Goal: Task Accomplishment & Management: Complete application form

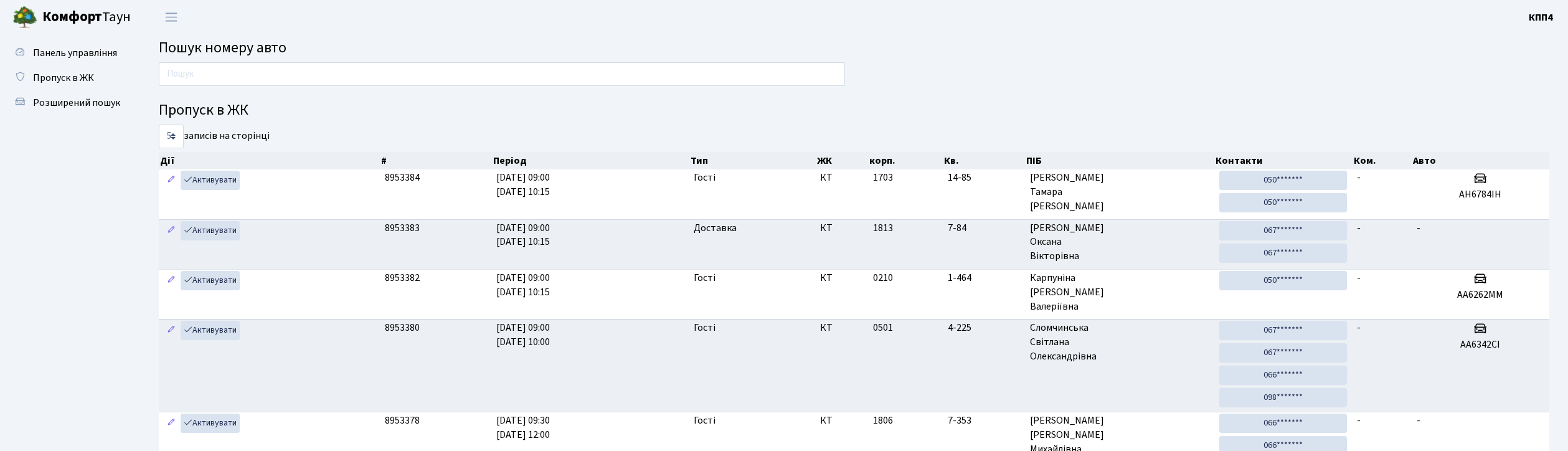
scroll to position [26, 0]
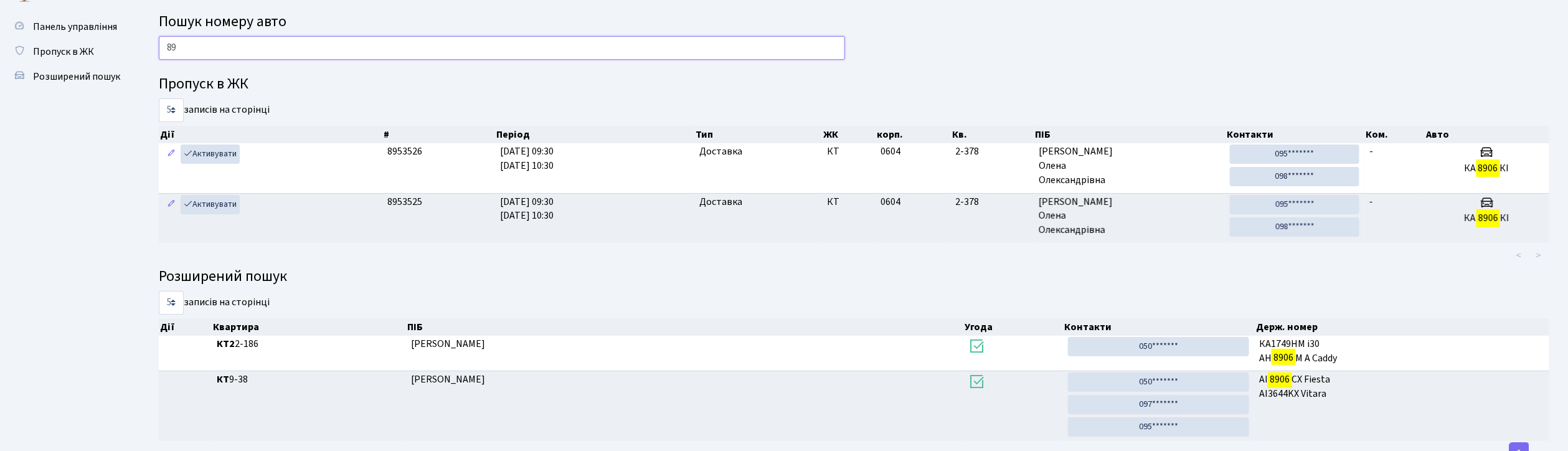
type input "8"
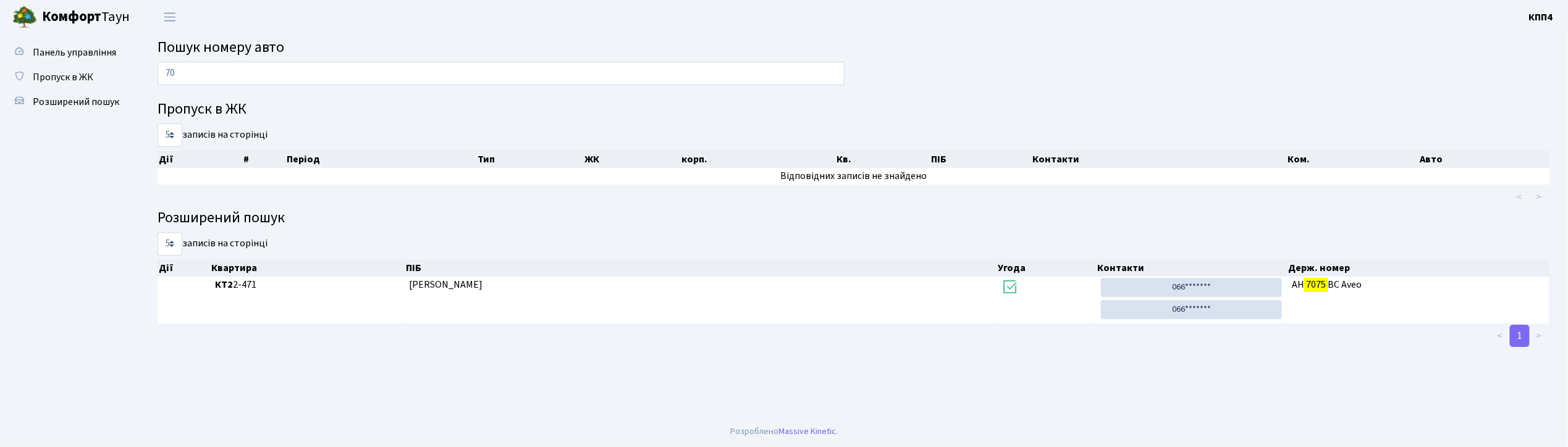
type input "7"
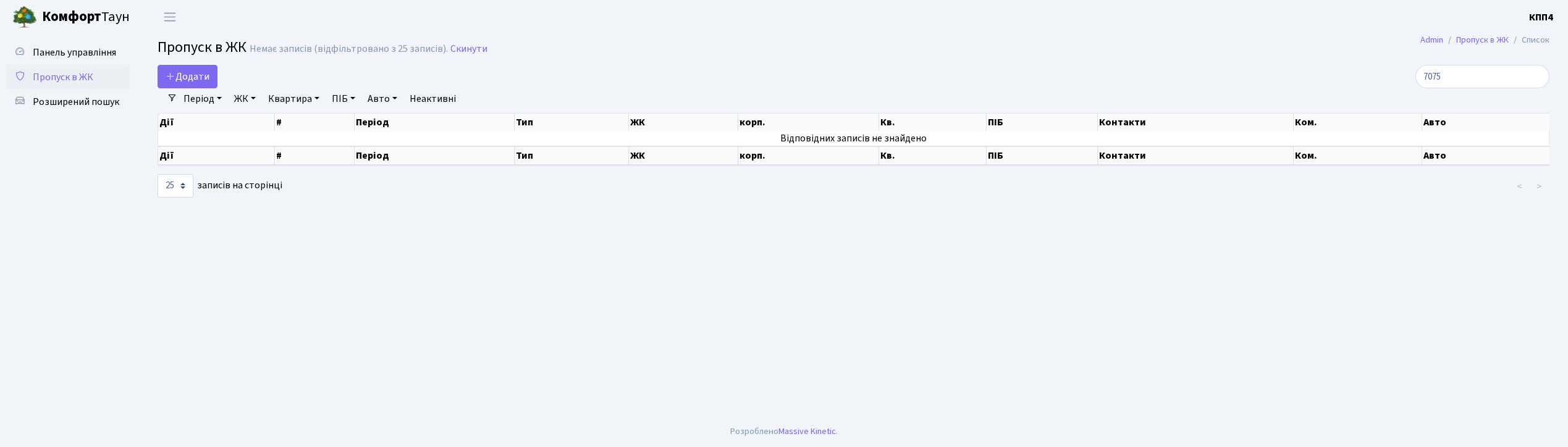
select select "25"
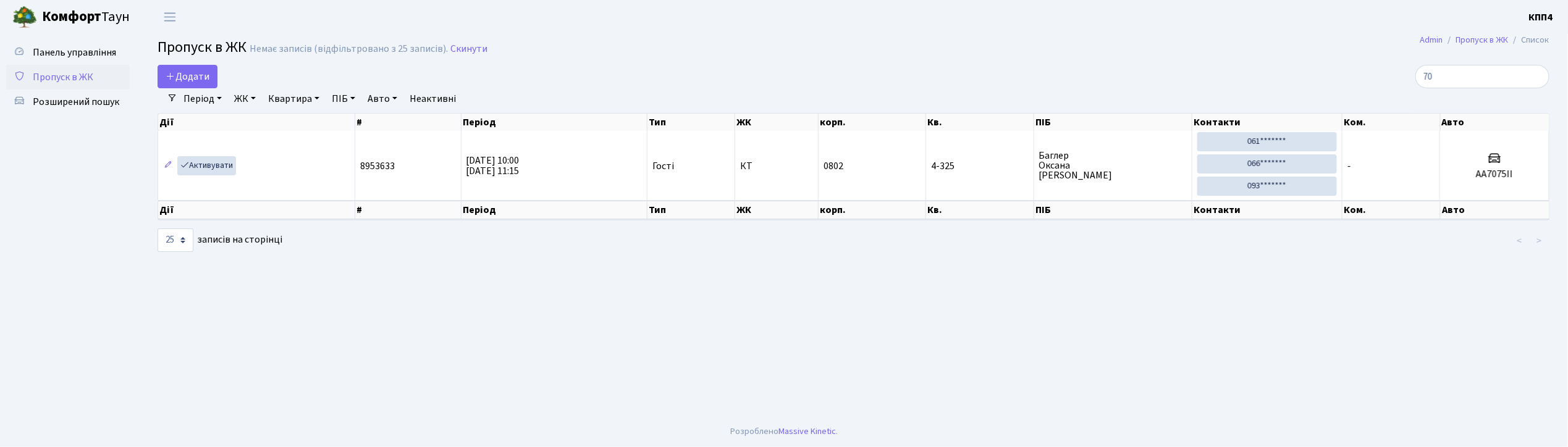
type input "7"
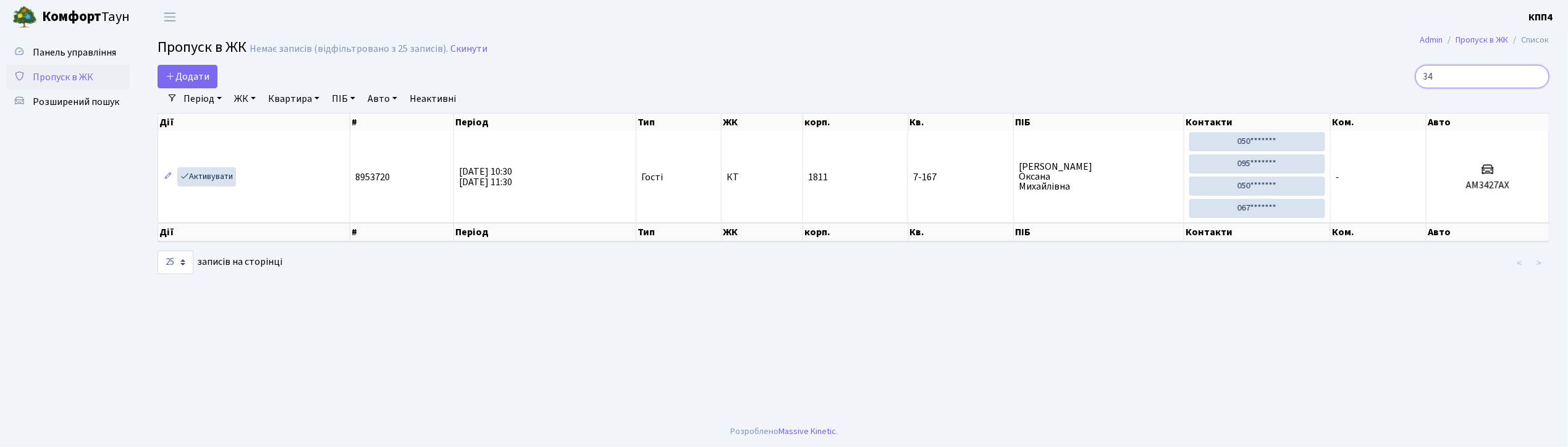
type input "3"
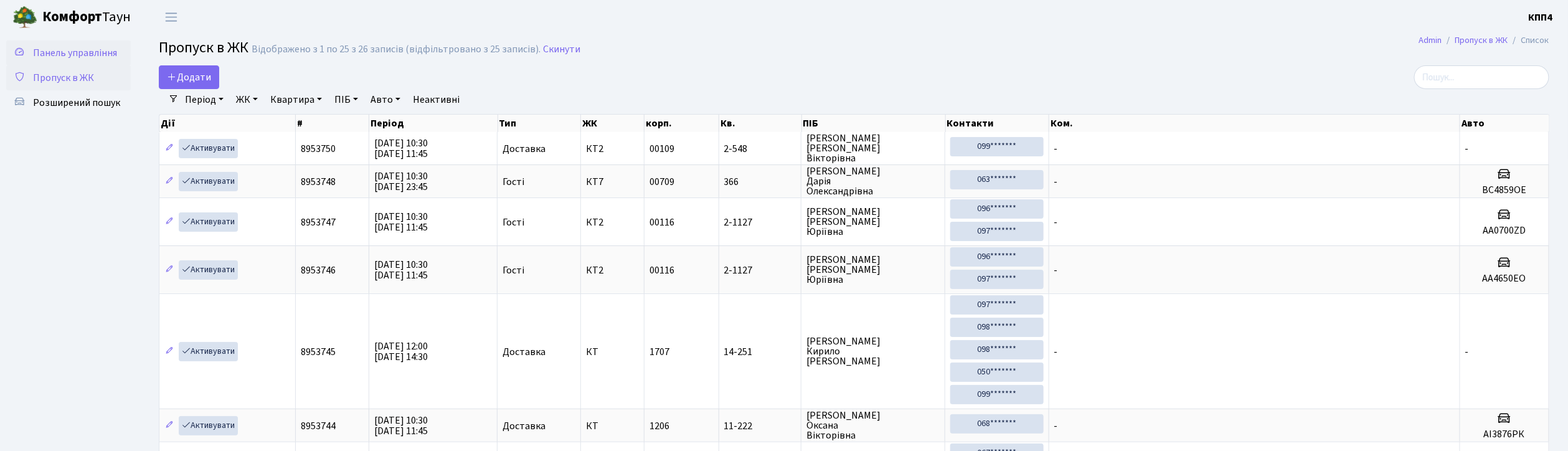
click at [107, 55] on span "Панель управління" at bounding box center [75, 53] width 84 height 14
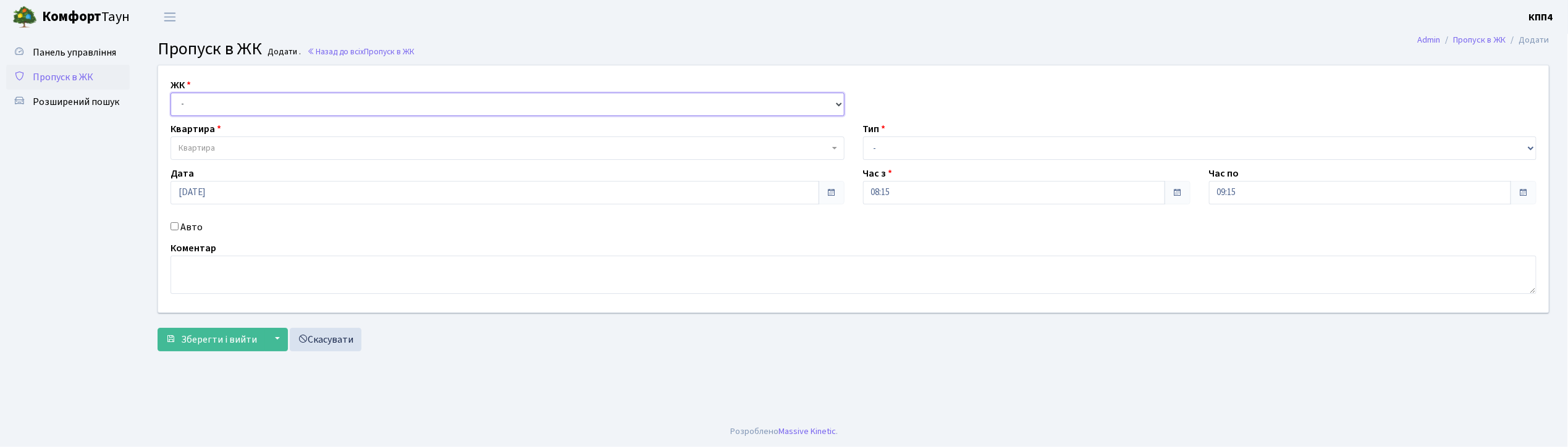
click at [201, 105] on select "- КТ, вул. Регенераторна, 4 КТ2, просп. [STREET_ADDRESS] [STREET_ADDRESS] [PERS…" at bounding box center [507, 104] width 674 height 23
select select "271"
click at [170, 93] on select "- КТ, вул. Регенераторна, 4 КТ2, просп. [STREET_ADDRESS] [STREET_ADDRESS] [PERS…" at bounding box center [507, 104] width 674 height 23
select select
click at [221, 154] on span "Квартира" at bounding box center [503, 148] width 650 height 12
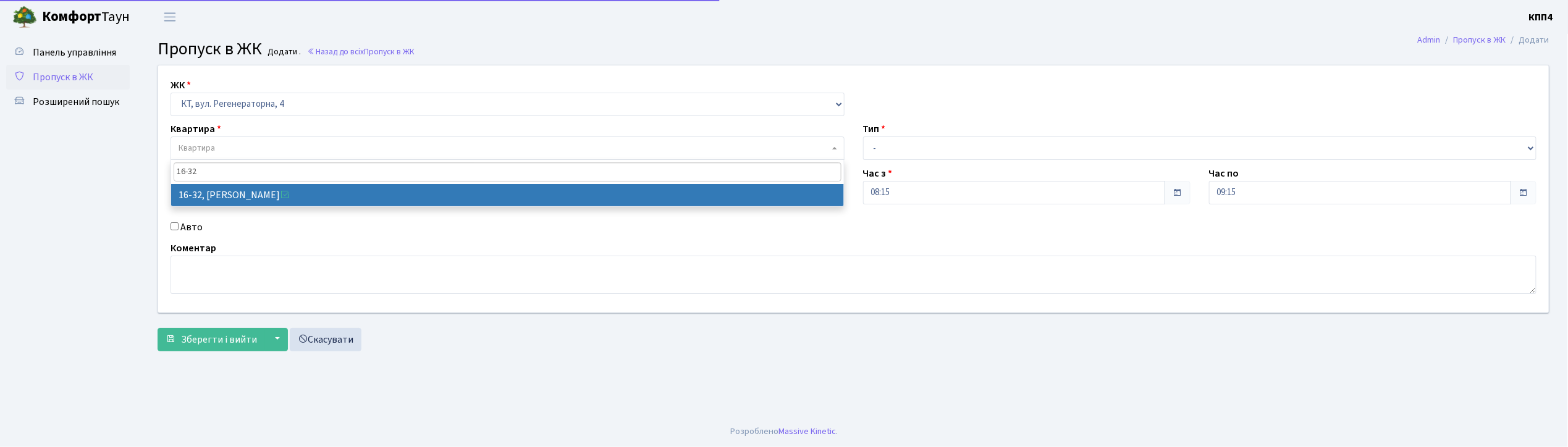
type input "16-32"
select select "8593"
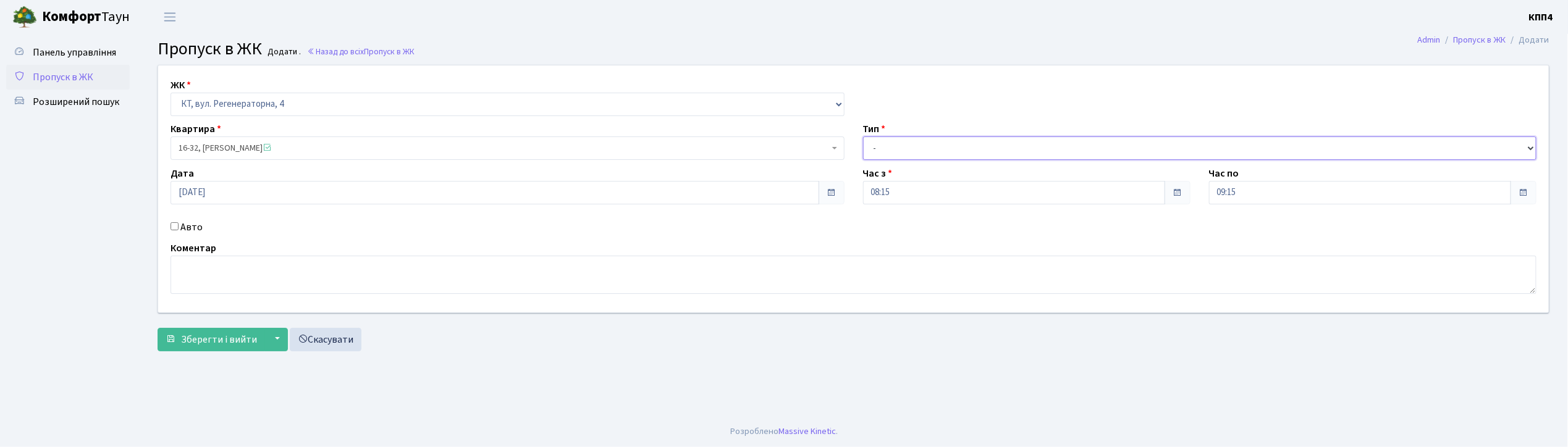
click at [902, 149] on select "- Доставка Таксі Гості Сервіс" at bounding box center [1200, 148] width 674 height 23
select select "1"
click at [863, 136] on select "- Доставка Таксі Гості Сервіс" at bounding box center [1200, 148] width 674 height 23
click at [193, 337] on span "Зберегти і вийти" at bounding box center [219, 339] width 76 height 14
click at [270, 100] on select "- КТ, вул. Регенераторна, 4 КТ2, просп. [STREET_ADDRESS] [STREET_ADDRESS] [PERS…" at bounding box center [507, 104] width 674 height 23
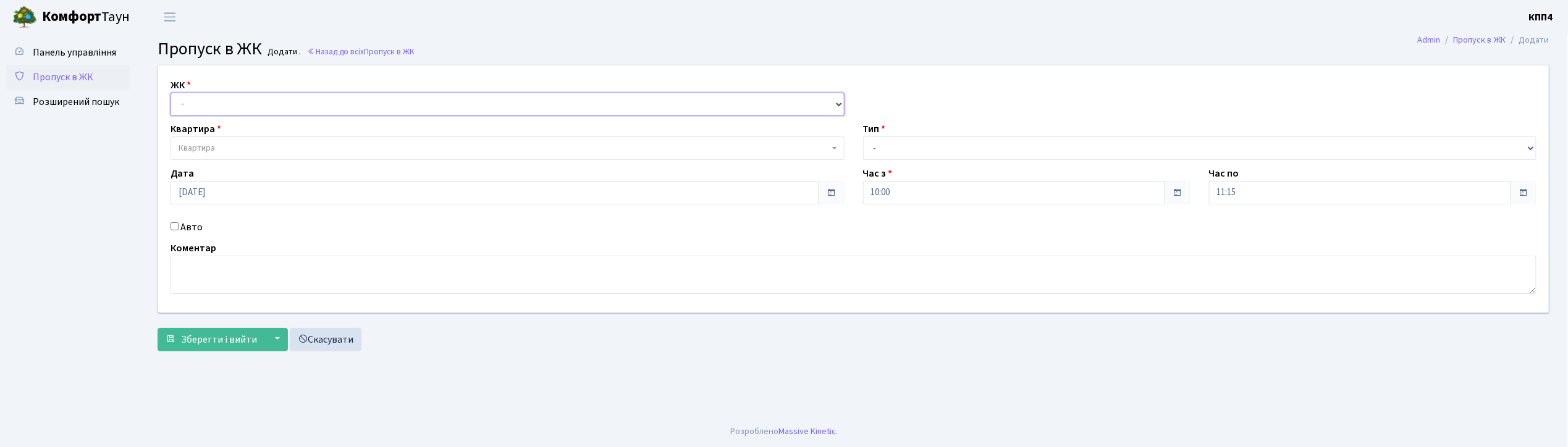
select select "271"
click at [170, 93] on select "- КТ, вул. Регенераторна, 4 КТ2, просп. [STREET_ADDRESS] [STREET_ADDRESS] [PERS…" at bounding box center [507, 104] width 674 height 23
select select
click at [256, 149] on span "Квартира" at bounding box center [503, 148] width 650 height 12
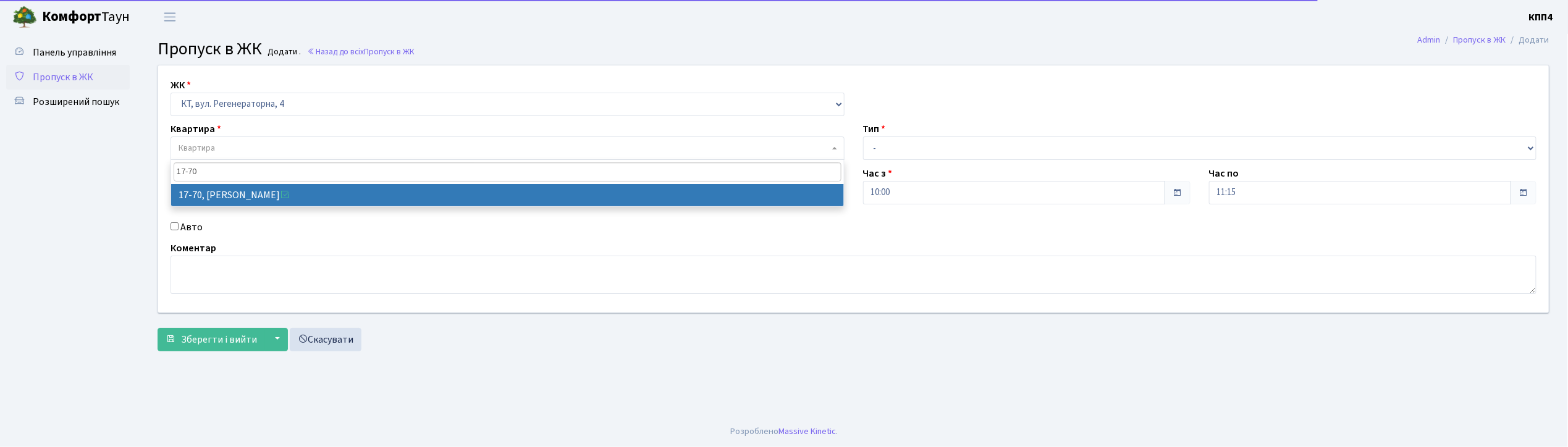
type input "17-70"
select select "9024"
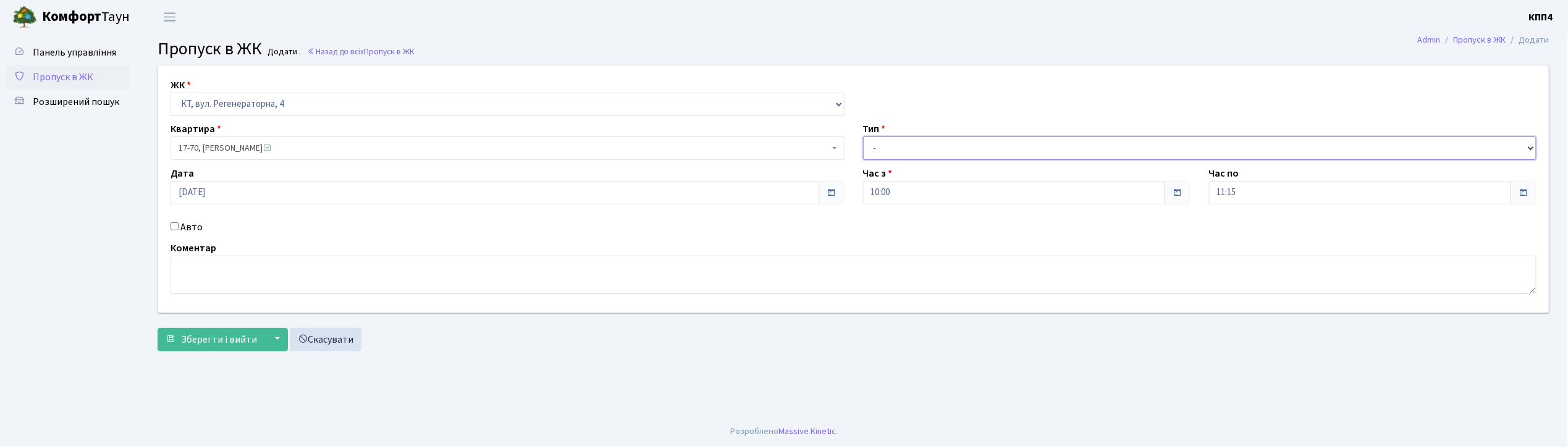
click at [885, 149] on select "- Доставка Таксі Гості Сервіс" at bounding box center [1200, 148] width 674 height 23
select select "1"
click at [863, 136] on select "- Доставка Таксі Гості Сервіс" at bounding box center [1200, 148] width 674 height 23
click at [211, 350] on button "Зберегти і вийти" at bounding box center [211, 339] width 108 height 23
click at [174, 228] on input "Авто" at bounding box center [174, 226] width 8 height 8
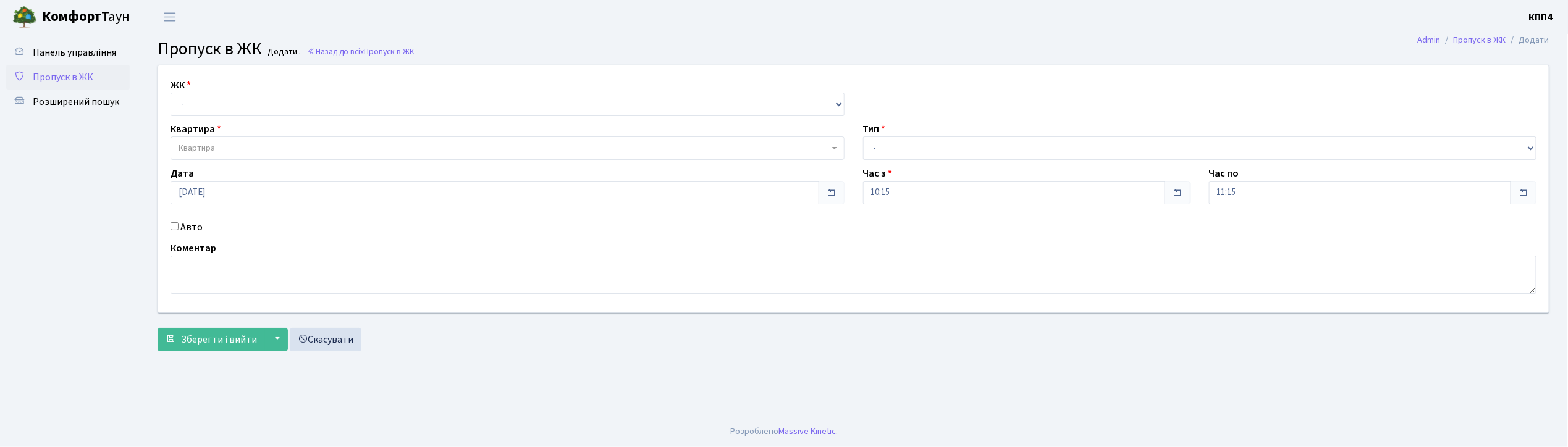
checkbox input "true"
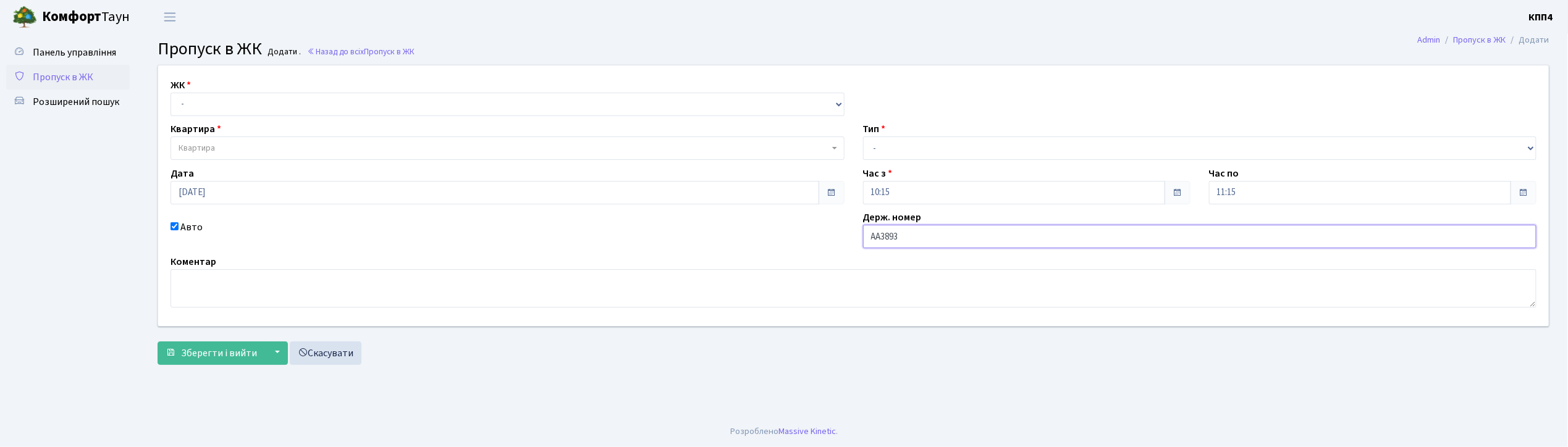
type input "АА3893ІК"
click at [188, 100] on select "- КТ, вул. Регенераторна, 4 КТ2, просп. [STREET_ADDRESS] [STREET_ADDRESS] [PERS…" at bounding box center [507, 104] width 674 height 23
select select "271"
click at [170, 93] on select "- КТ, вул. Регенераторна, 4 КТ2, просп. [STREET_ADDRESS] [STREET_ADDRESS] [PERS…" at bounding box center [507, 104] width 674 height 23
select select
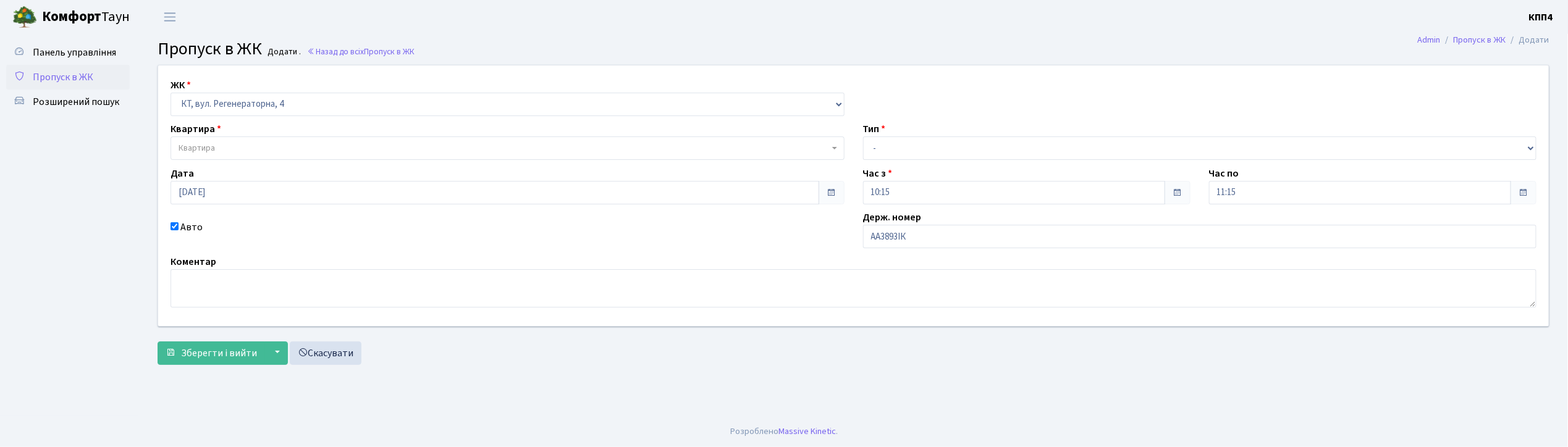
click at [196, 144] on span "Квартира" at bounding box center [196, 148] width 37 height 12
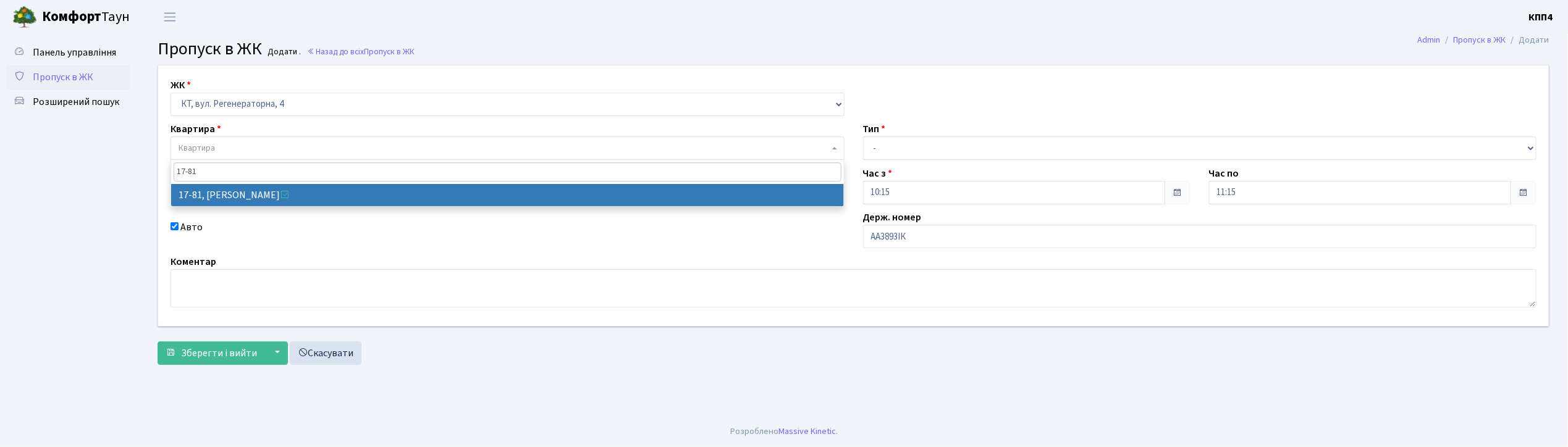
type input "17-81"
select select "9035"
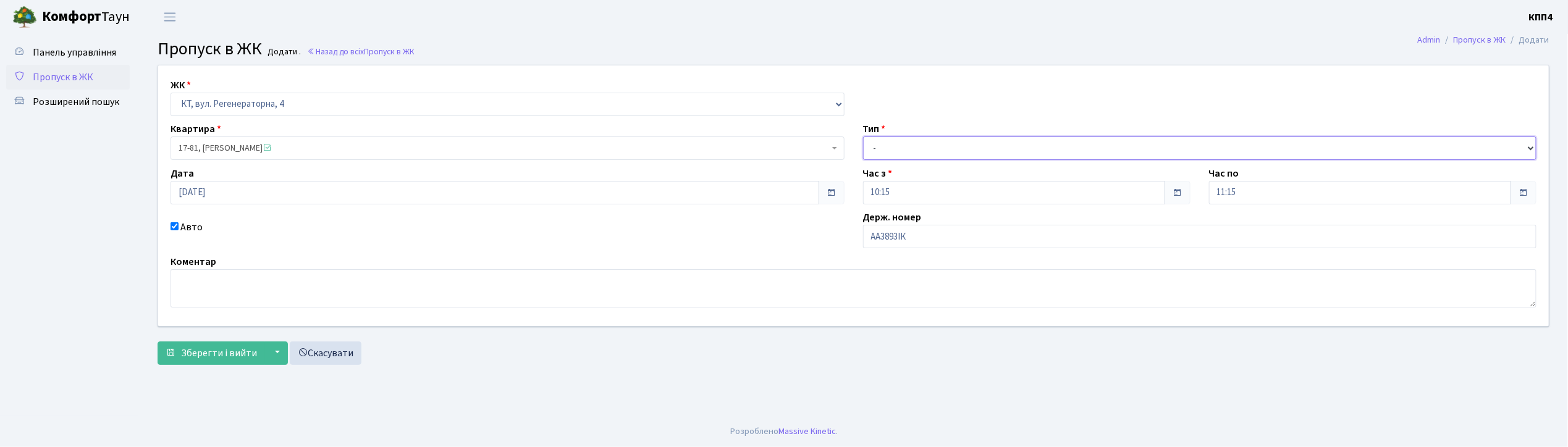
click at [920, 148] on select "- Доставка Таксі Гості Сервіс" at bounding box center [1200, 148] width 674 height 23
select select "3"
click at [863, 136] on select "- Доставка Таксі Гості Сервіс" at bounding box center [1200, 148] width 674 height 23
click at [196, 347] on span "Зберегти і вийти" at bounding box center [219, 353] width 76 height 14
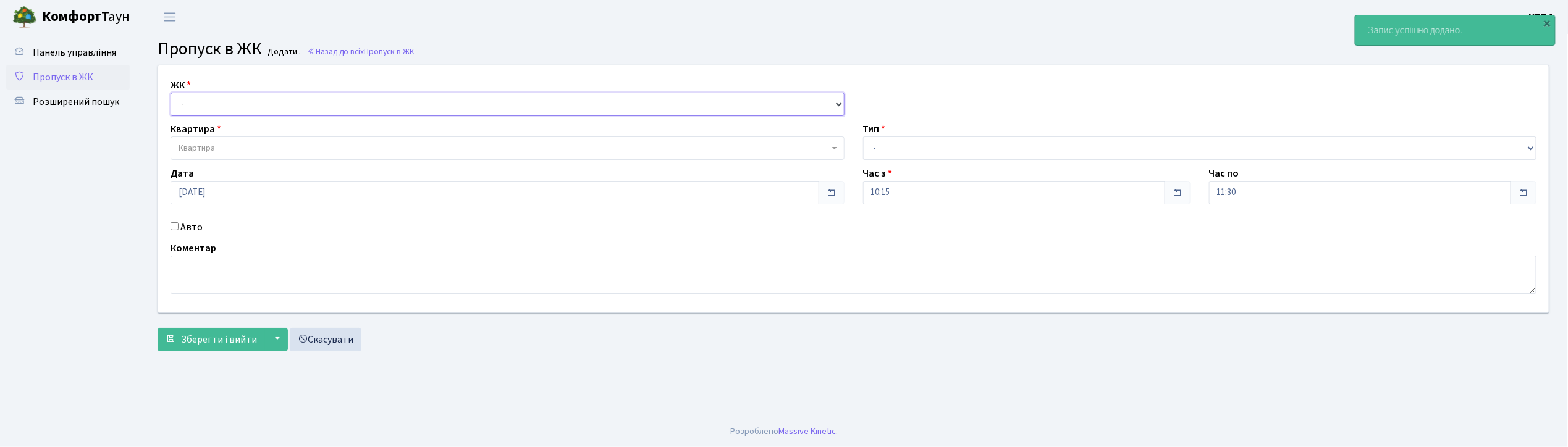
click at [221, 99] on select "- КТ, вул. Регенераторна, 4 КТ2, просп. [STREET_ADDRESS] [STREET_ADDRESS] [PERS…" at bounding box center [507, 104] width 674 height 23
select select "271"
click at [170, 93] on select "- КТ, вул. Регенераторна, 4 КТ2, просп. Соборності, 17 КТ3, вул. Березнева, 16 …" at bounding box center [507, 104] width 674 height 23
select select
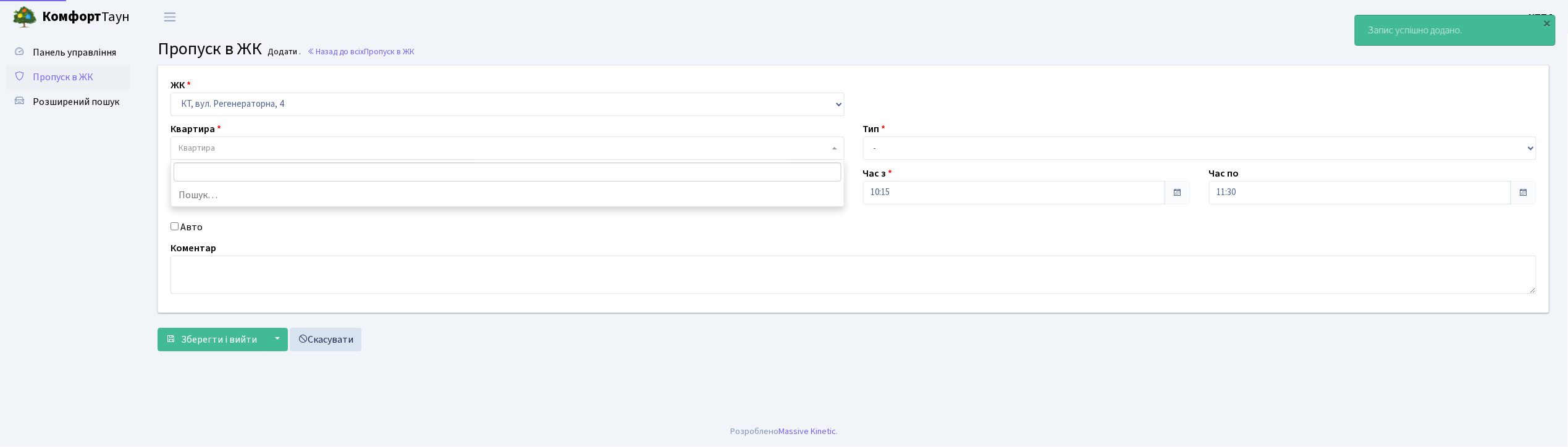
click at [206, 151] on span "Квартира" at bounding box center [196, 148] width 37 height 12
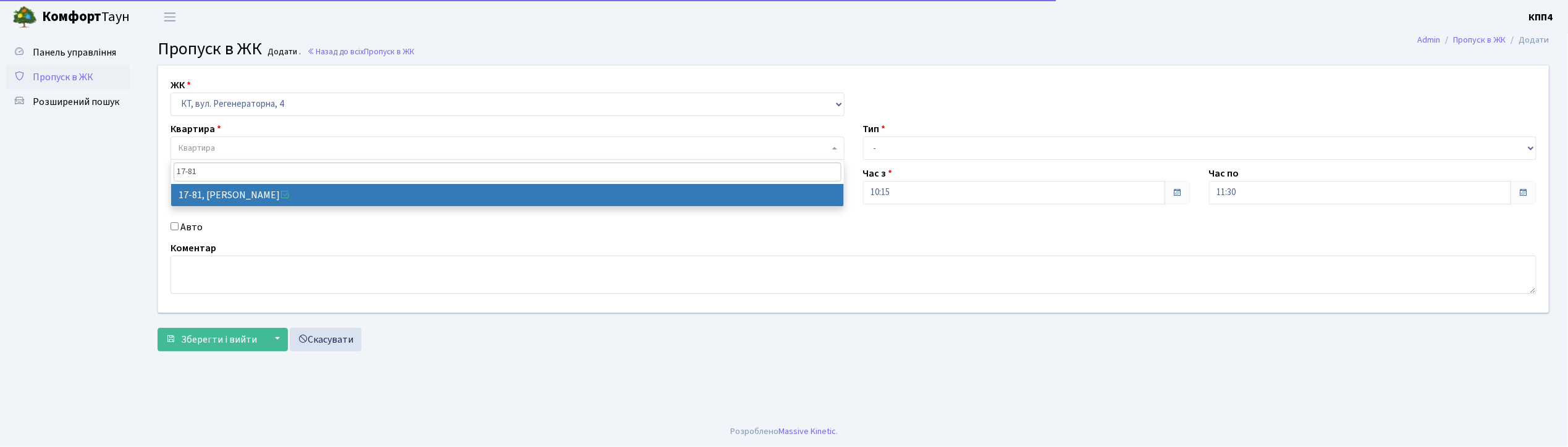
type input "17-81"
select select "9035"
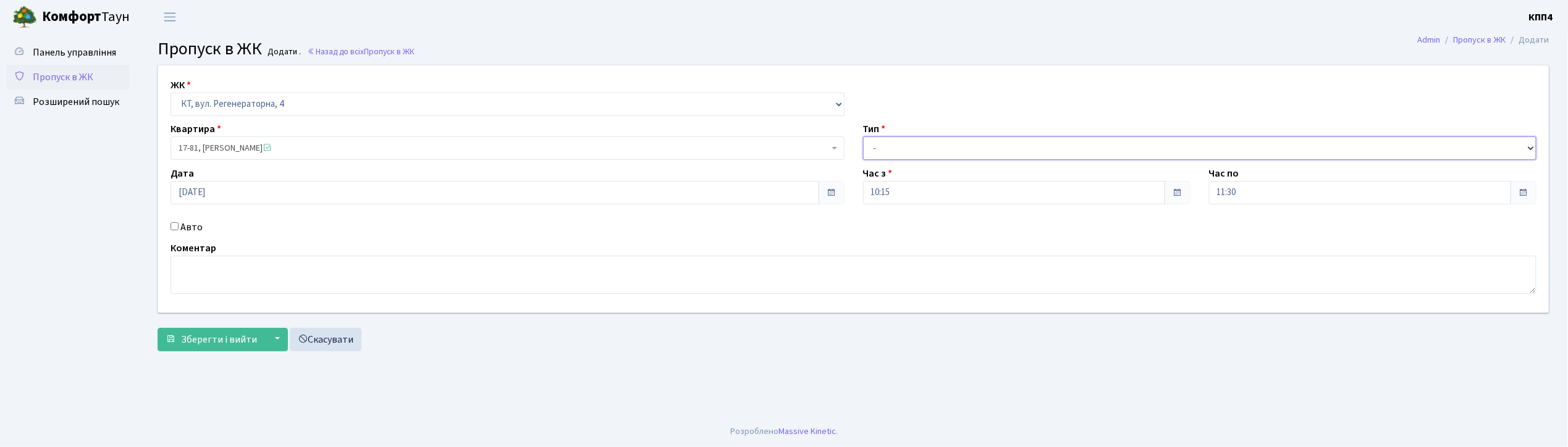
click at [900, 151] on select "- Доставка Таксі Гості Сервіс" at bounding box center [1200, 148] width 674 height 23
select select "3"
click at [863, 136] on select "- Доставка Таксі Гості Сервіс" at bounding box center [1200, 148] width 674 height 23
click at [341, 282] on textarea at bounding box center [853, 275] width 1366 height 39
type textarea "ВСІХХХ"
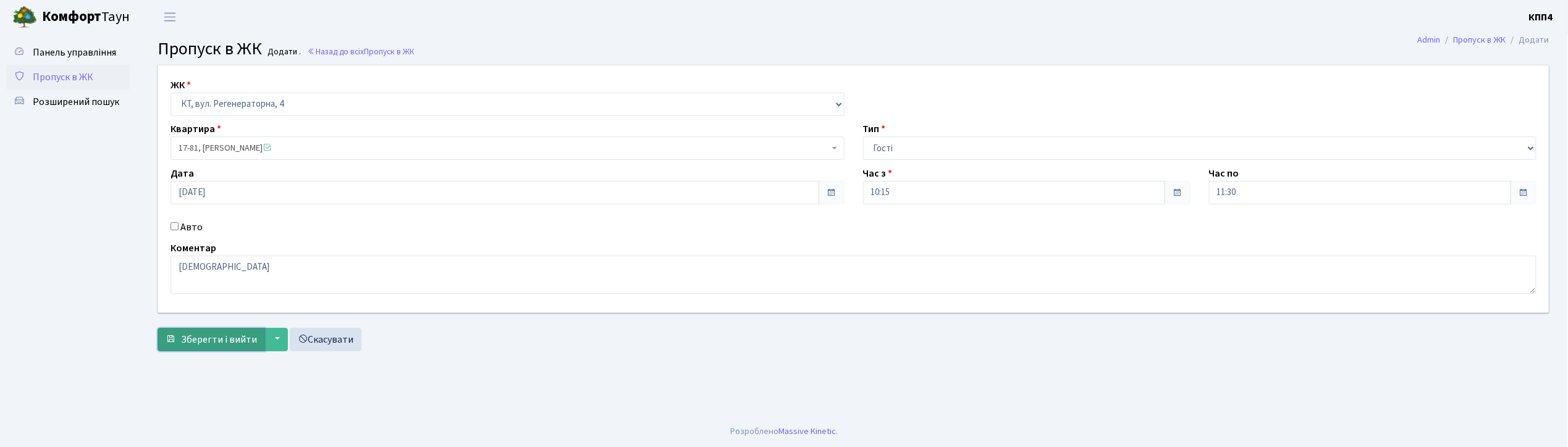
click at [228, 329] on button "Зберегти і вийти" at bounding box center [211, 339] width 108 height 23
click at [176, 230] on input "Авто" at bounding box center [174, 226] width 8 height 8
checkbox input "true"
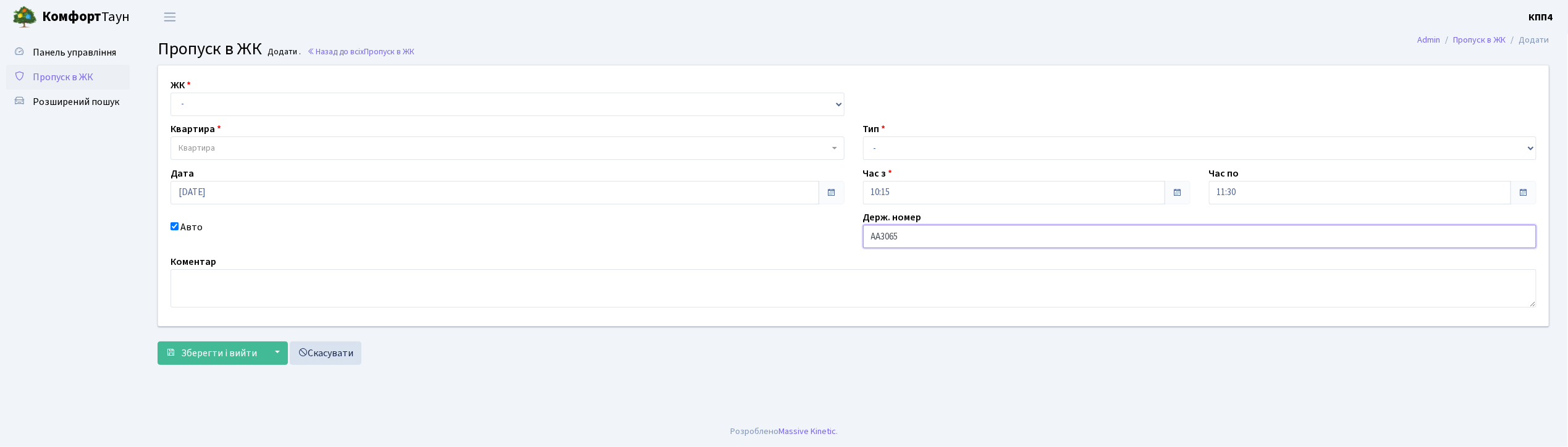
type input "АА3065ХВ"
click at [274, 100] on select "- КТ, вул. Регенераторна, 4 КТ2, просп. Соборності, 17 КТ3, вул. Березнева, 16 …" at bounding box center [507, 104] width 674 height 23
select select "271"
click at [170, 93] on select "- КТ, вул. Регенераторна, 4 КТ2, просп. Соборності, 17 КТ3, вул. Березнева, 16 …" at bounding box center [507, 104] width 674 height 23
select select
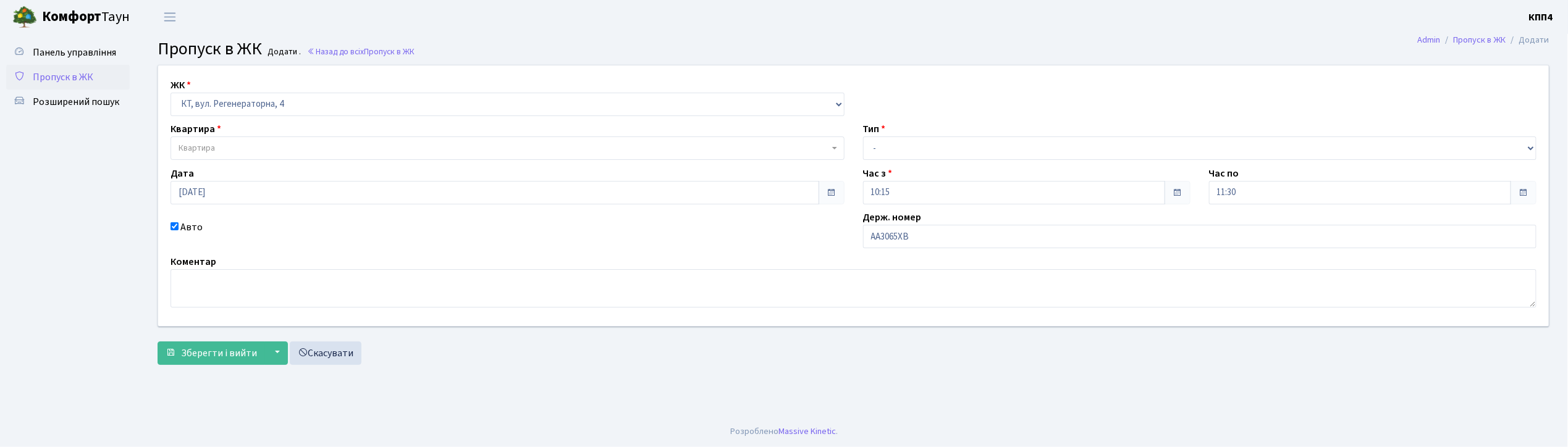
click at [262, 144] on span "Квартира" at bounding box center [503, 148] width 650 height 12
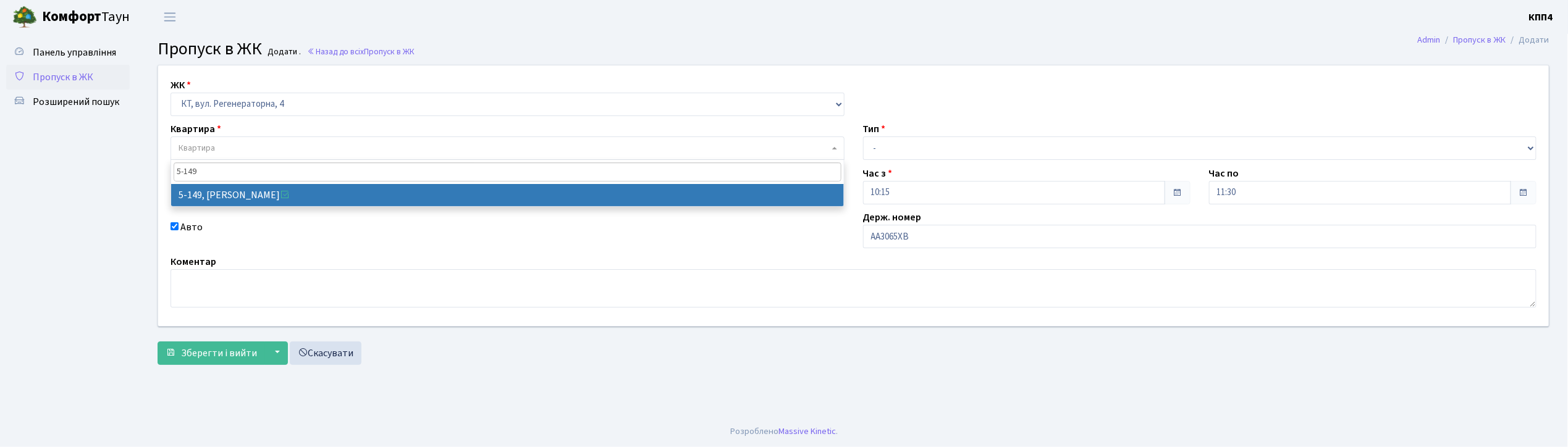
type input "5-149"
select select "2409"
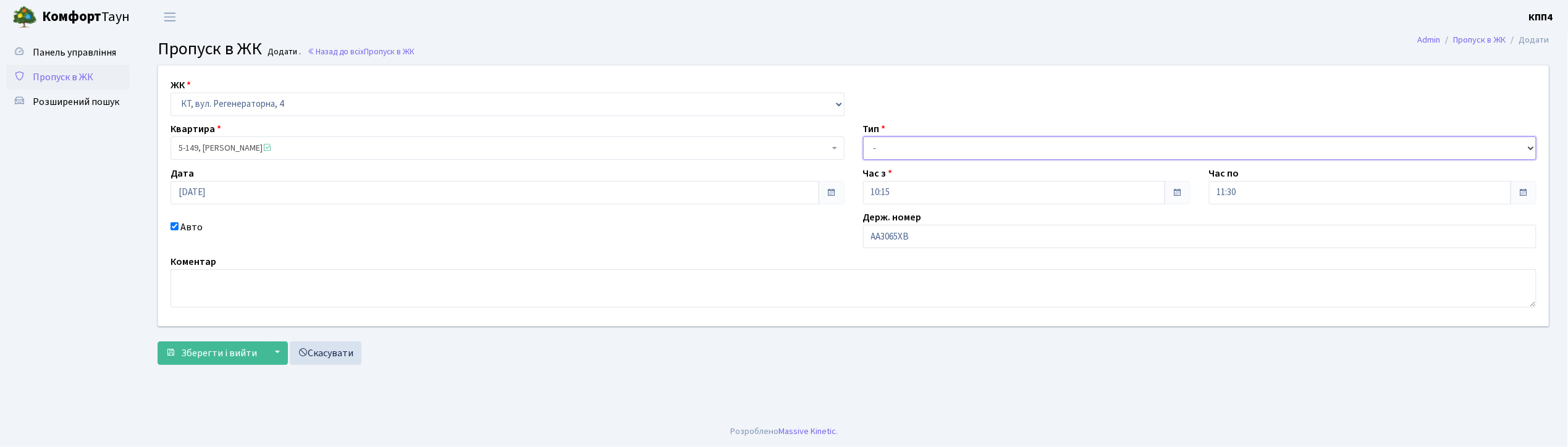
click at [903, 144] on select "- Доставка Таксі Гості Сервіс" at bounding box center [1200, 148] width 674 height 23
select select "2"
click at [863, 136] on select "- Доставка Таксі Гості Сервіс" at bounding box center [1200, 148] width 674 height 23
click at [216, 347] on span "Зберегти і вийти" at bounding box center [219, 353] width 76 height 14
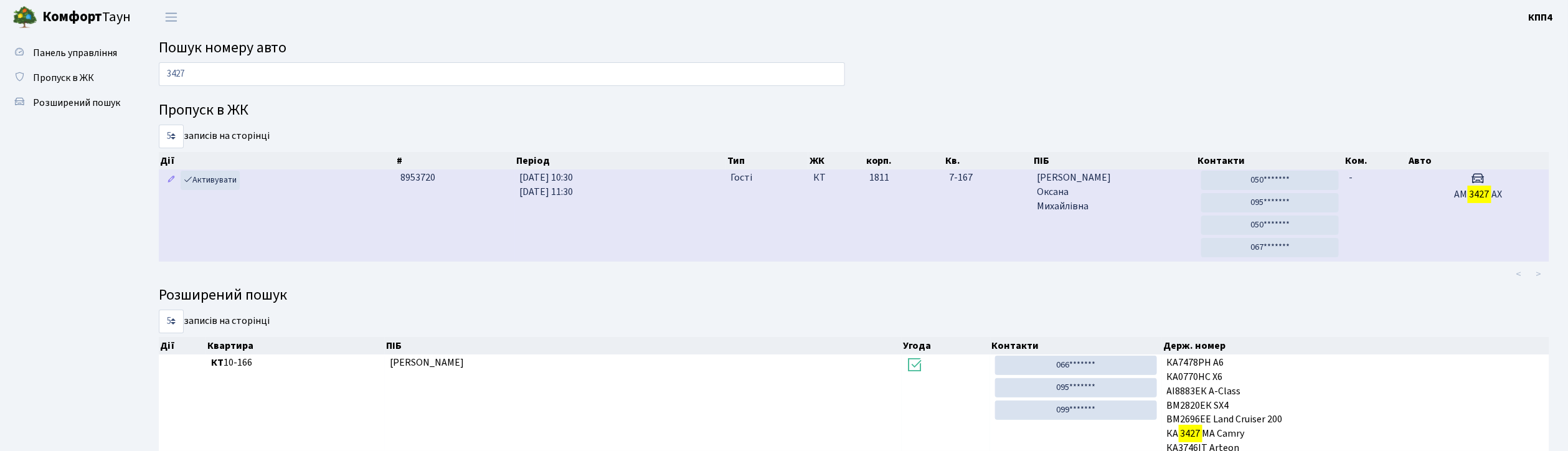
type input "3427"
click at [738, 210] on td "Гості" at bounding box center [767, 215] width 82 height 92
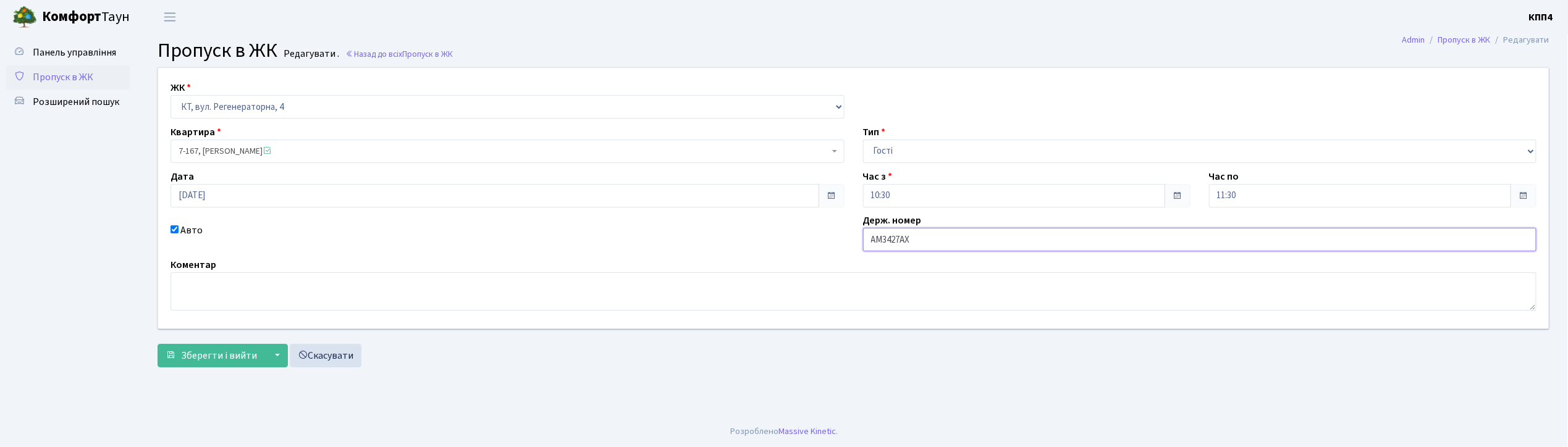
click at [913, 246] on input "АМ3427АХ" at bounding box center [1200, 239] width 674 height 23
type input "АМ3427А"
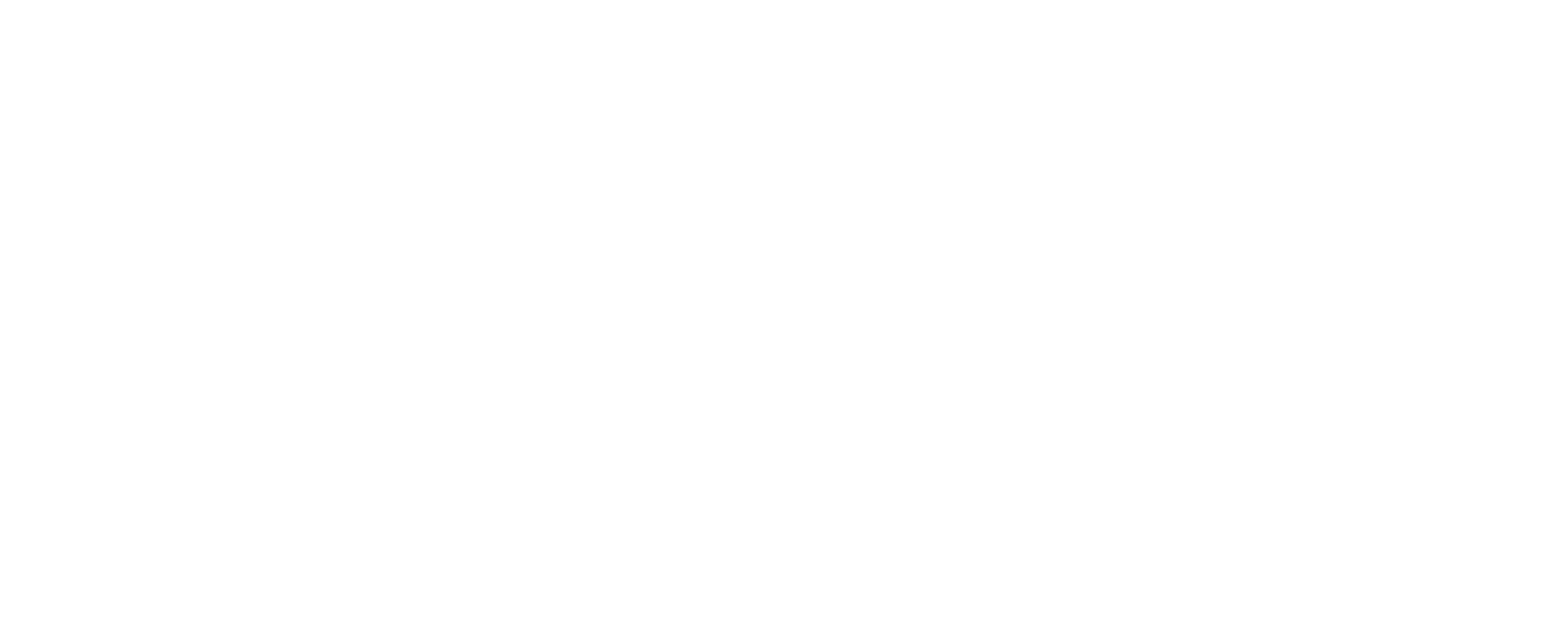
click at [158, 0] on html at bounding box center [1107, 0] width 2215 height 0
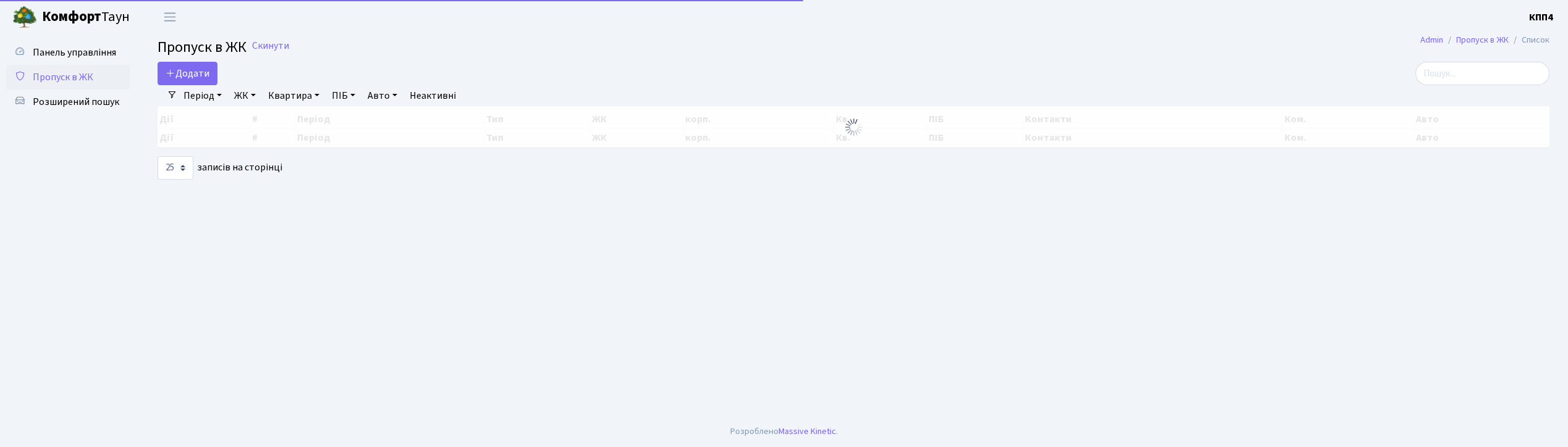
select select "25"
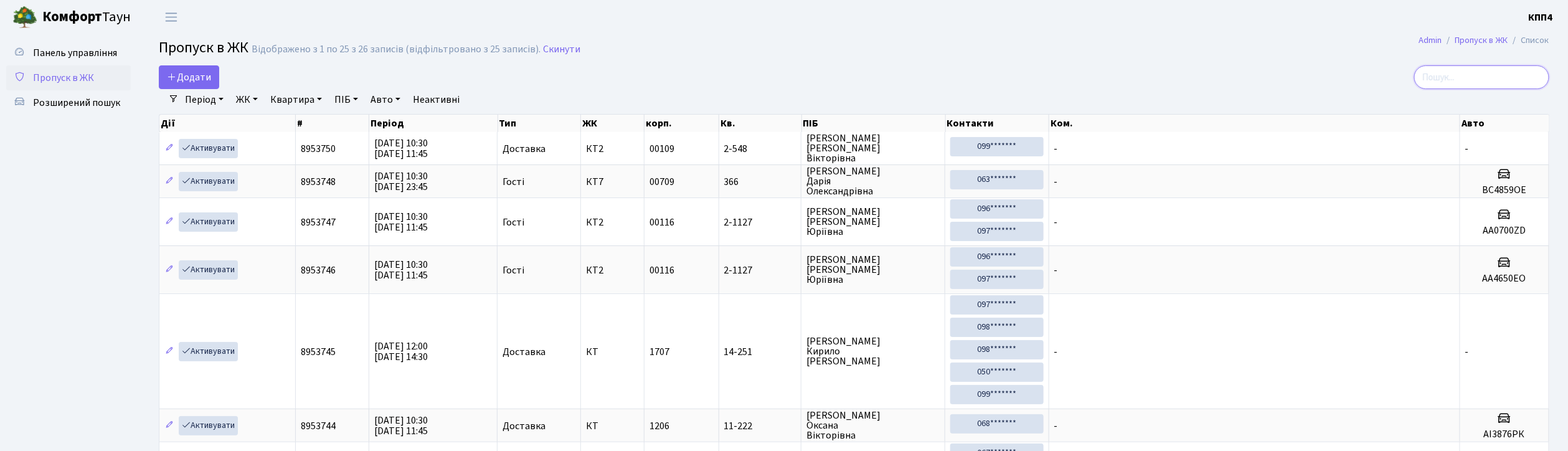
click at [1459, 74] on input "search" at bounding box center [1481, 77] width 135 height 24
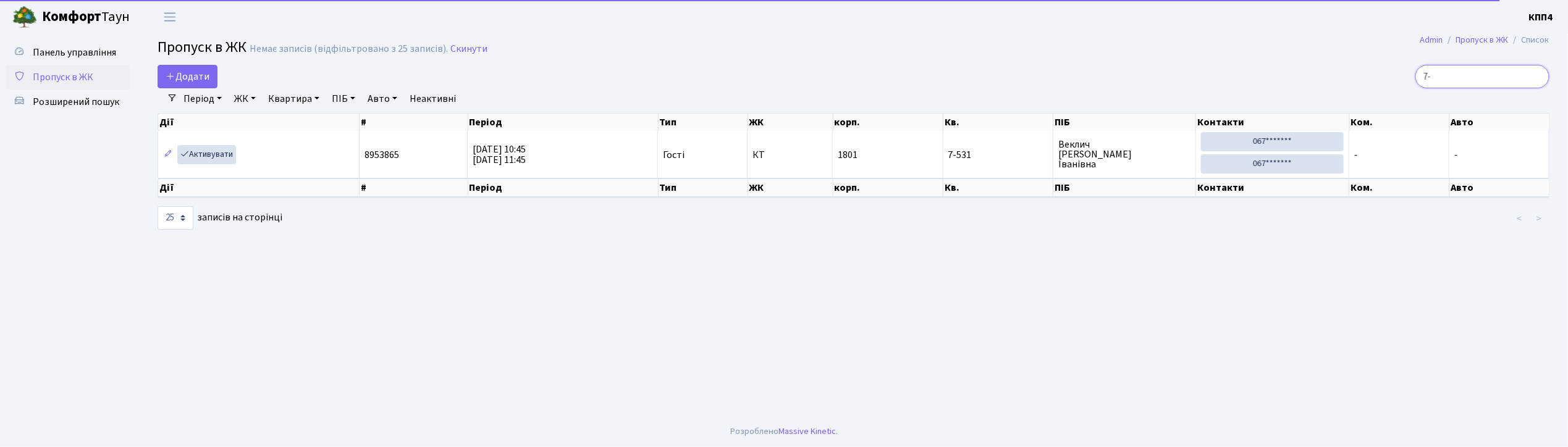
type input "7"
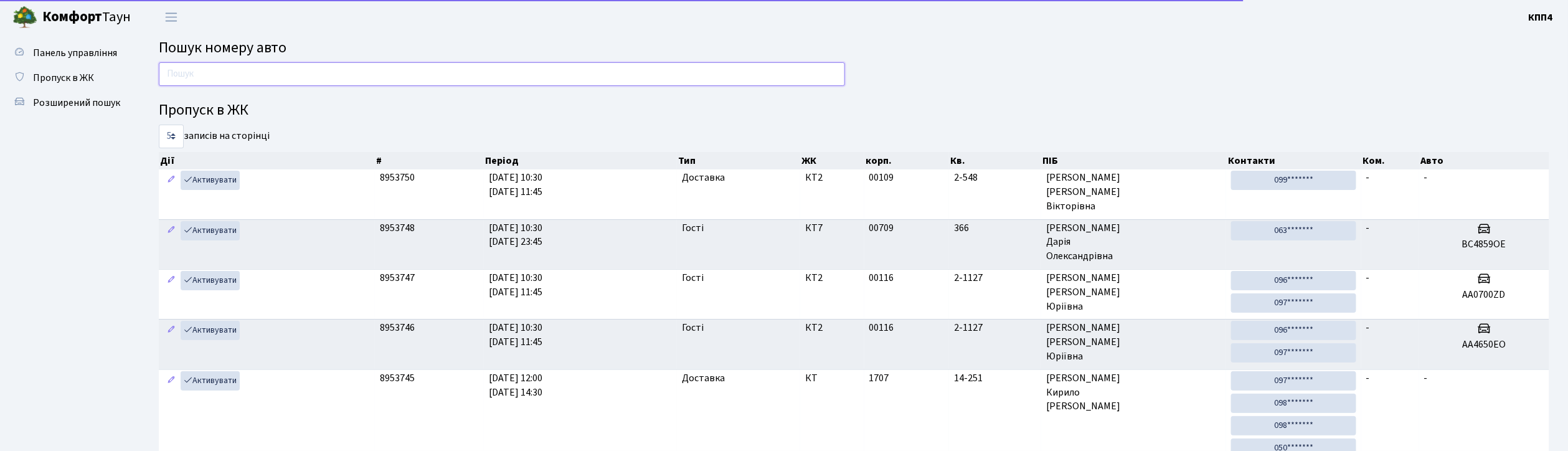
click at [180, 74] on input "text" at bounding box center [501, 74] width 686 height 24
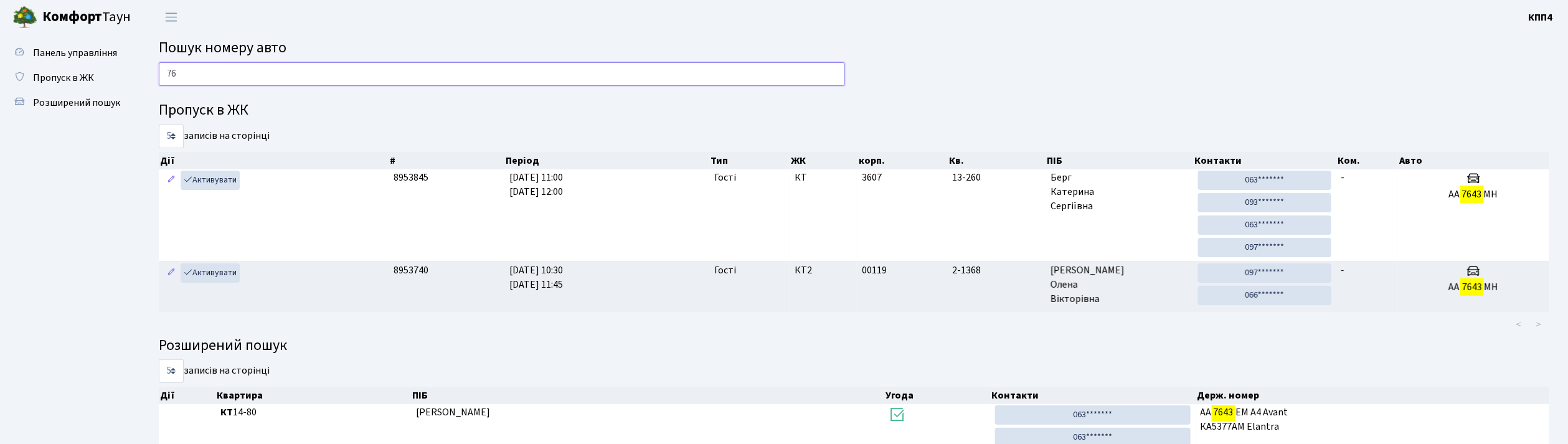
type input "7"
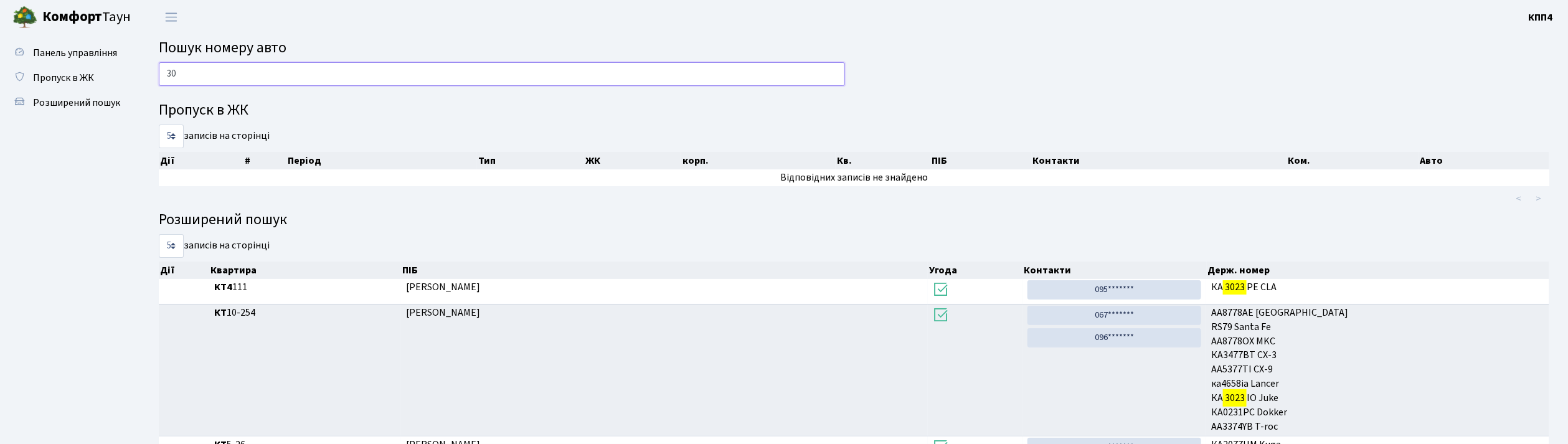
type input "3"
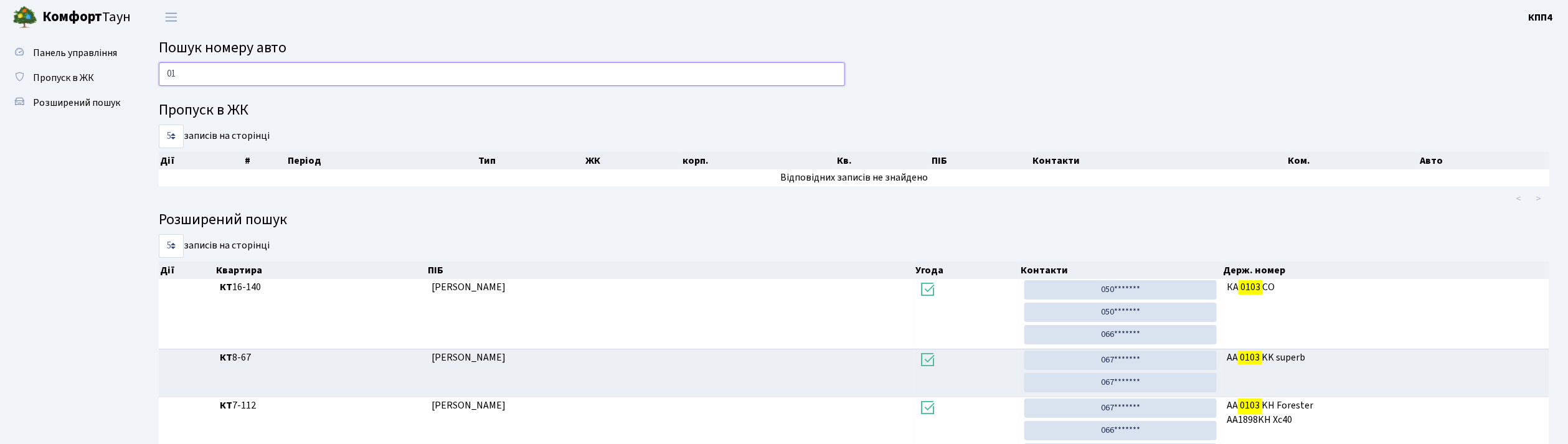
type input "0"
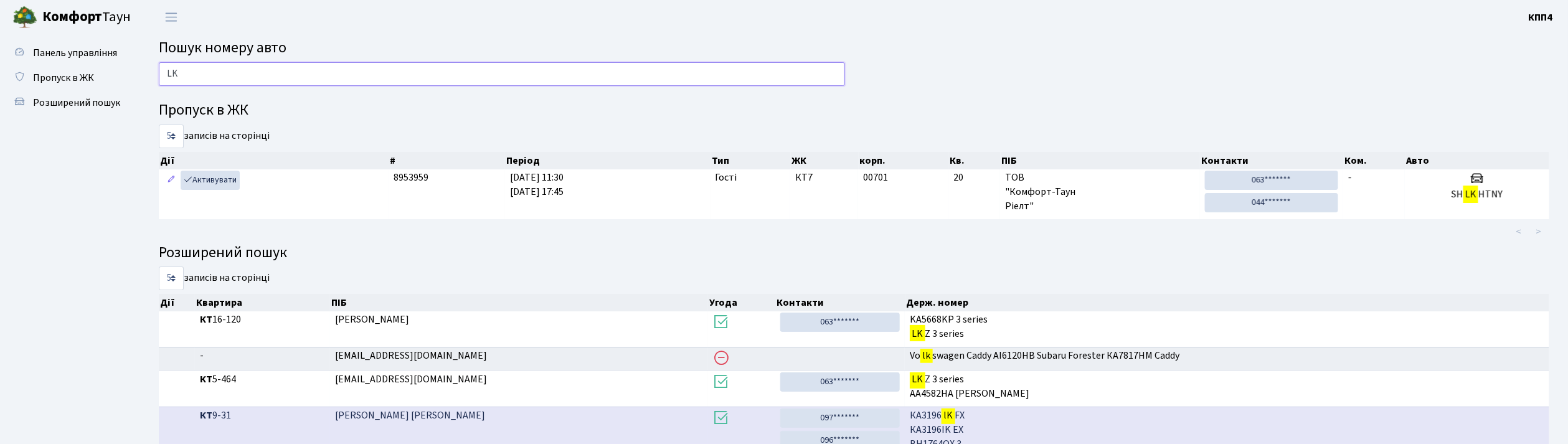
type input "L"
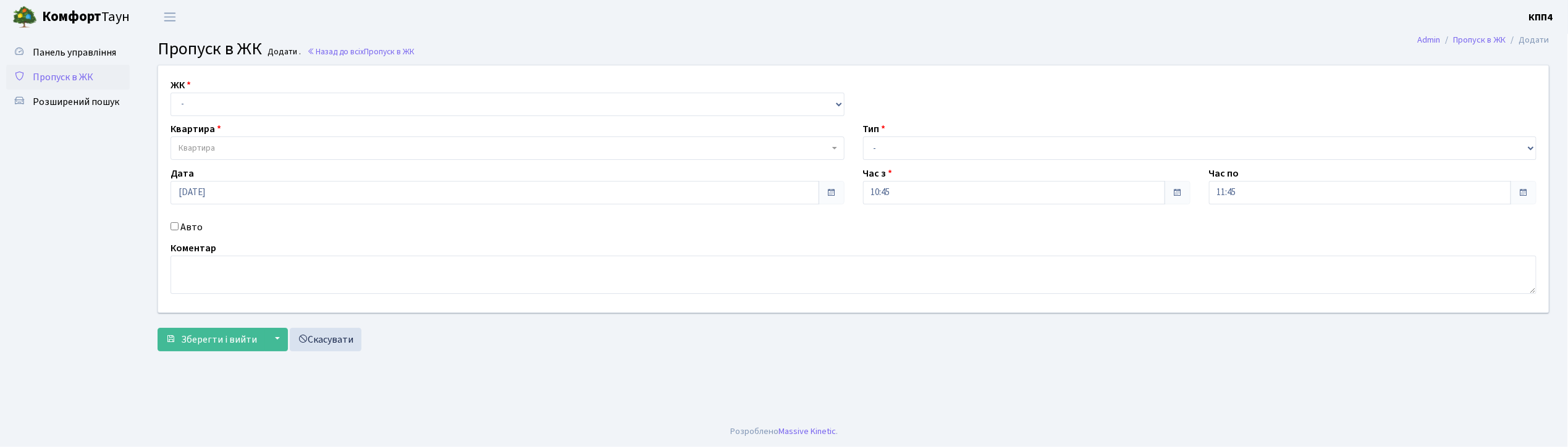
click at [174, 228] on input "Авто" at bounding box center [174, 226] width 8 height 8
checkbox input "true"
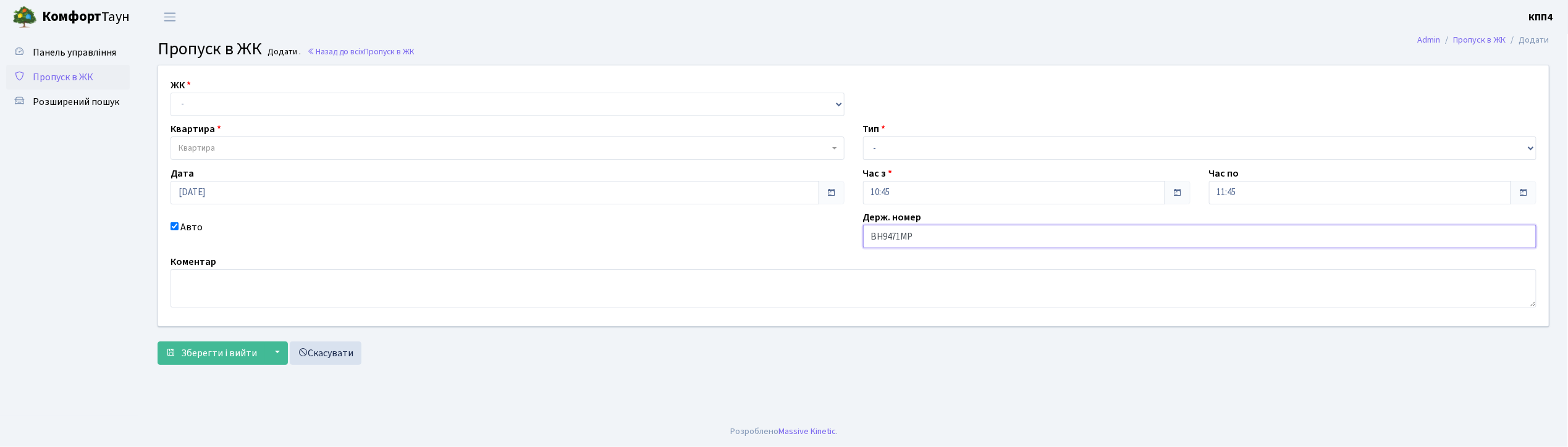
type input "ВН9471МР"
click at [199, 102] on select "- КТ, вул. Регенераторна, 4 КТ2, просп. [STREET_ADDRESS] [STREET_ADDRESS] [PERS…" at bounding box center [507, 104] width 674 height 23
select select "271"
click at [170, 93] on select "- КТ, вул. Регенераторна, 4 КТ2, просп. [STREET_ADDRESS] [STREET_ADDRESS] [PERS…" at bounding box center [507, 104] width 674 height 23
select select
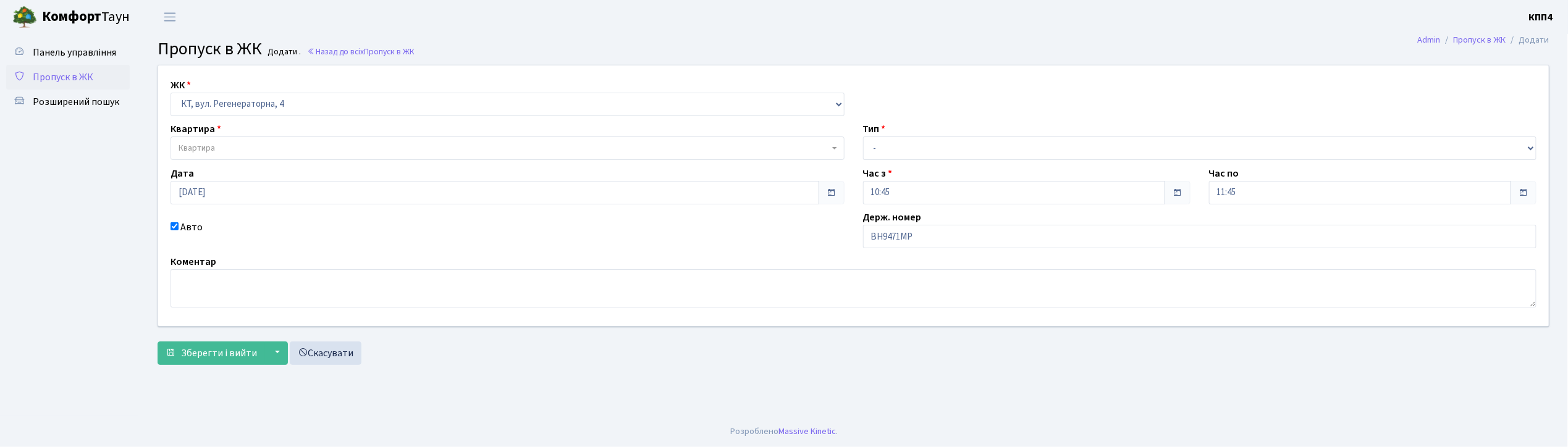
click at [193, 142] on span "Квартира" at bounding box center [196, 148] width 37 height 12
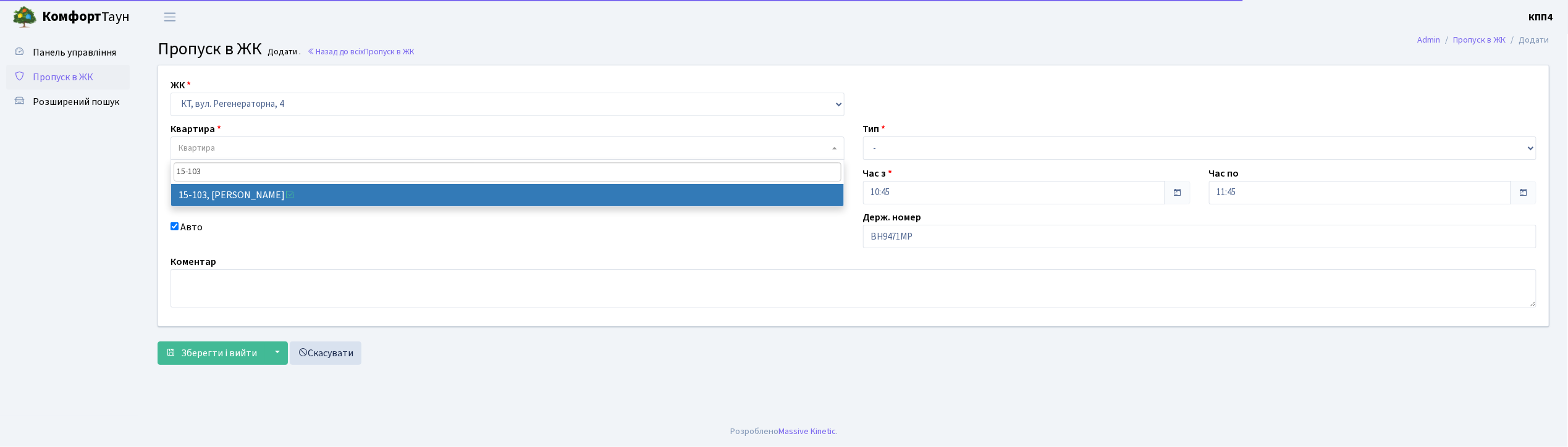
type input "15-103"
select select "8878"
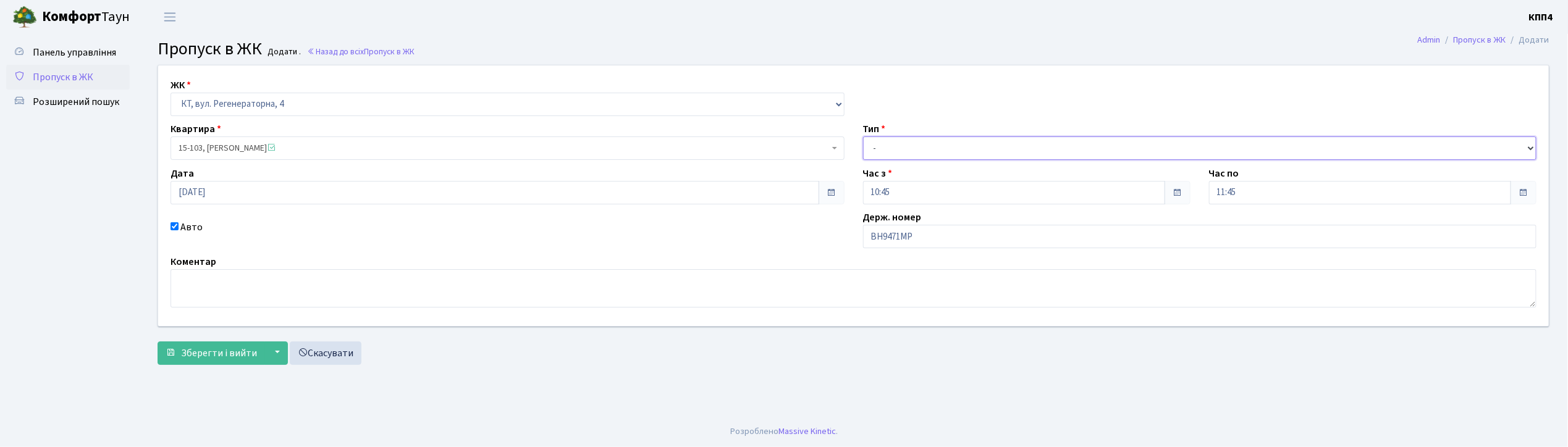
click at [880, 144] on select "- Доставка Таксі Гості Сервіс" at bounding box center [1200, 148] width 674 height 23
select select "2"
click at [863, 136] on select "- Доставка Таксі Гості Сервіс" at bounding box center [1200, 148] width 674 height 23
click at [238, 353] on span "Зберегти і вийти" at bounding box center [219, 353] width 76 height 14
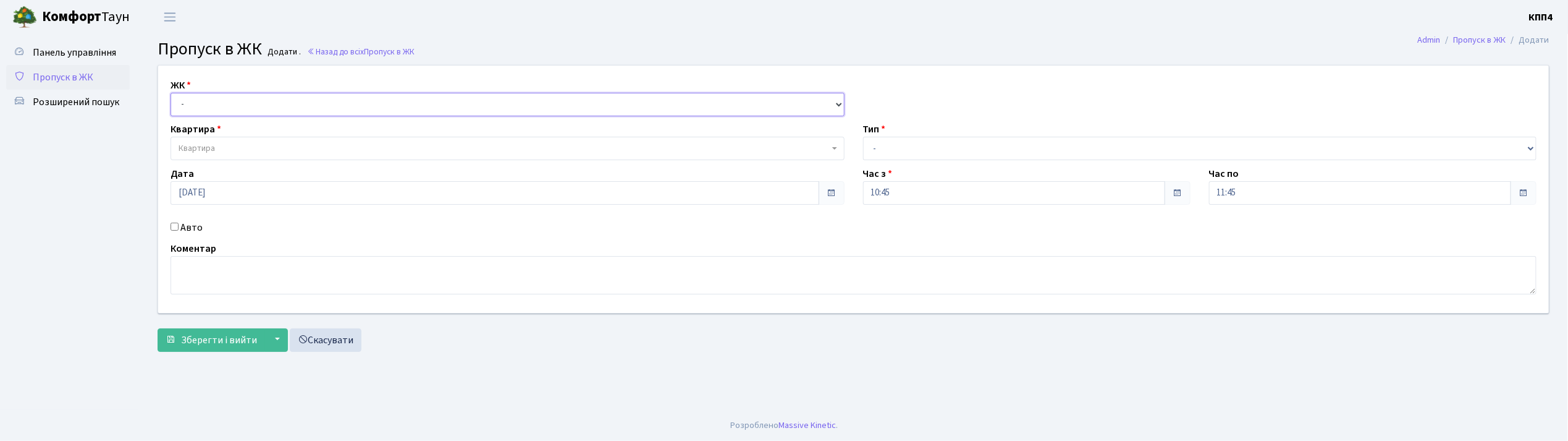
click at [249, 109] on select "- КТ, вул. Регенераторна, 4 КТ2, просп. [STREET_ADDRESS] [STREET_ADDRESS] [PERS…" at bounding box center [507, 105] width 674 height 24
select select "271"
click at [170, 93] on select "- КТ, вул. Регенераторна, 4 КТ2, просп. Соборності, 17 КТ3, вул. Березнева, 16 …" at bounding box center [507, 105] width 674 height 24
select select
click at [264, 144] on span "Квартира" at bounding box center [503, 148] width 650 height 12
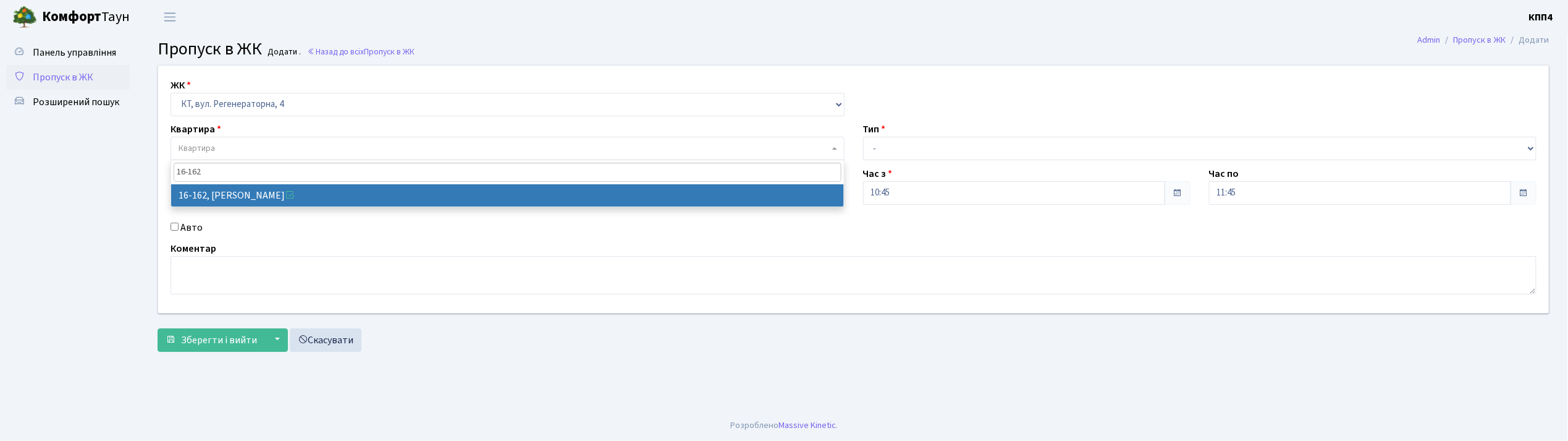
type input "16-162"
select select "8723"
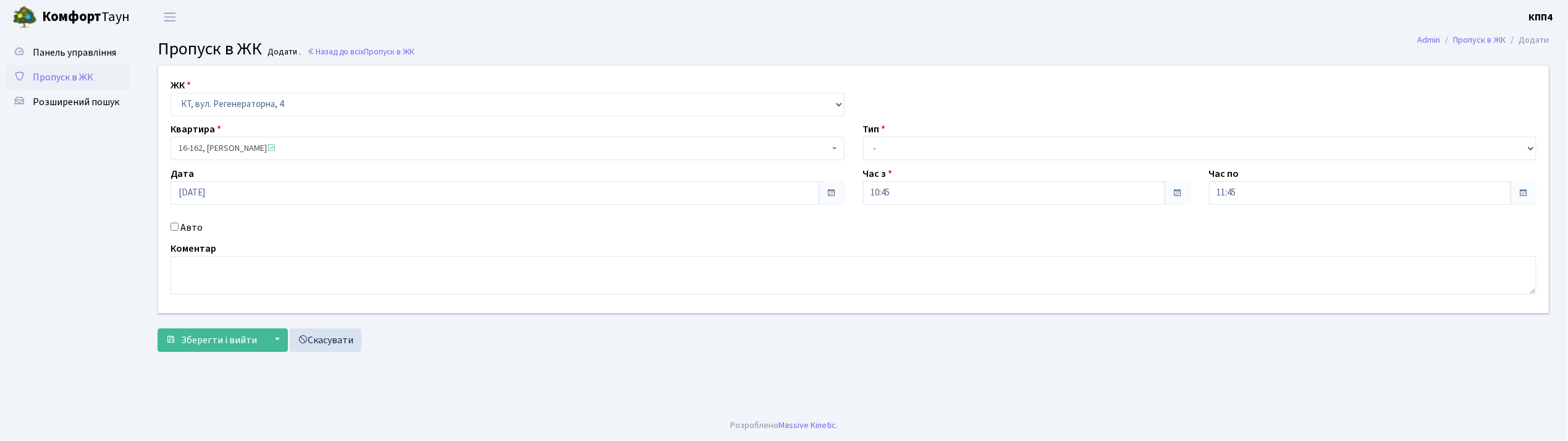
click at [191, 225] on label "Авто" at bounding box center [191, 227] width 22 height 15
click at [178, 225] on input "Авто" at bounding box center [174, 227] width 8 height 8
checkbox input "true"
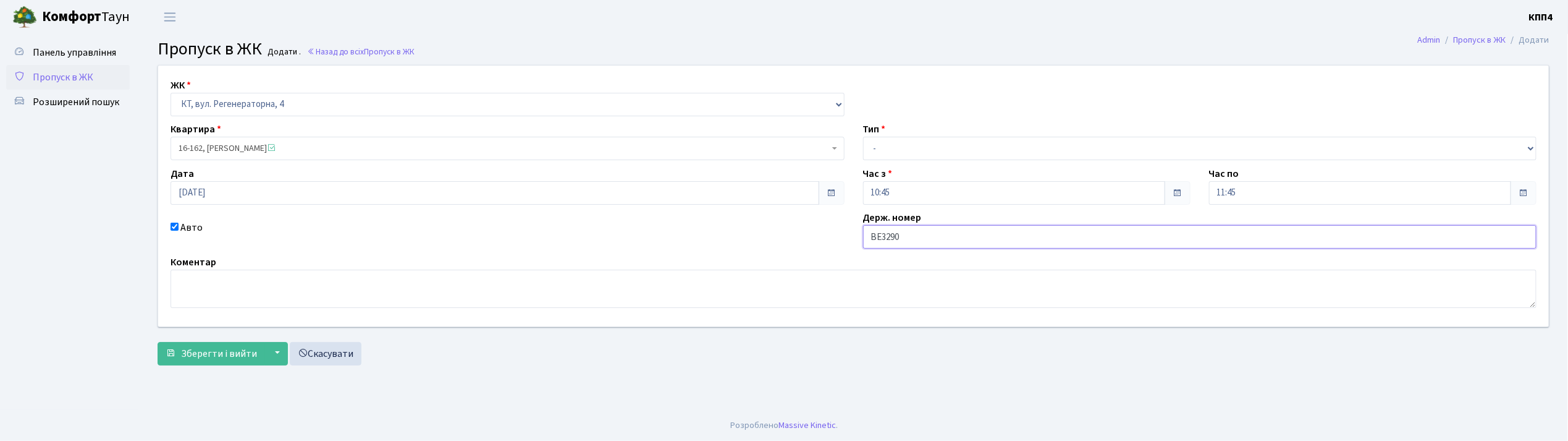
type input "ВЕ3290АО"
click at [897, 152] on select "- Доставка Таксі Гості Сервіс" at bounding box center [1200, 148] width 674 height 24
select select "3"
click at [863, 137] on select "- Доставка Таксі Гості Сервіс" at bounding box center [1200, 148] width 674 height 24
click at [224, 357] on span "Зберегти і вийти" at bounding box center [219, 353] width 76 height 14
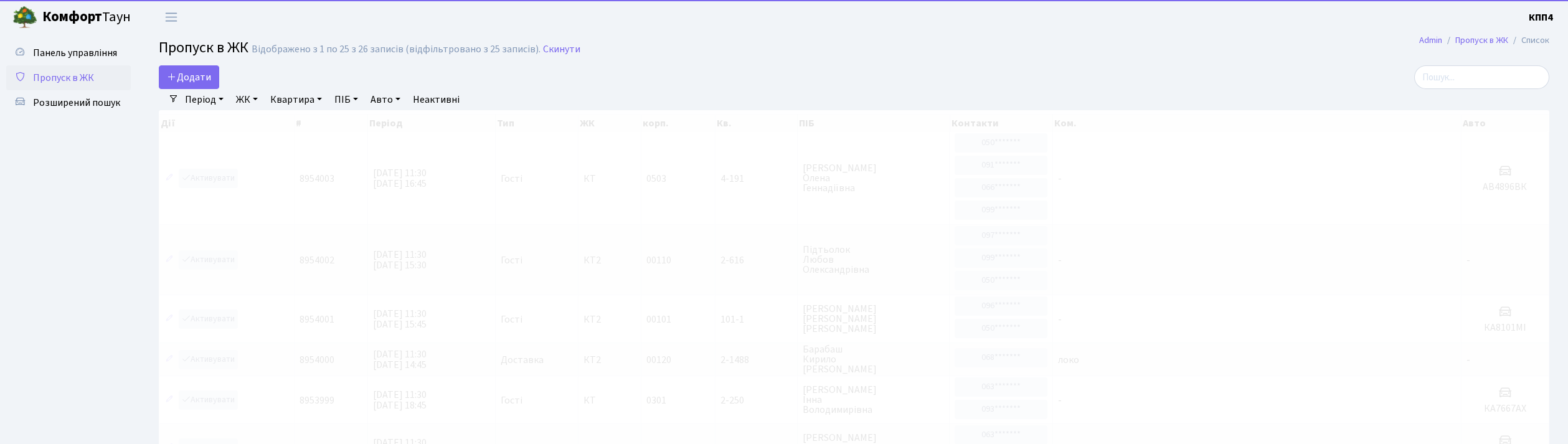
select select "25"
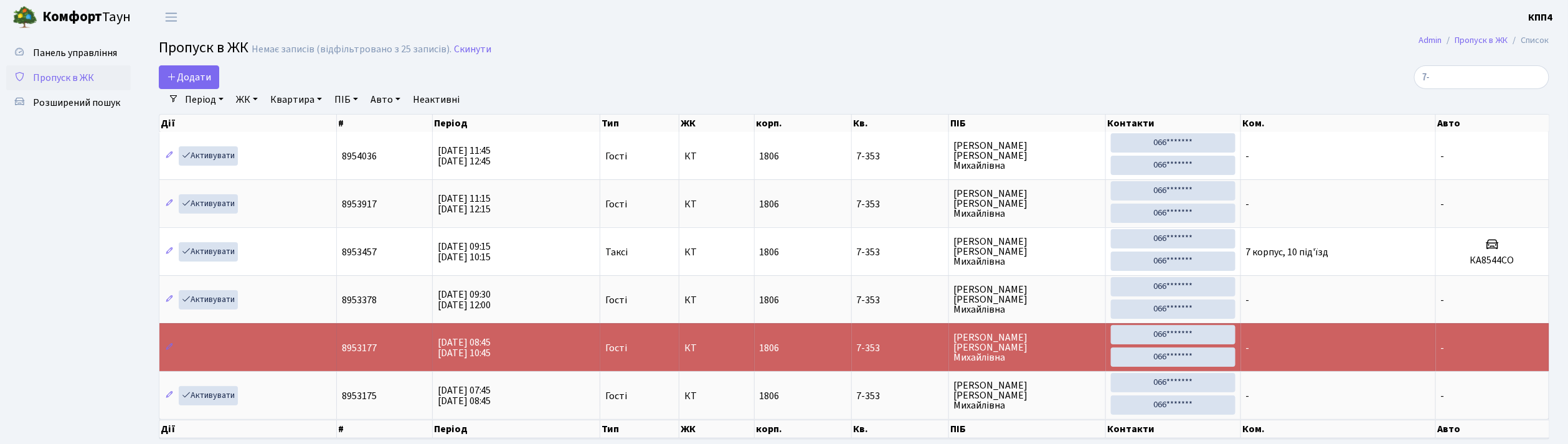
type input "7"
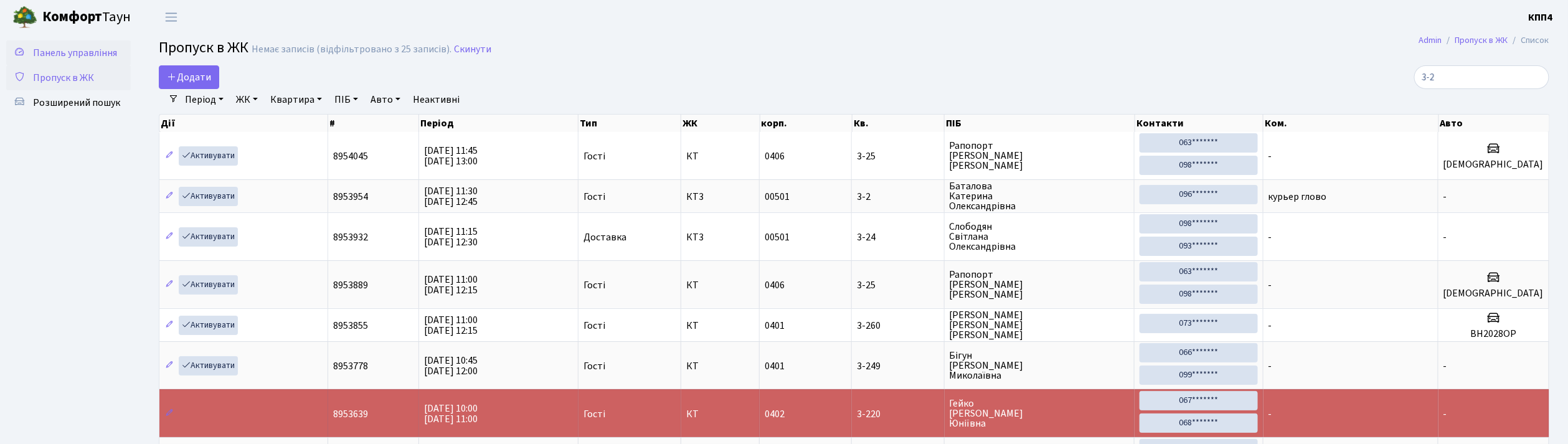
type input "3-2"
click at [83, 52] on span "Панель управління" at bounding box center [75, 53] width 84 height 14
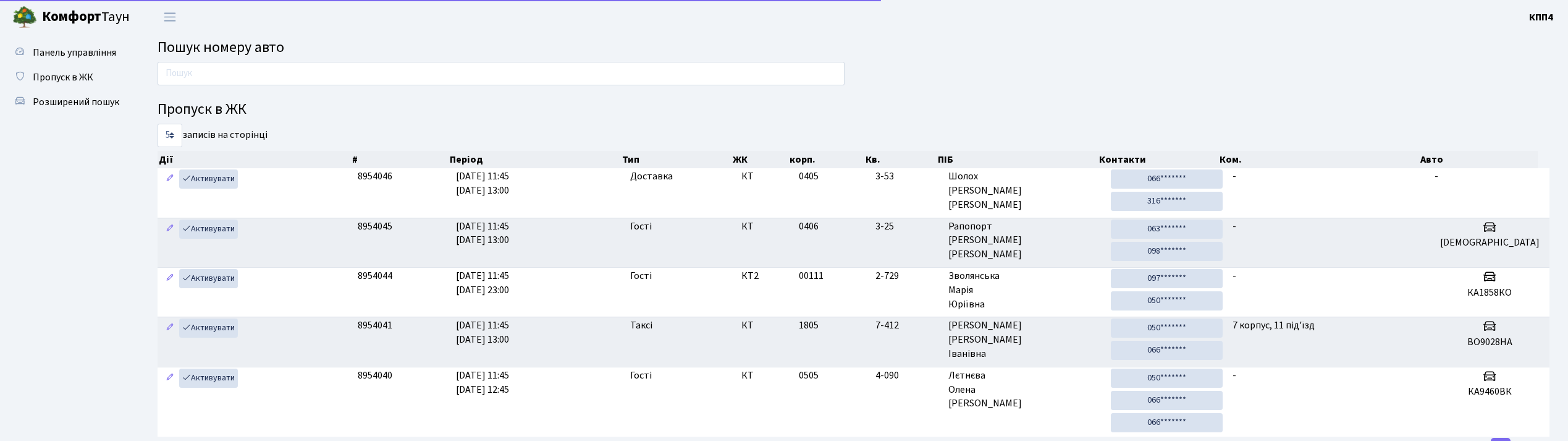
click at [230, 74] on input "text" at bounding box center [501, 74] width 687 height 24
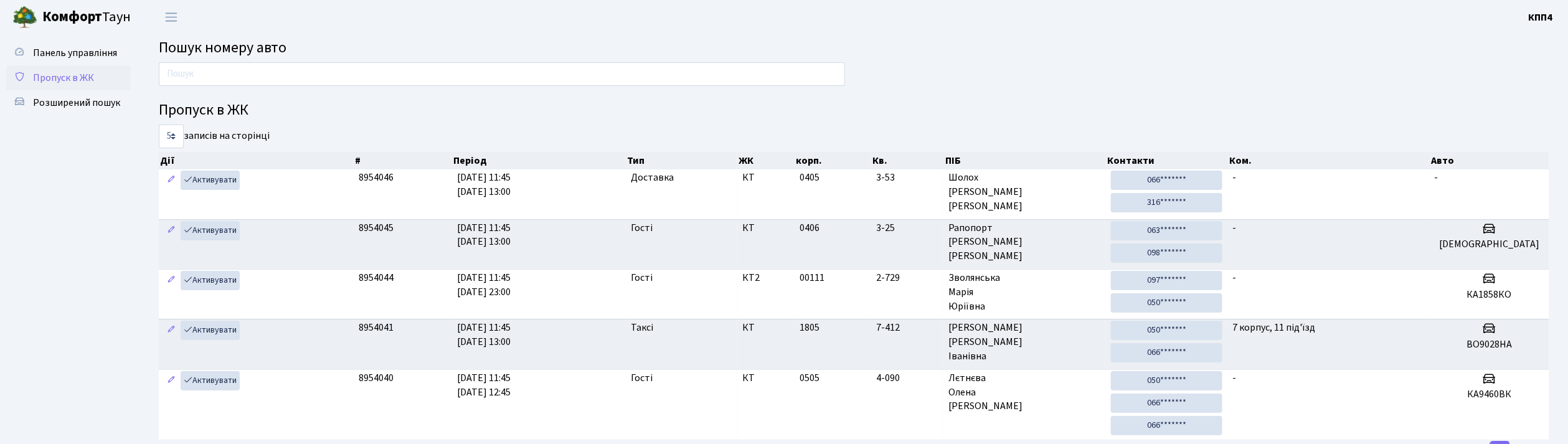
click at [70, 73] on span "Пропуск в ЖК" at bounding box center [63, 78] width 61 height 14
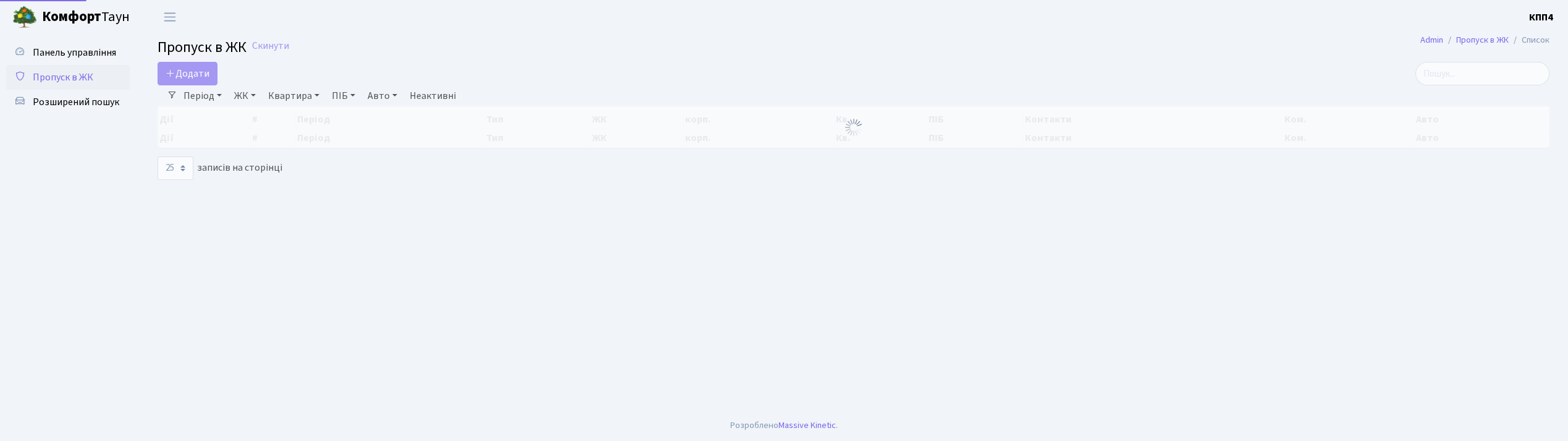
select select "25"
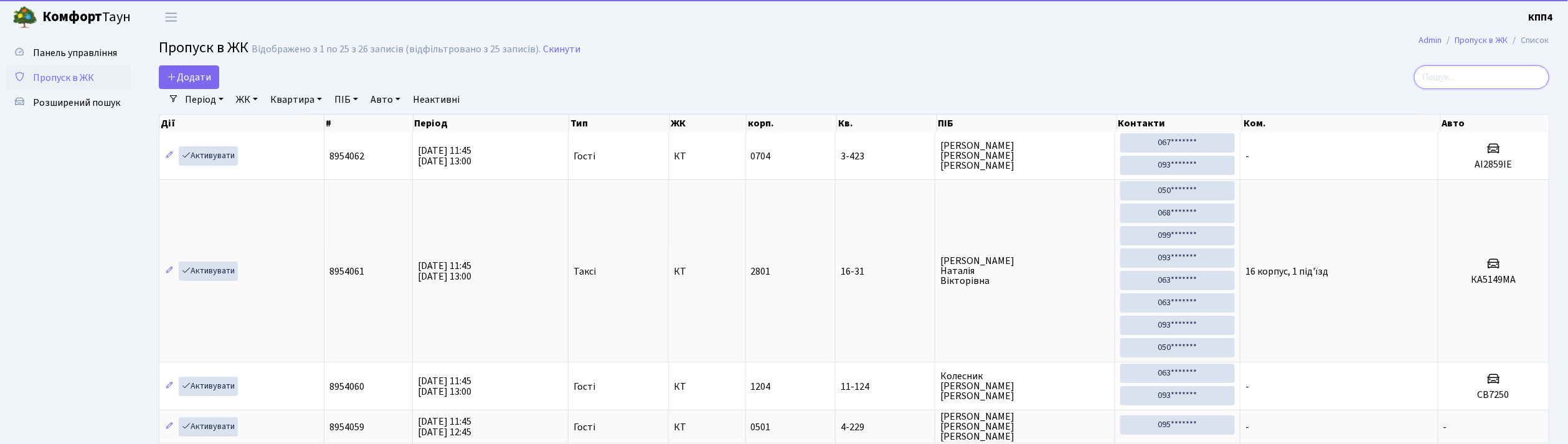
click at [1473, 78] on input "search" at bounding box center [1481, 77] width 135 height 24
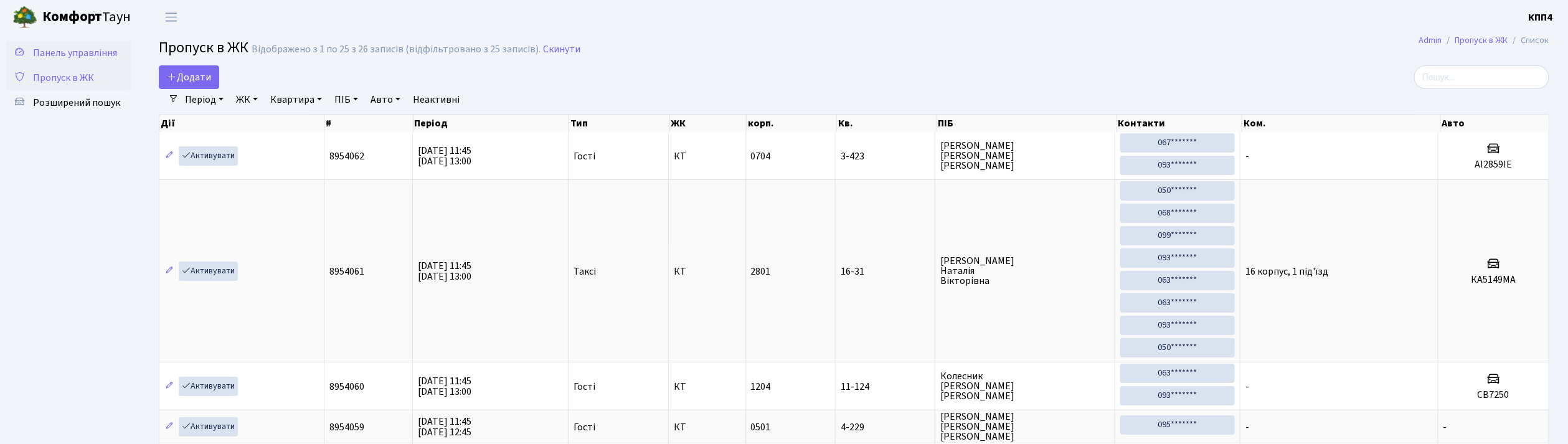
click at [86, 50] on span "Панель управління" at bounding box center [75, 53] width 84 height 14
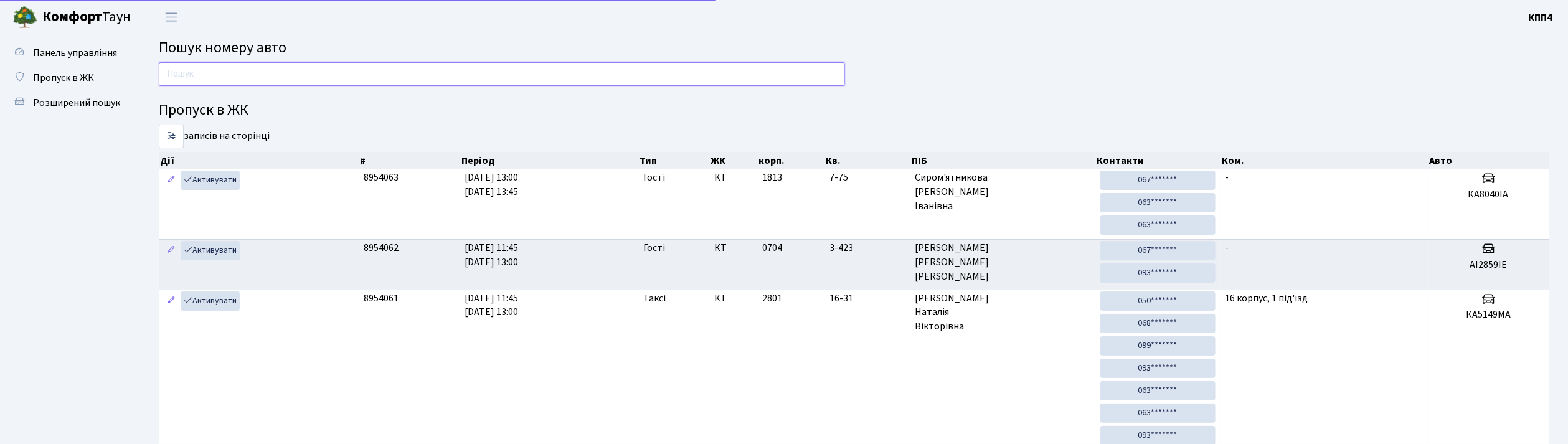
click at [232, 71] on input "text" at bounding box center [501, 74] width 686 height 24
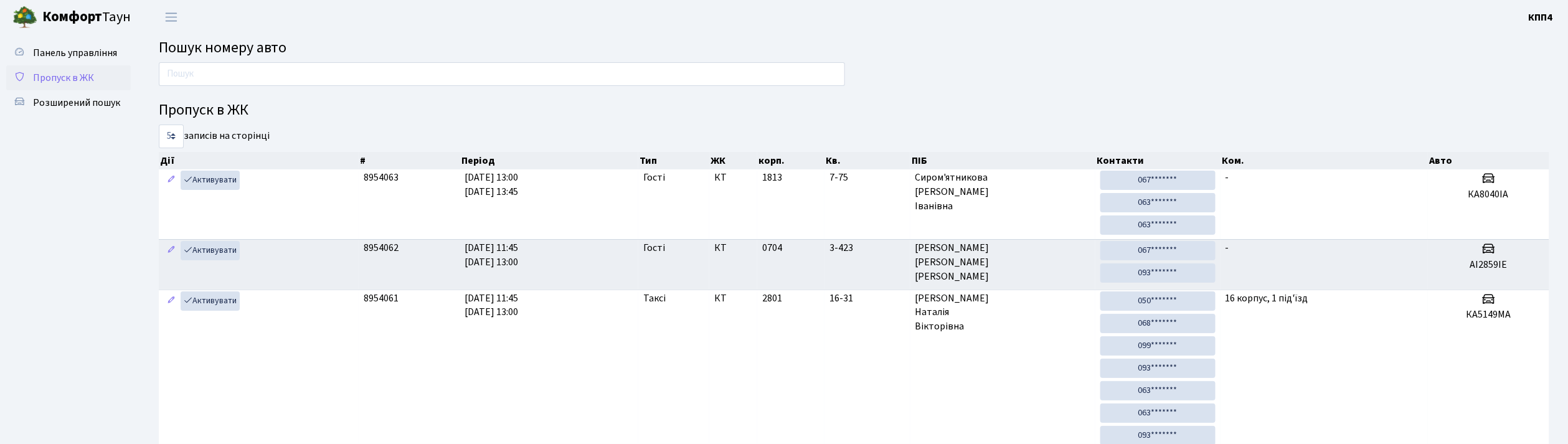
click at [46, 75] on span "Пропуск в ЖК" at bounding box center [63, 78] width 61 height 14
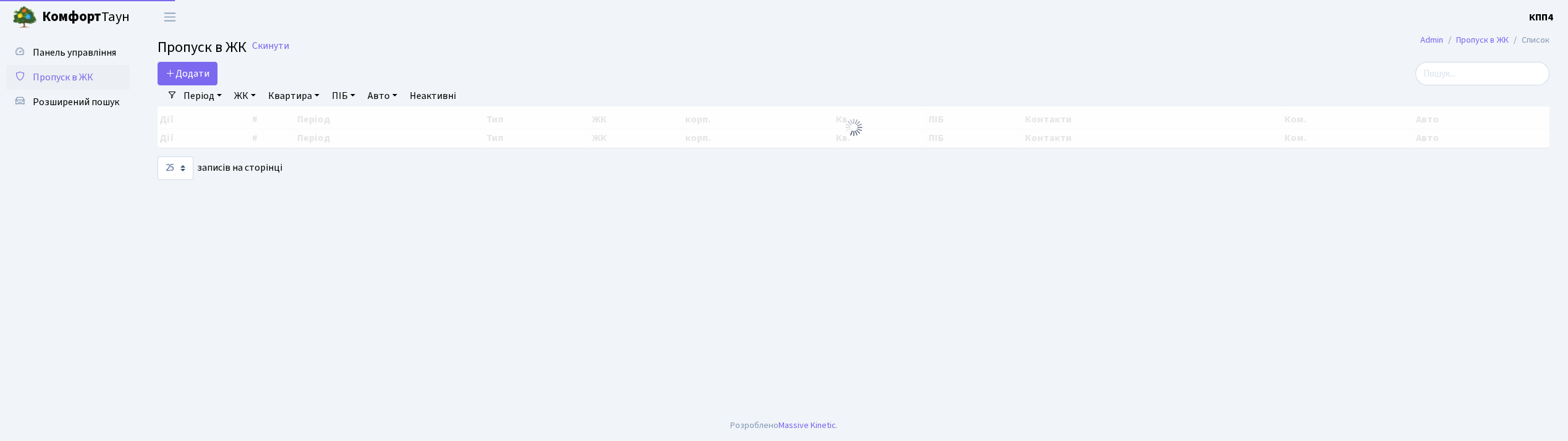
select select "25"
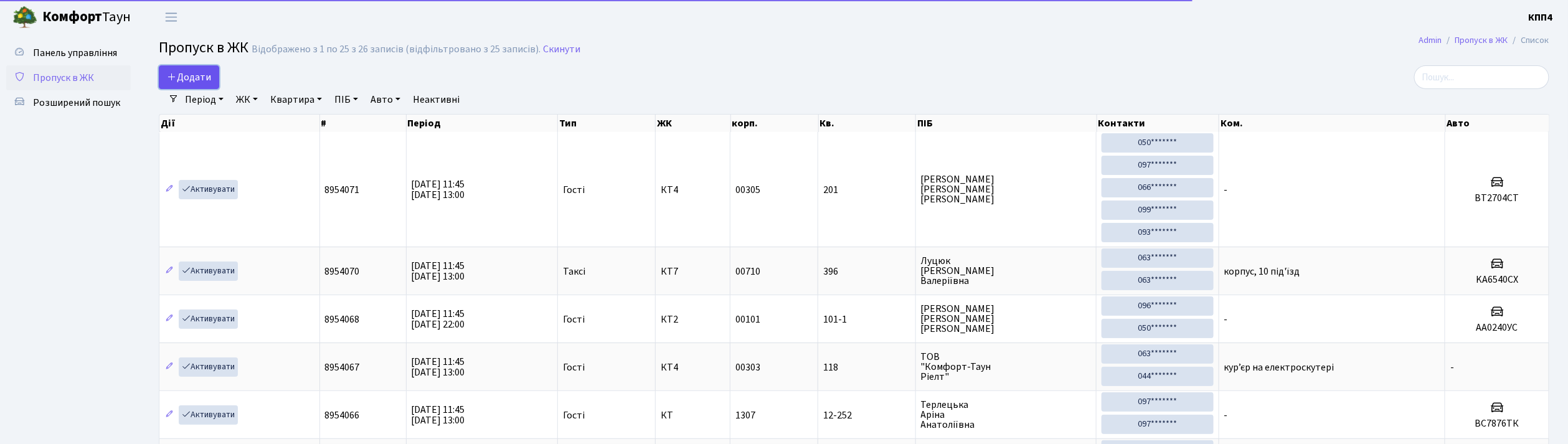
click at [215, 80] on link "Додати" at bounding box center [189, 77] width 61 height 24
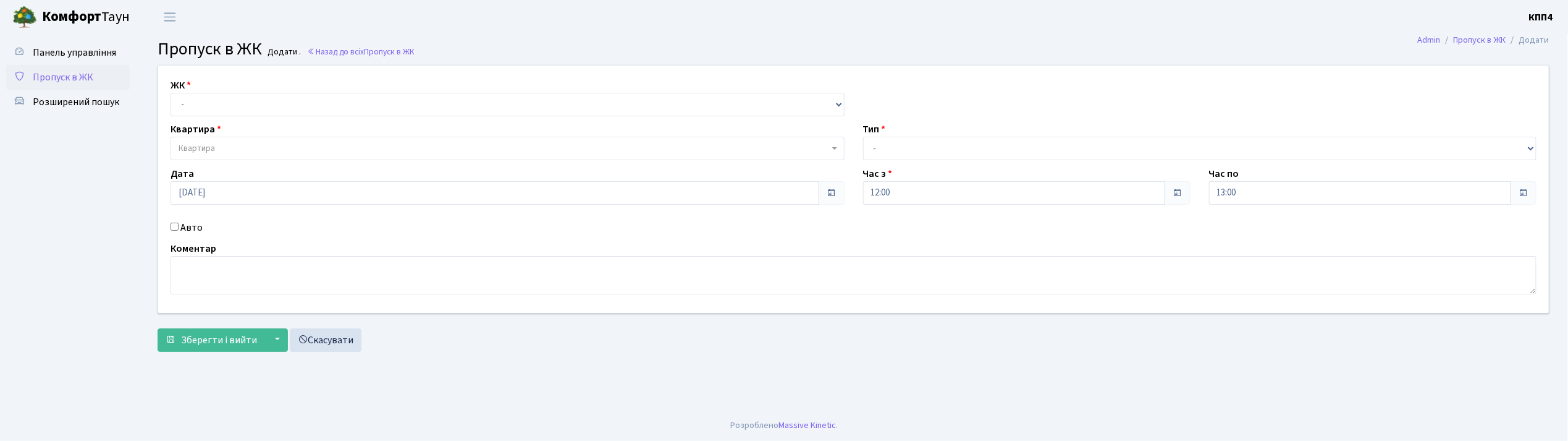
click at [174, 227] on input "Авто" at bounding box center [174, 227] width 8 height 8
checkbox input "true"
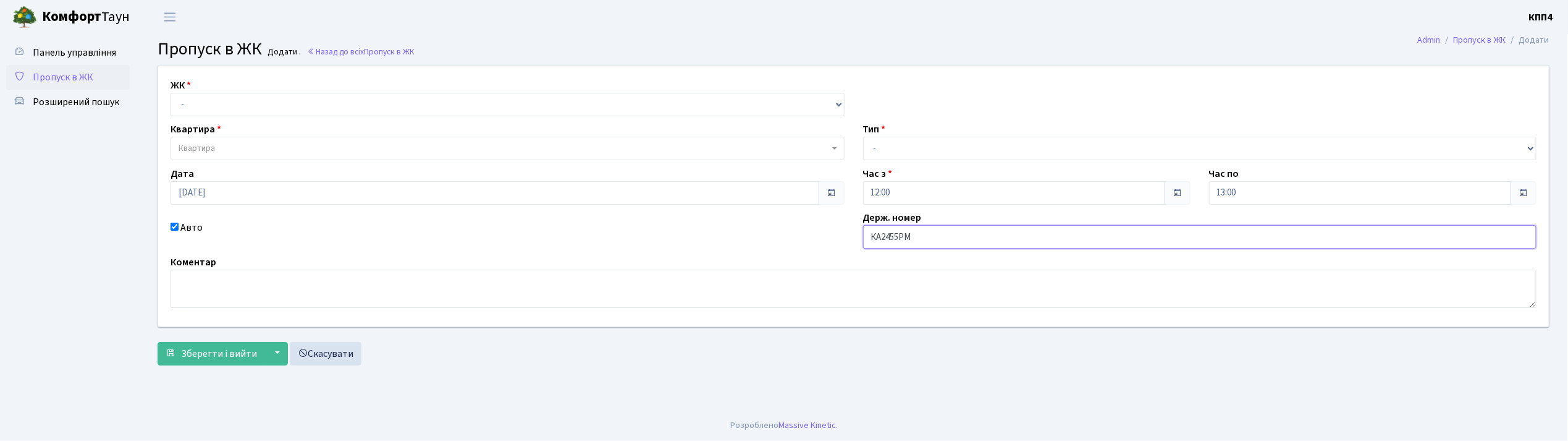
type input "КА2455РМ"
click at [186, 110] on select "- КТ, вул. Регенераторна, 4 КТ2, просп. Соборності, 17 КТ3, вул. Березнева, 16 …" at bounding box center [507, 105] width 674 height 24
select select "271"
click at [170, 93] on select "- КТ, вул. Регенераторна, 4 КТ2, просп. Соборності, 17 КТ3, вул. Березнева, 16 …" at bounding box center [507, 105] width 674 height 24
select select
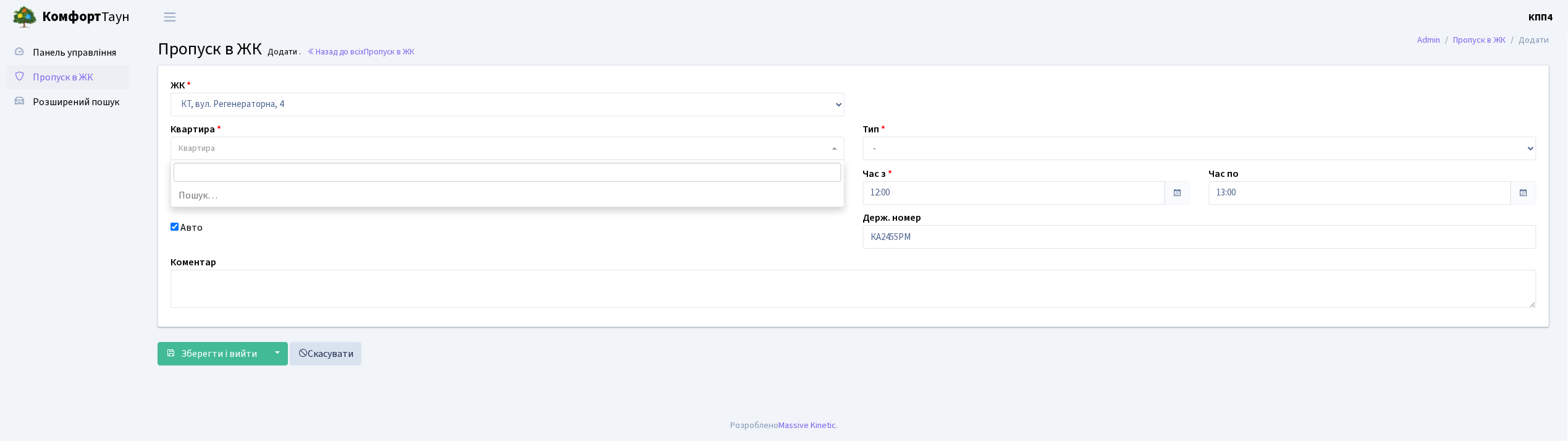
click at [198, 146] on span "Квартира" at bounding box center [196, 148] width 37 height 12
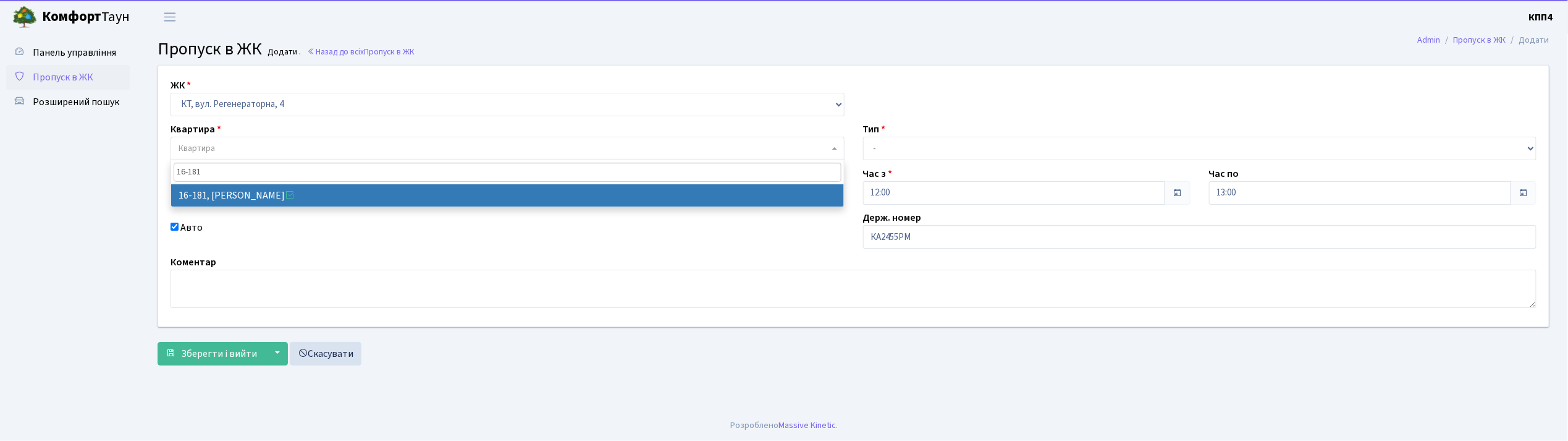
type input "16-181"
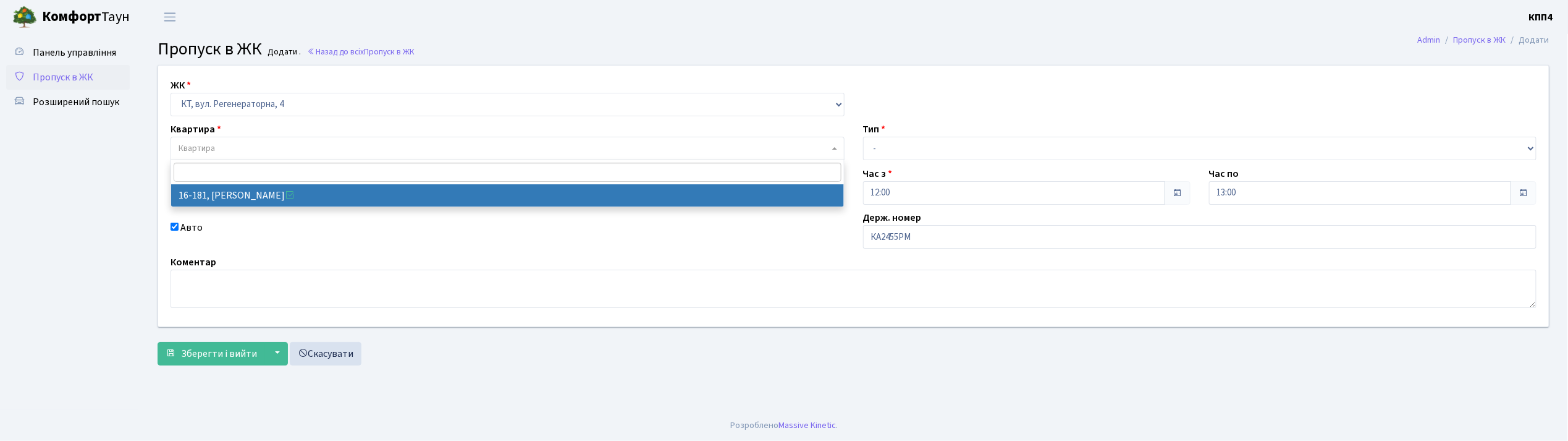
select select "8742"
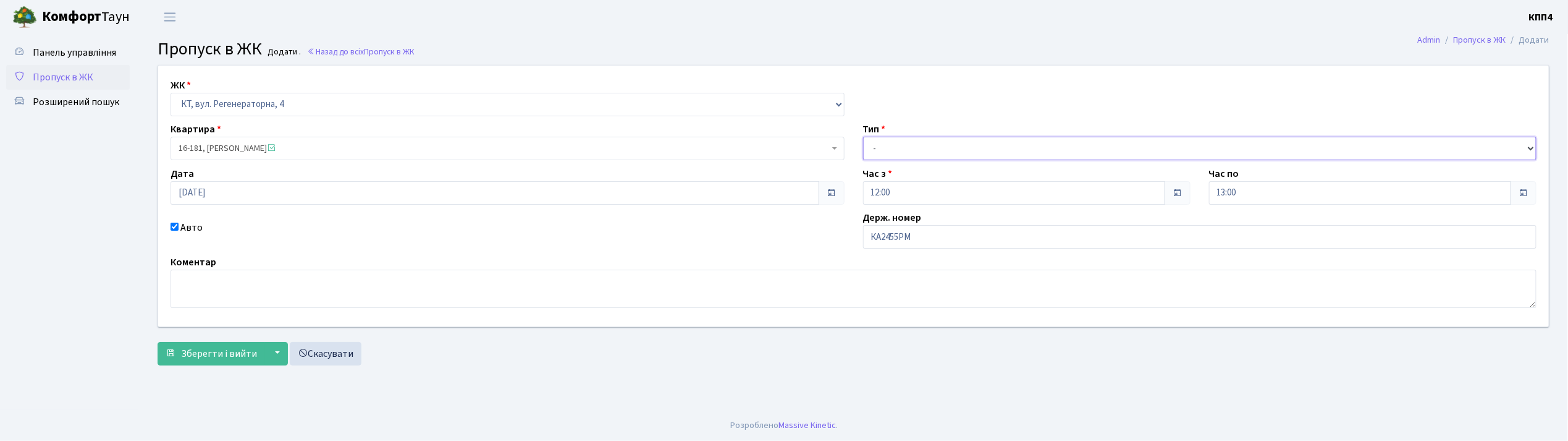
click at [924, 147] on select "- Доставка Таксі Гості Сервіс" at bounding box center [1200, 148] width 674 height 24
select select "2"
click at [863, 137] on select "- Доставка Таксі Гості Сервіс" at bounding box center [1200, 148] width 674 height 24
click at [215, 347] on span "Зберегти і вийти" at bounding box center [219, 353] width 76 height 14
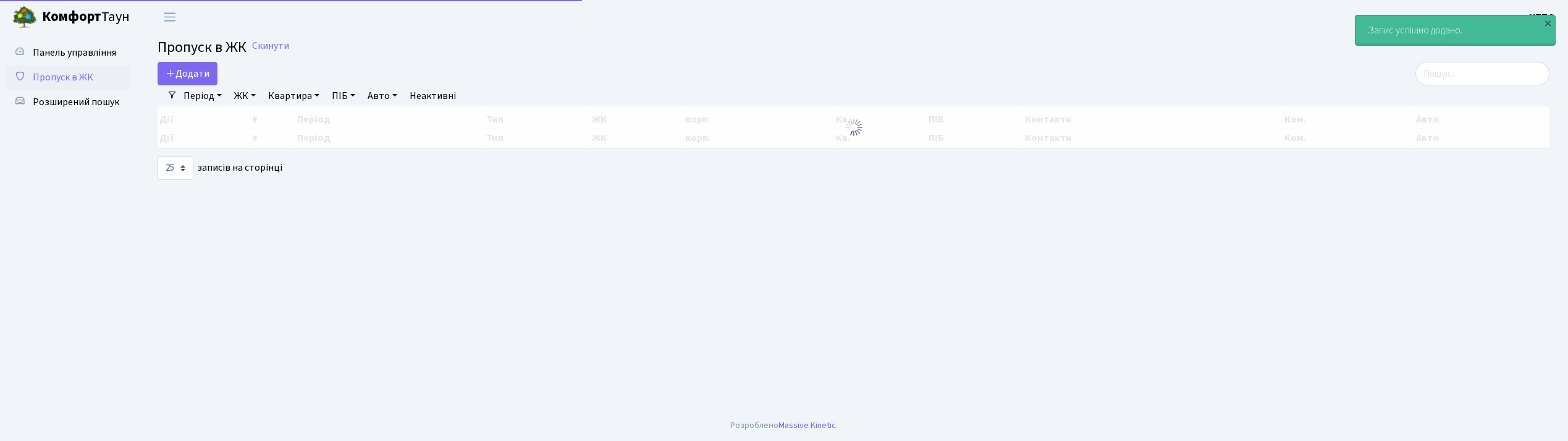
select select "25"
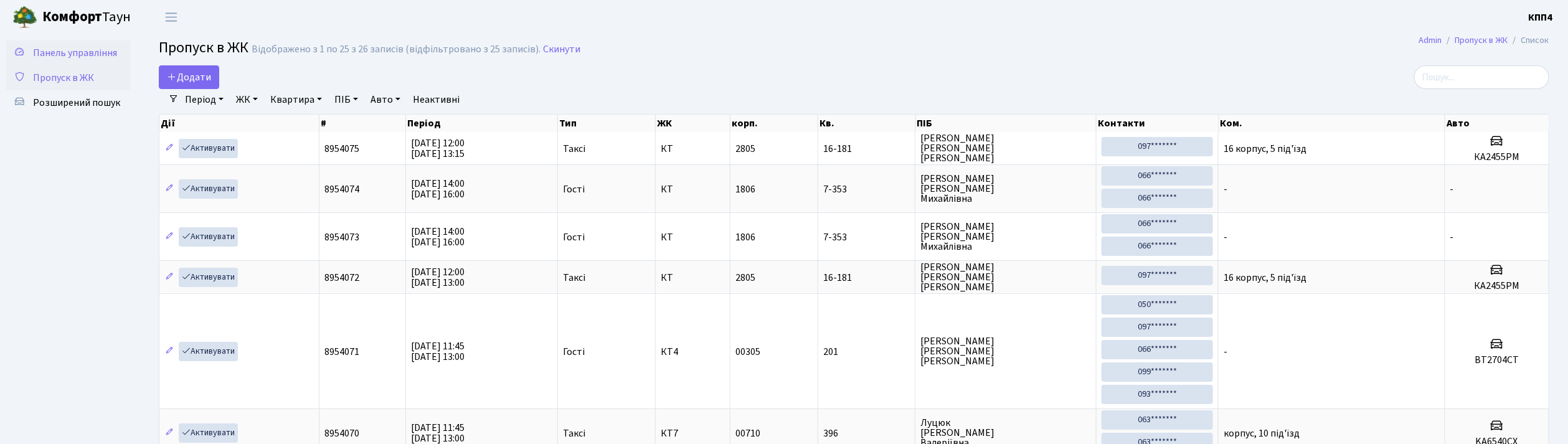
click at [75, 59] on span "Панель управління" at bounding box center [75, 53] width 84 height 14
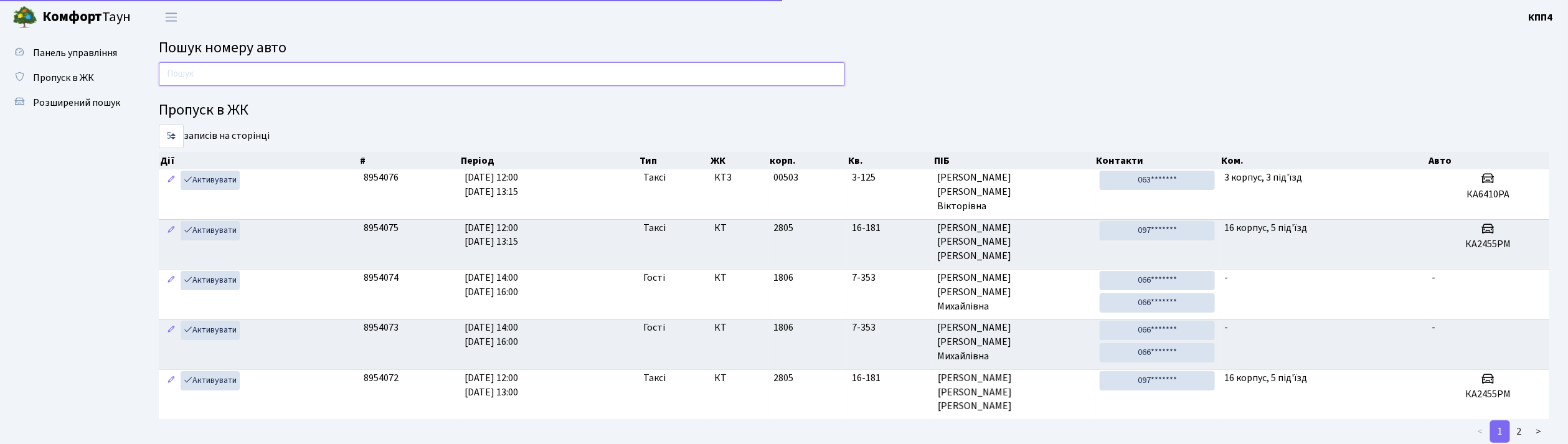
drag, startPoint x: 0, startPoint y: 0, endPoint x: 266, endPoint y: 86, distance: 279.6
click at [266, 86] on input "text" at bounding box center [501, 74] width 686 height 24
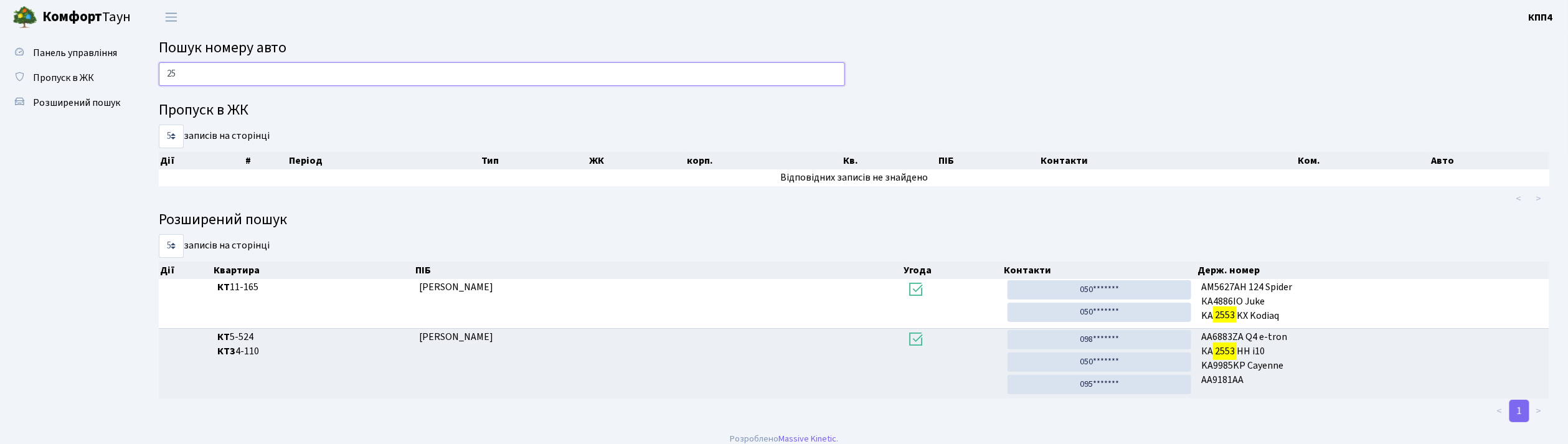
type input "2"
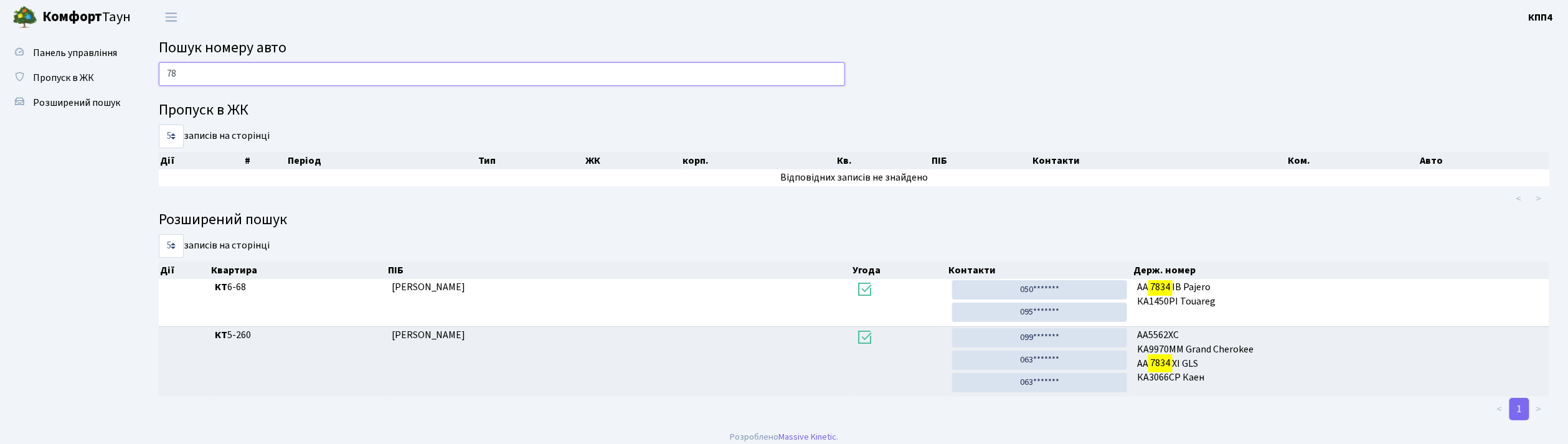
type input "7"
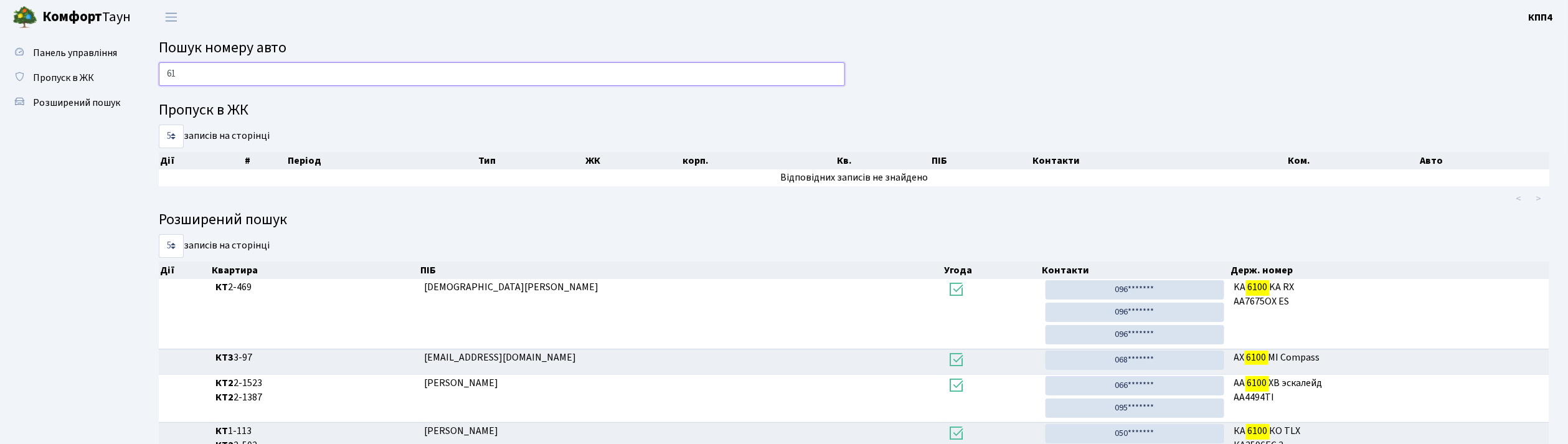
type input "6"
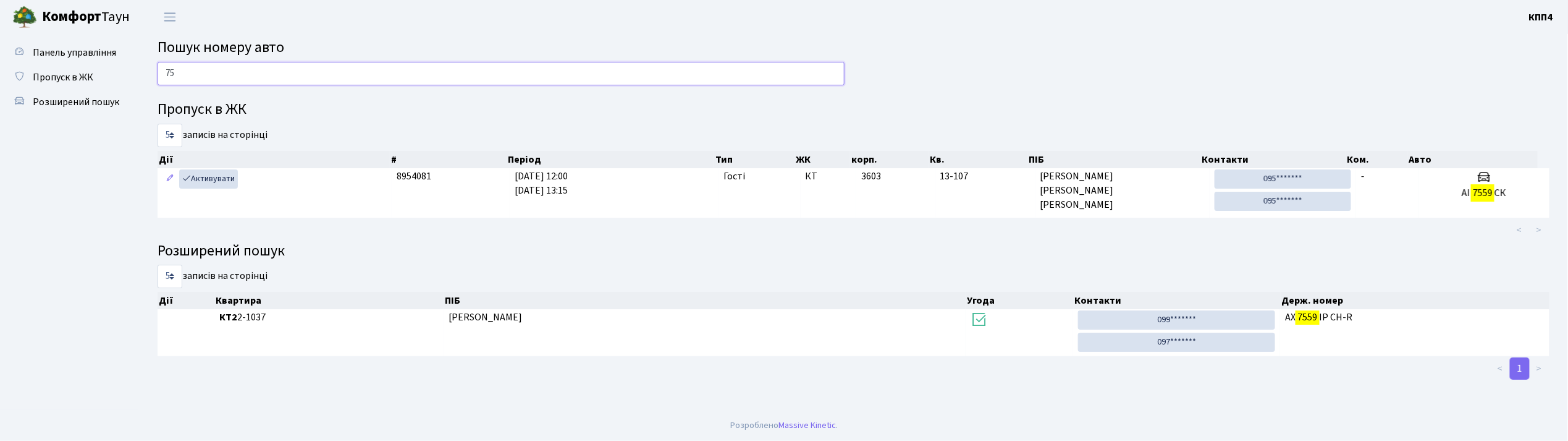
type input "7"
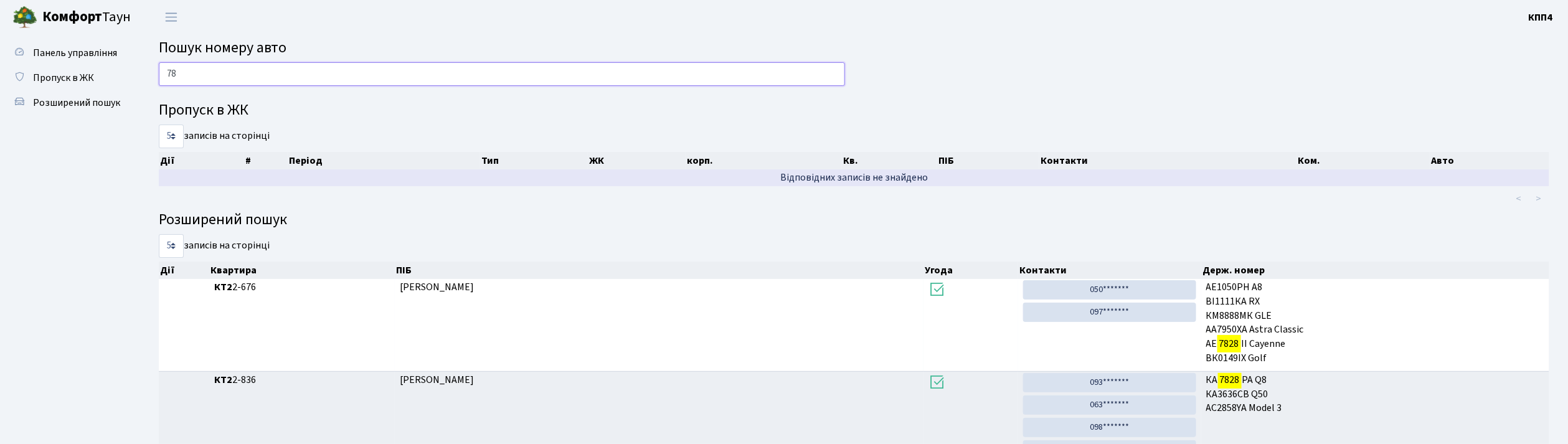
type input "7"
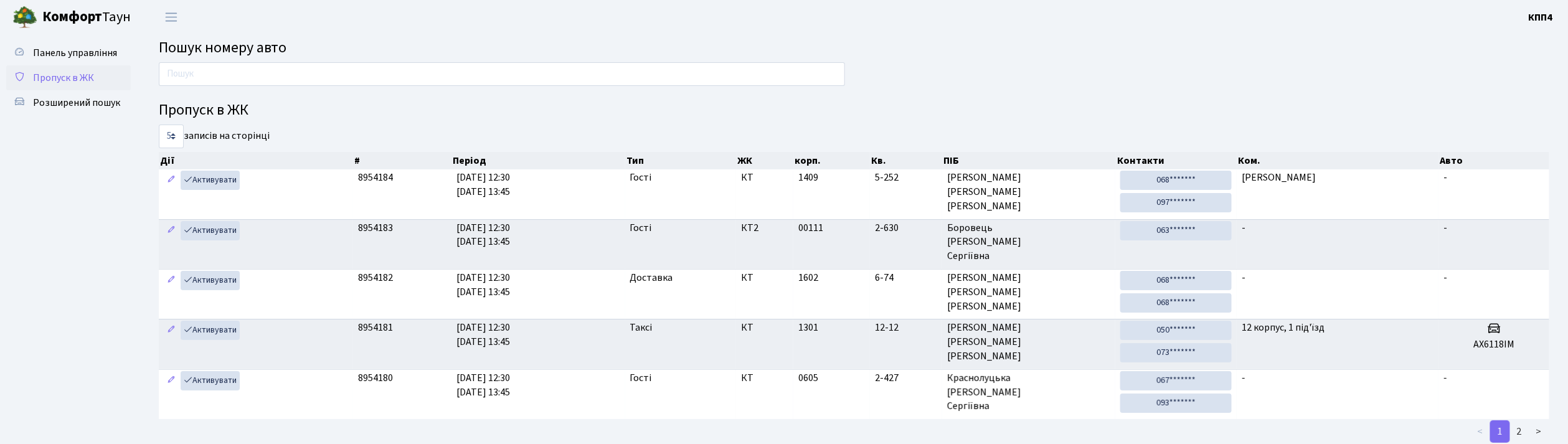
click at [47, 67] on link "Пропуск в ЖК" at bounding box center [68, 78] width 124 height 25
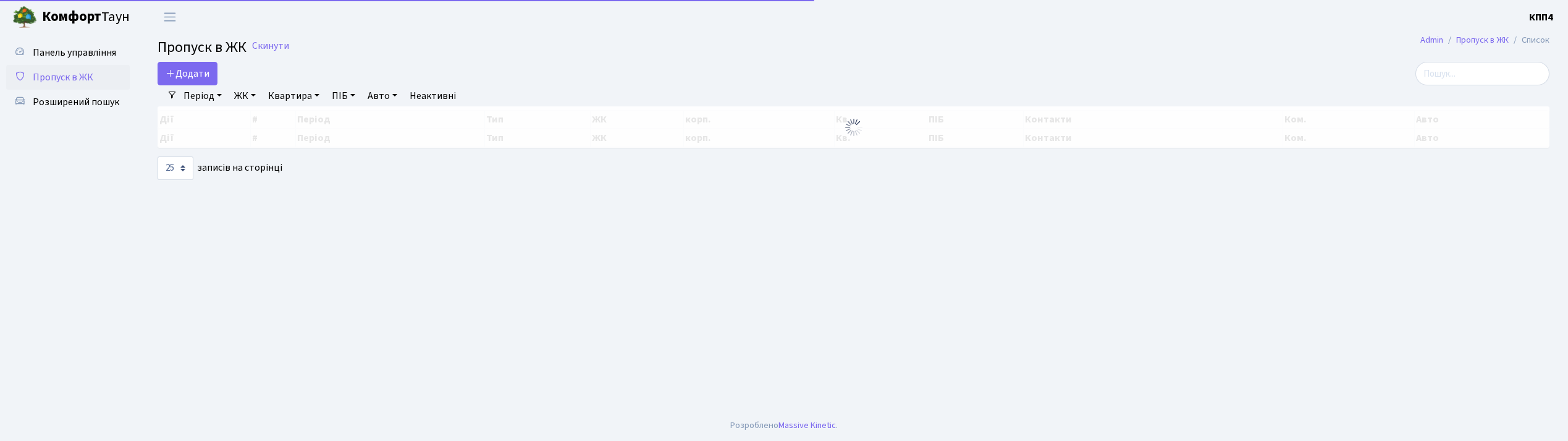
select select "25"
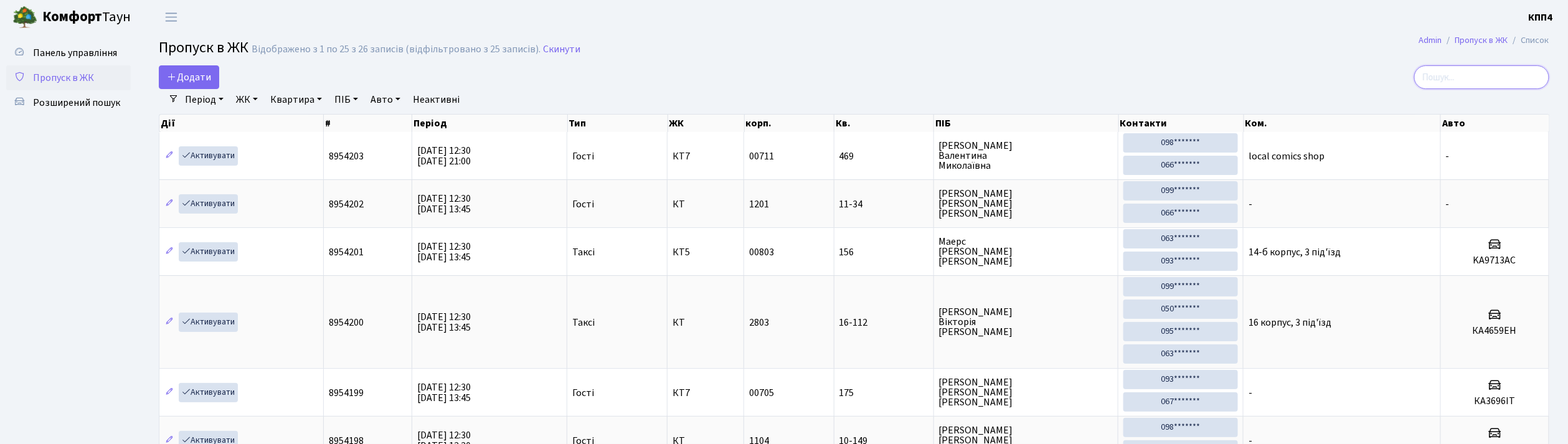
click at [1454, 85] on input "search" at bounding box center [1481, 77] width 135 height 24
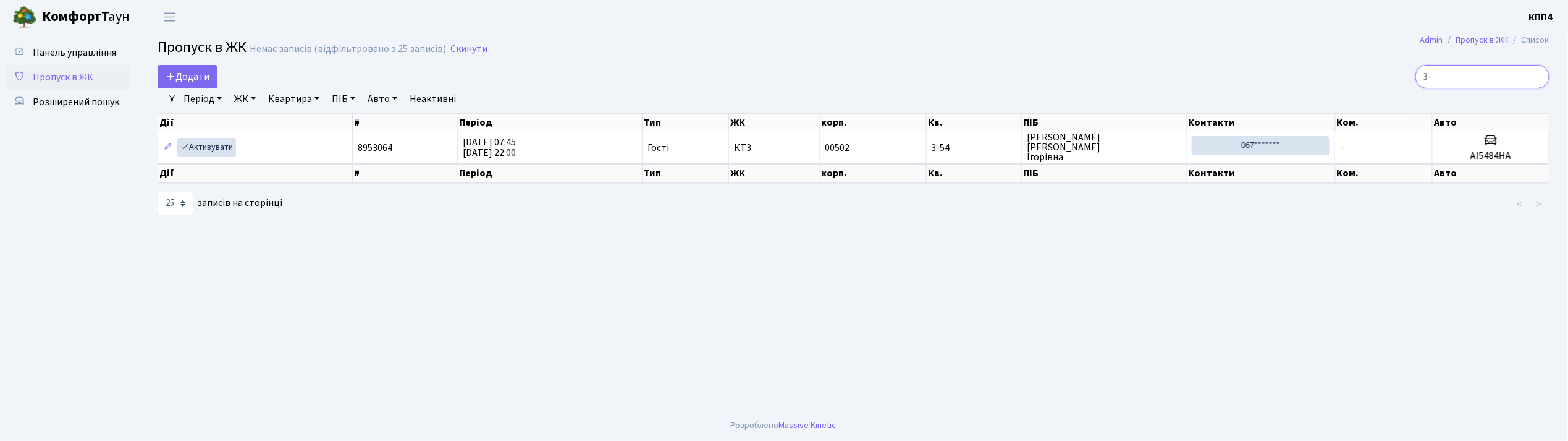
type input "3"
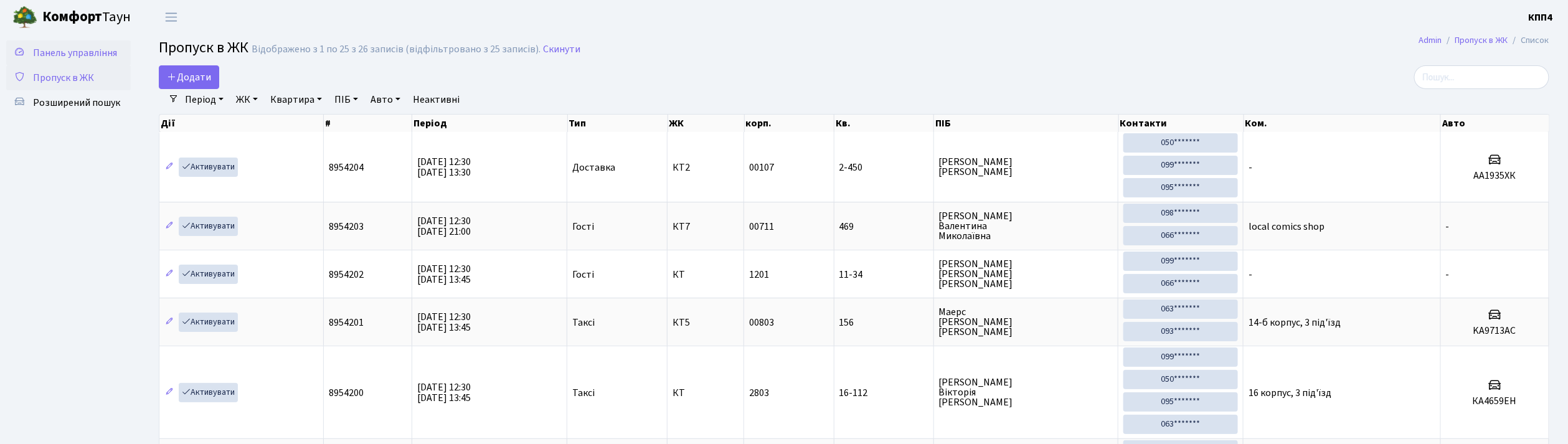
click at [65, 48] on span "Панель управління" at bounding box center [75, 53] width 84 height 14
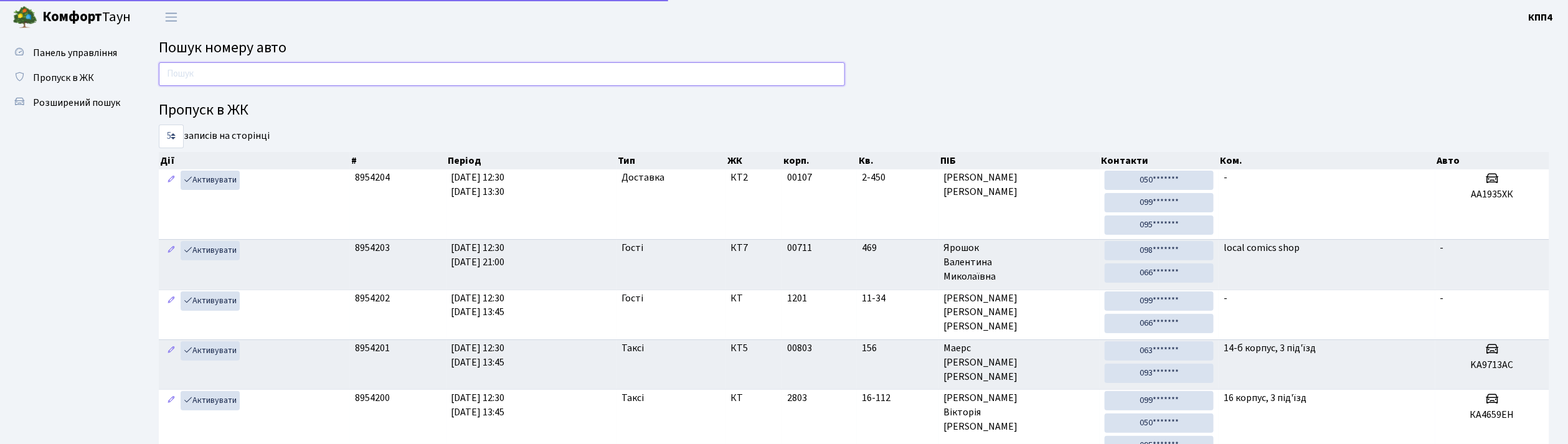
click at [226, 70] on input "text" at bounding box center [501, 74] width 686 height 24
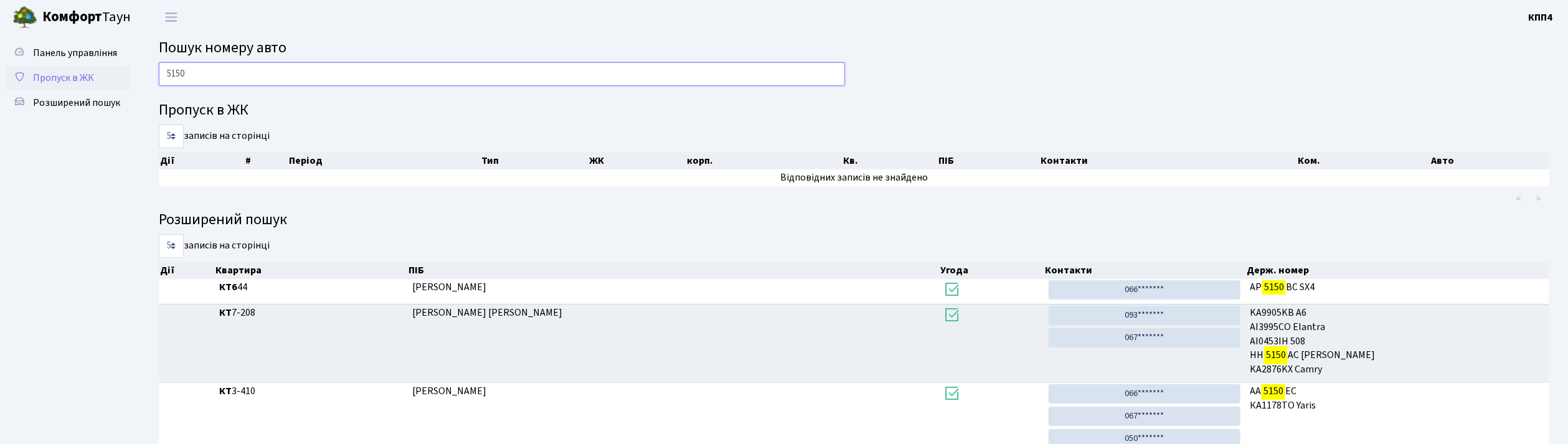
type input "5150"
click at [80, 72] on span "Пропуск в ЖК" at bounding box center [63, 78] width 61 height 14
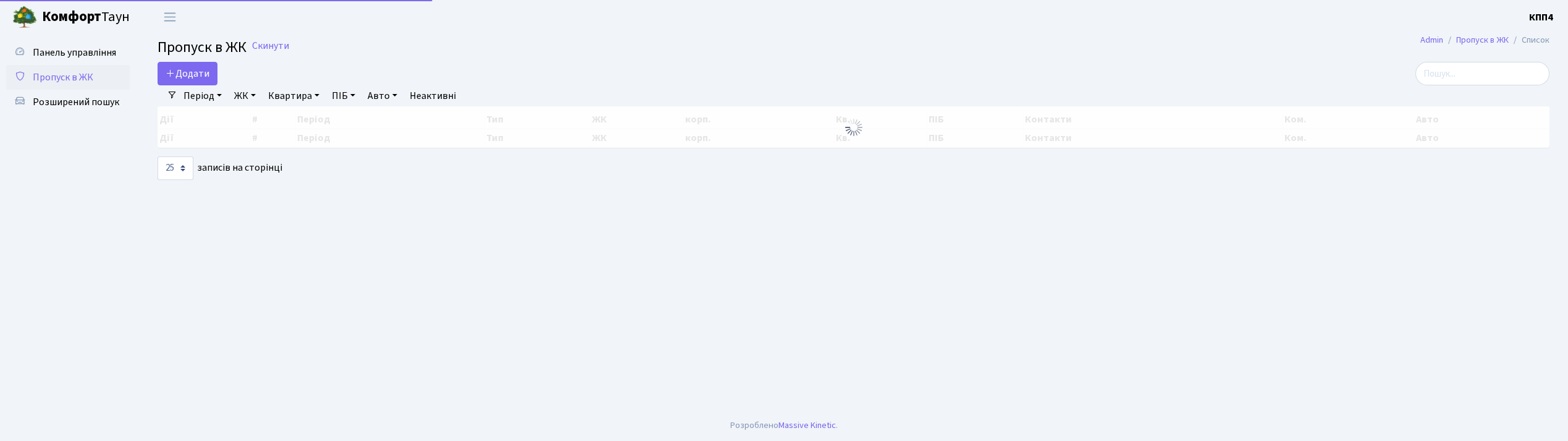
select select "25"
click at [181, 74] on span "Додати" at bounding box center [187, 73] width 44 height 14
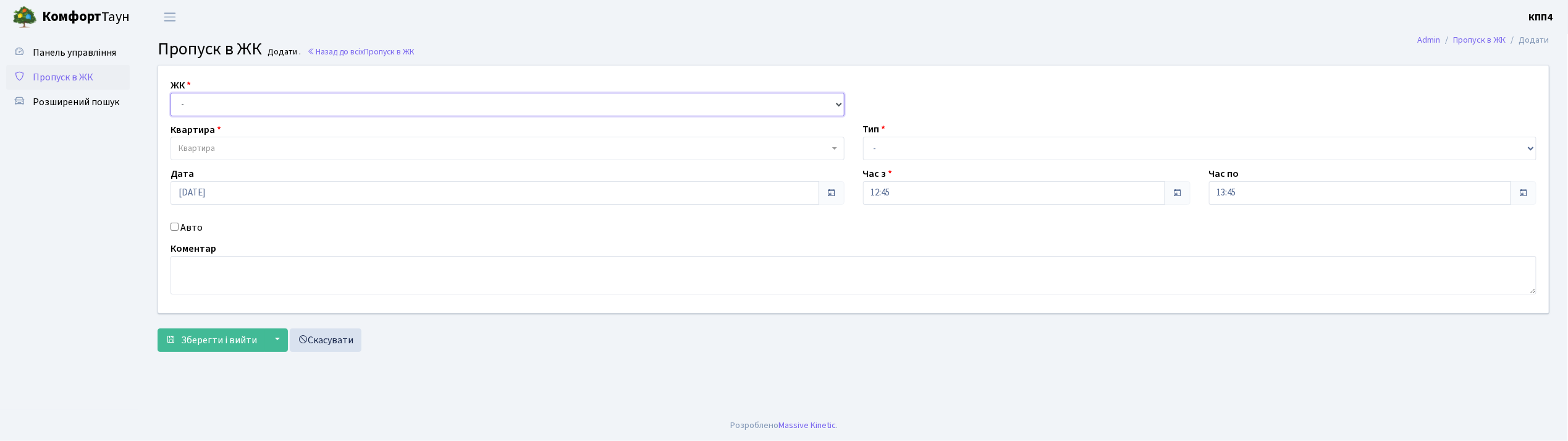
click at [193, 109] on select "- КТ, вул. Регенераторна, 4 КТ2, просп. [STREET_ADDRESS] [STREET_ADDRESS] [PERS…" at bounding box center [507, 105] width 674 height 24
select select "271"
click at [170, 93] on select "- КТ, вул. Регенераторна, 4 КТ2, просп. [STREET_ADDRESS] [STREET_ADDRESS] [PERS…" at bounding box center [507, 105] width 674 height 24
select select
click at [193, 144] on span "Квартира" at bounding box center [196, 148] width 37 height 12
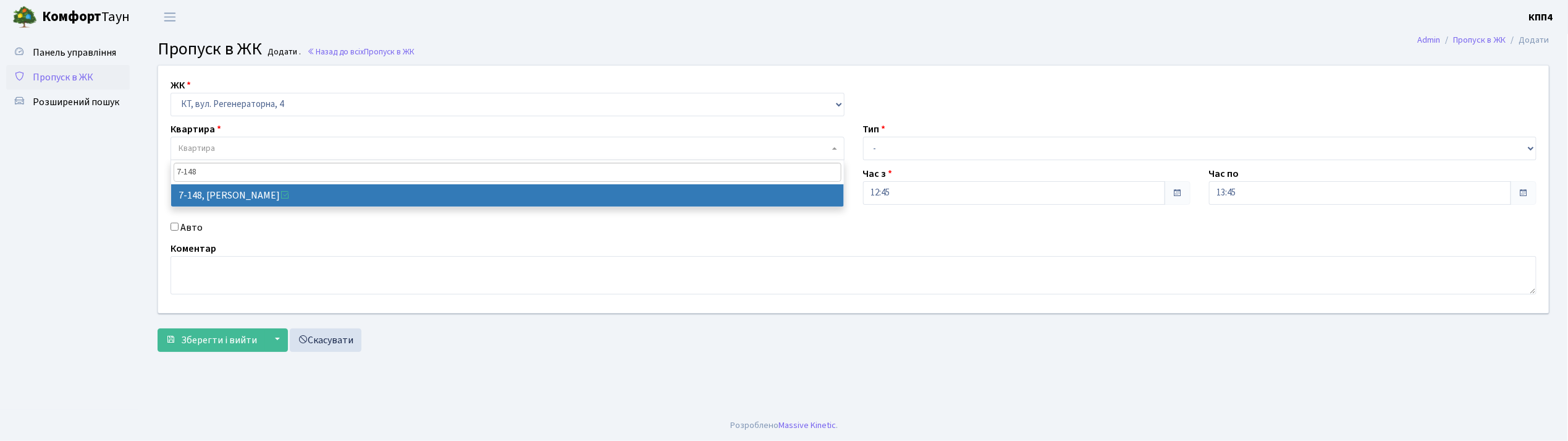
type input "7-148"
select select "5069"
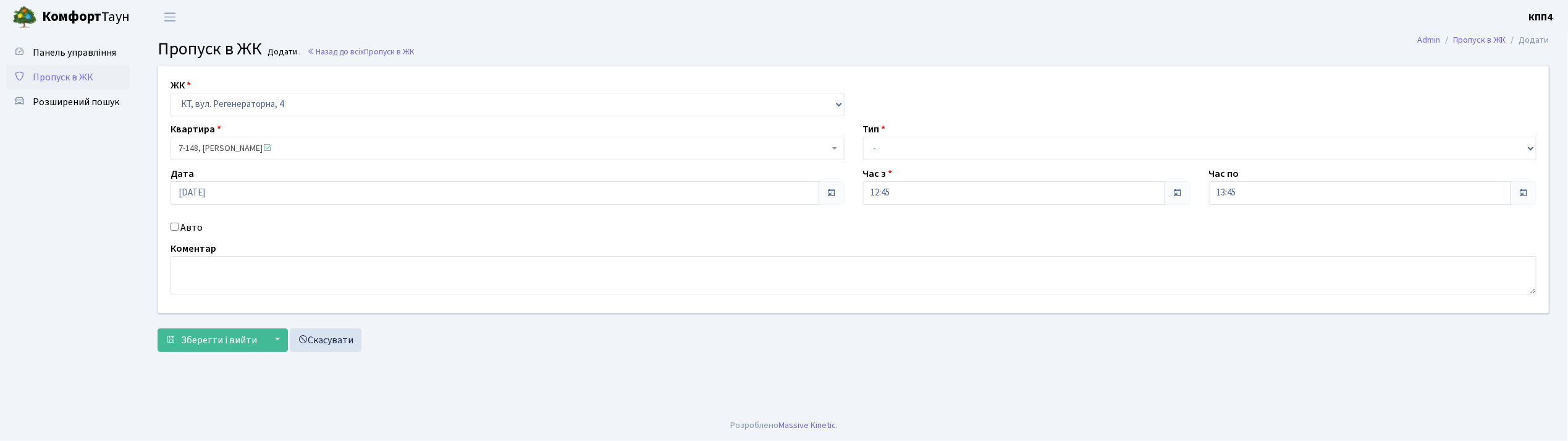
click at [174, 230] on input "Авто" at bounding box center [174, 227] width 8 height 8
checkbox input "true"
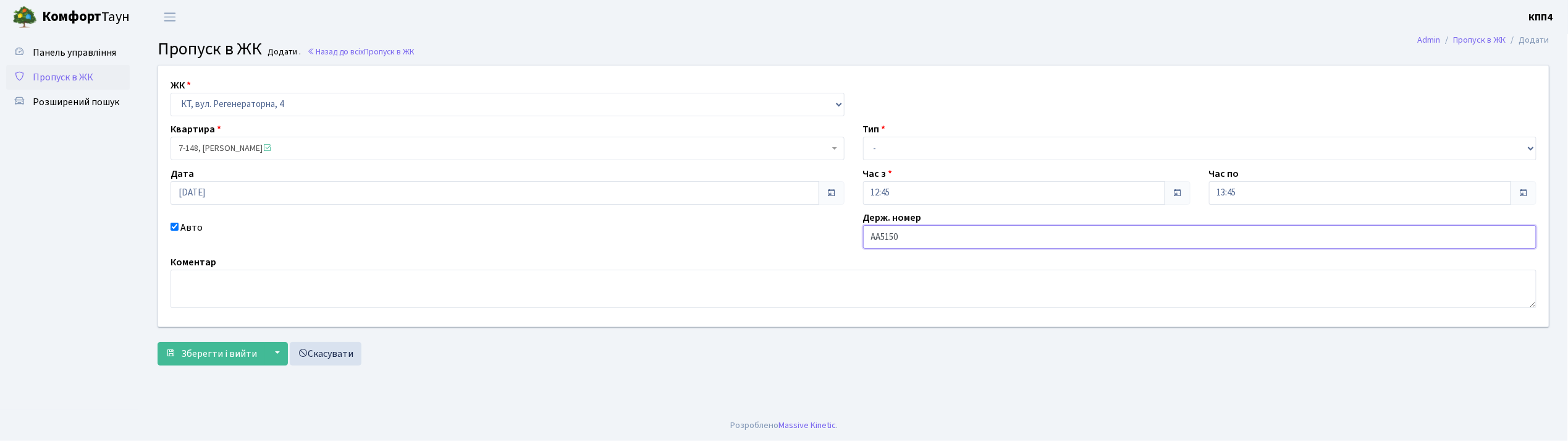
type input "АА5150ОО"
click at [198, 357] on span "Зберегти і вийти" at bounding box center [219, 353] width 76 height 14
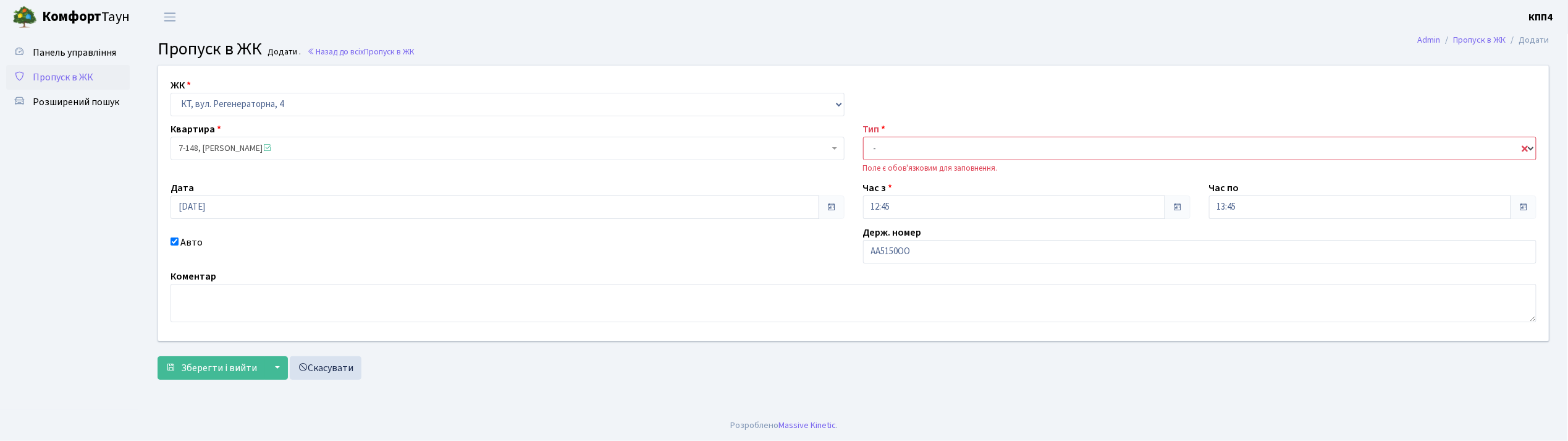
click at [915, 139] on select "- Доставка Таксі Гості Сервіс" at bounding box center [1200, 148] width 674 height 24
select select "3"
click at [863, 137] on select "- Доставка Таксі Гості Сервіс" at bounding box center [1200, 148] width 674 height 24
click at [195, 370] on span "Зберегти і вийти" at bounding box center [219, 368] width 76 height 14
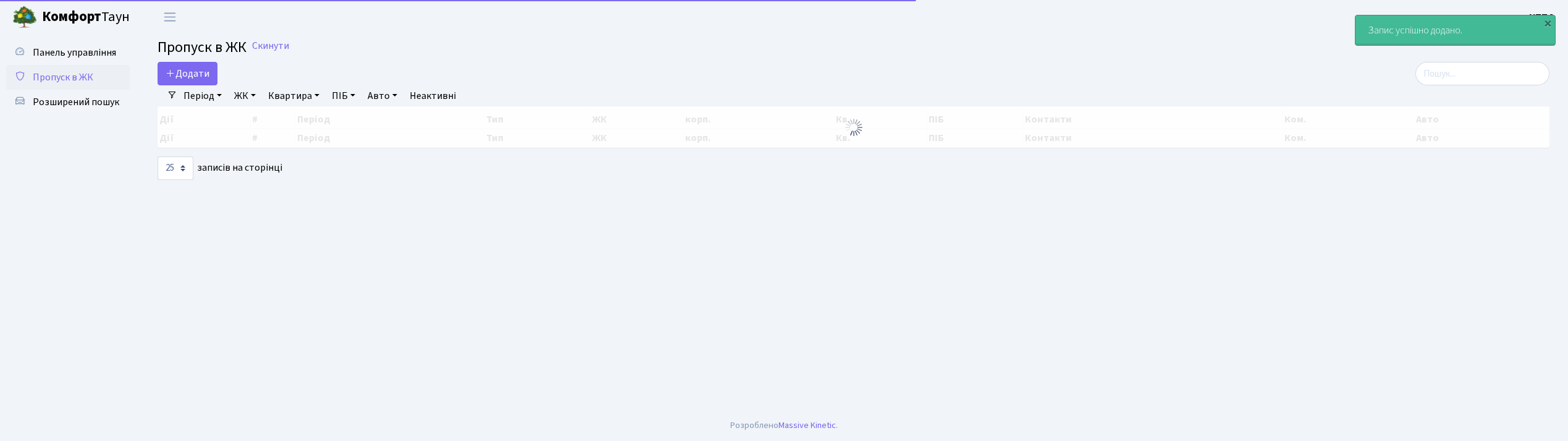
select select "25"
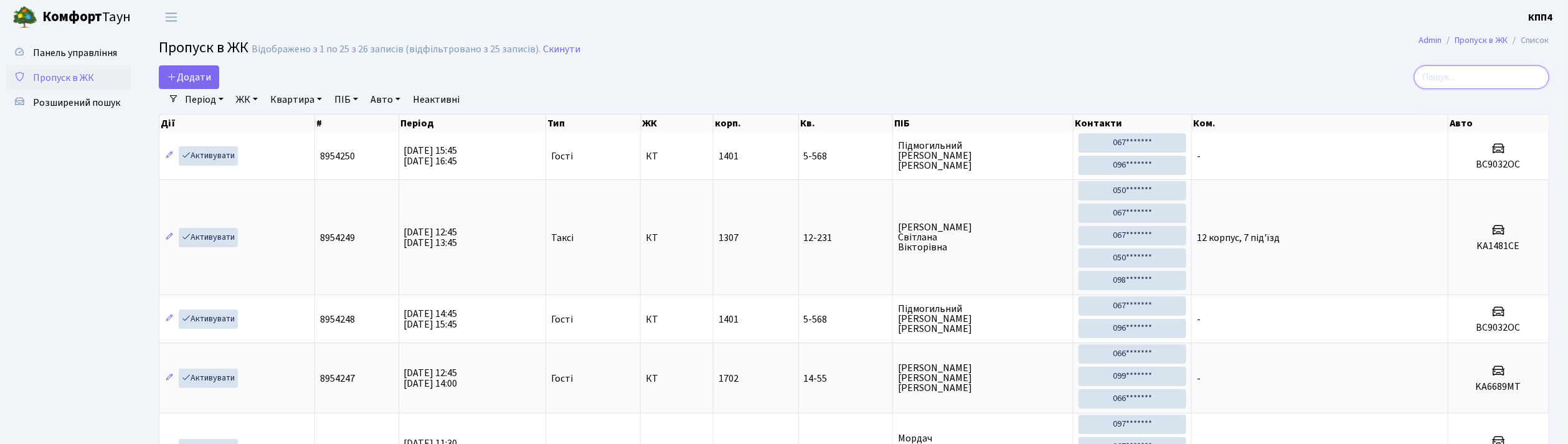
click at [1490, 86] on input "search" at bounding box center [1481, 77] width 135 height 24
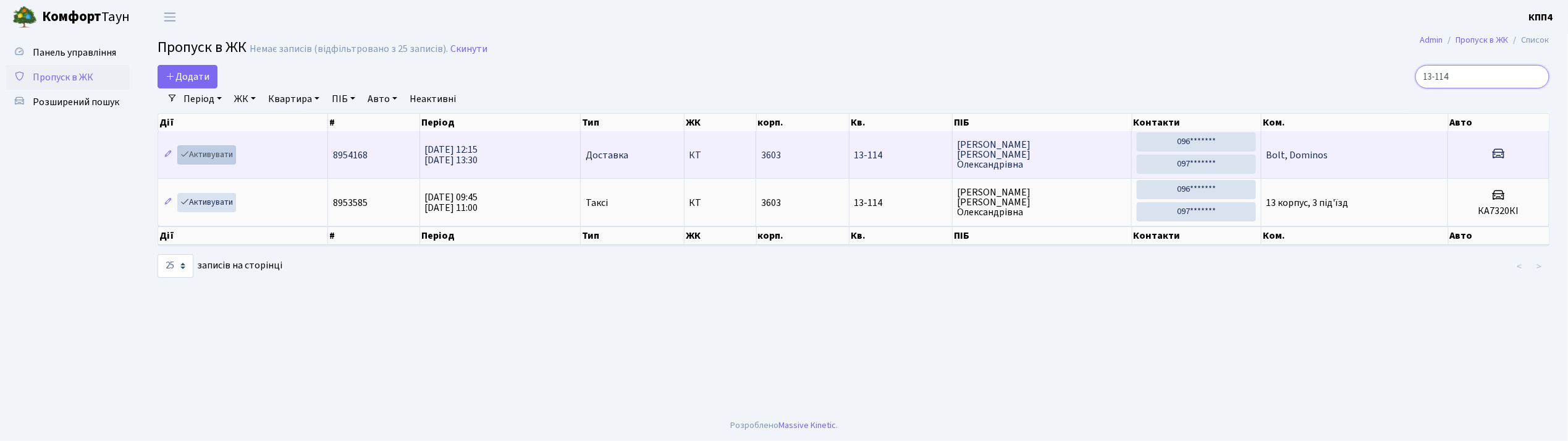
type input "13-114"
click at [201, 155] on link "Активувати" at bounding box center [207, 154] width 59 height 19
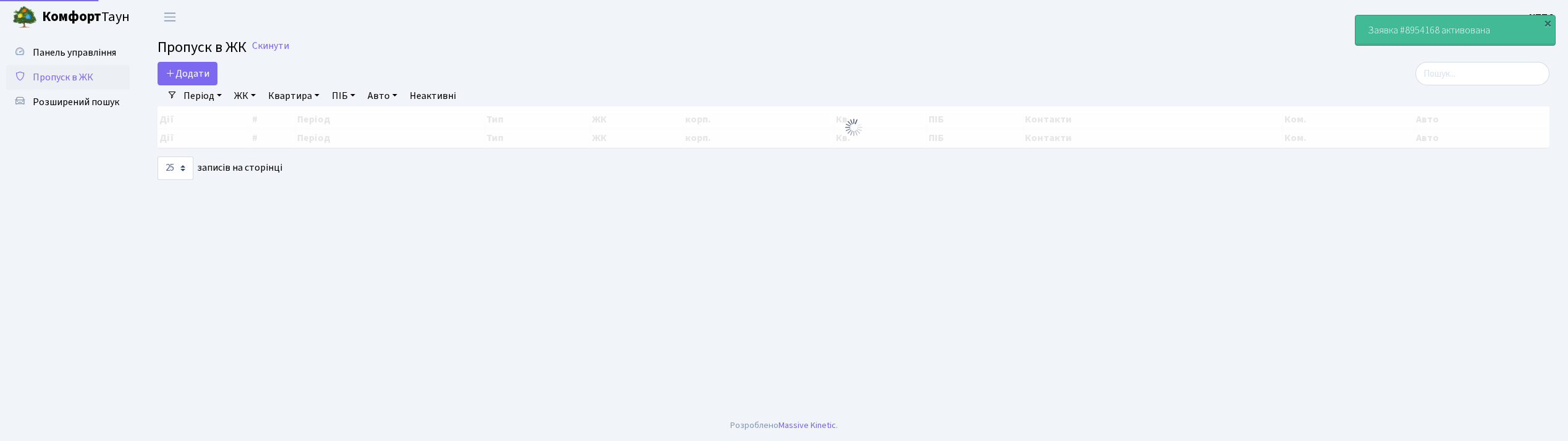
select select "25"
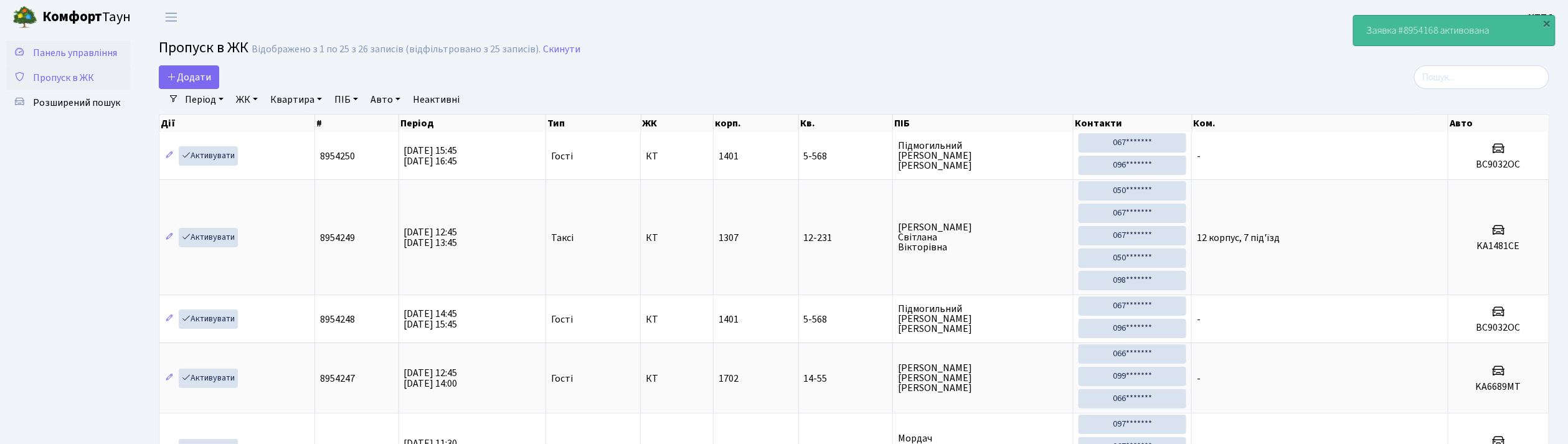
click at [65, 57] on span "Панель управління" at bounding box center [75, 53] width 84 height 14
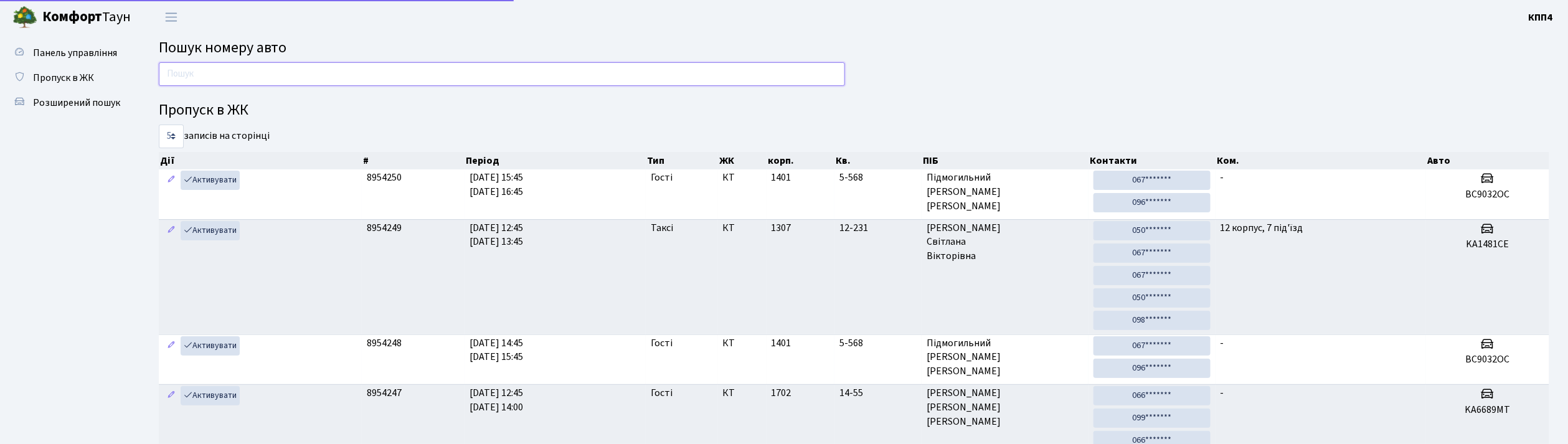
click at [208, 74] on input "text" at bounding box center [501, 74] width 686 height 24
click at [68, 71] on span "Пропуск в ЖК" at bounding box center [63, 78] width 61 height 14
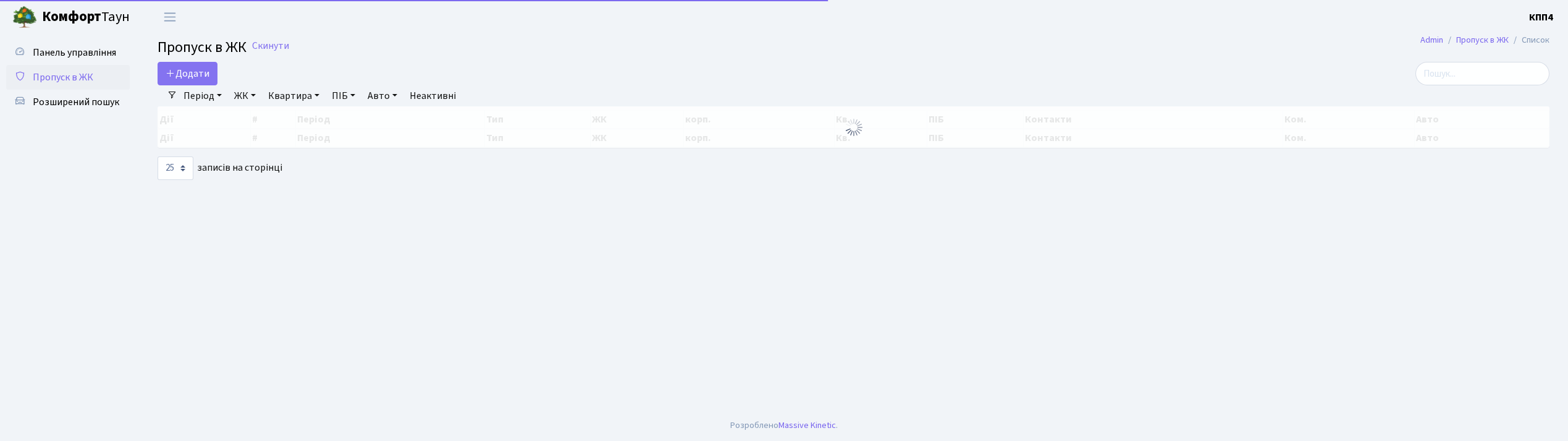
select select "25"
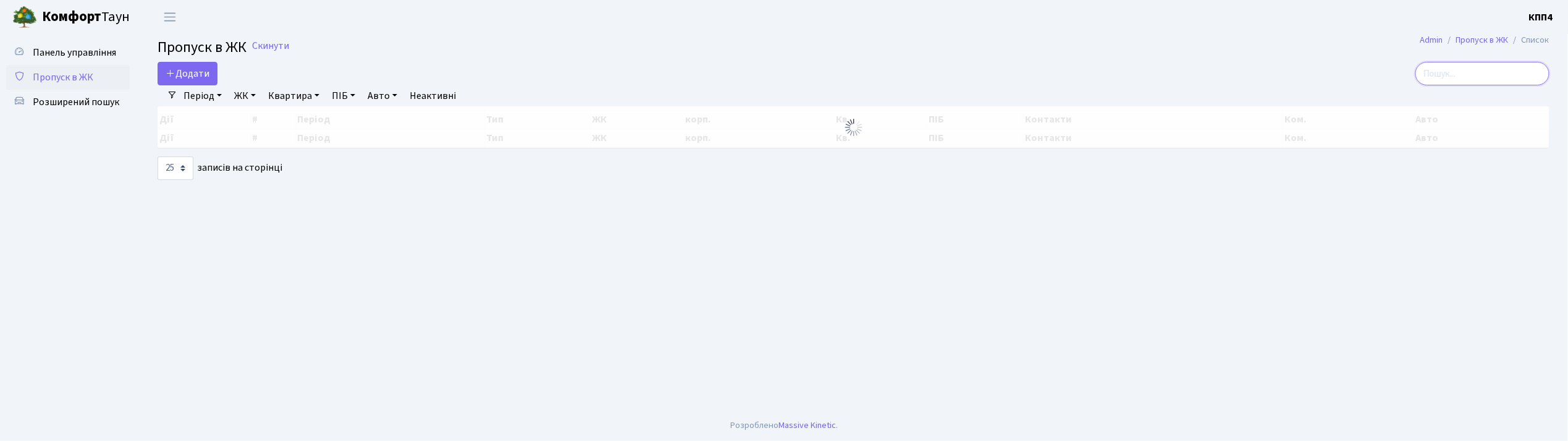
click at [1466, 79] on input "search" at bounding box center [1482, 74] width 134 height 24
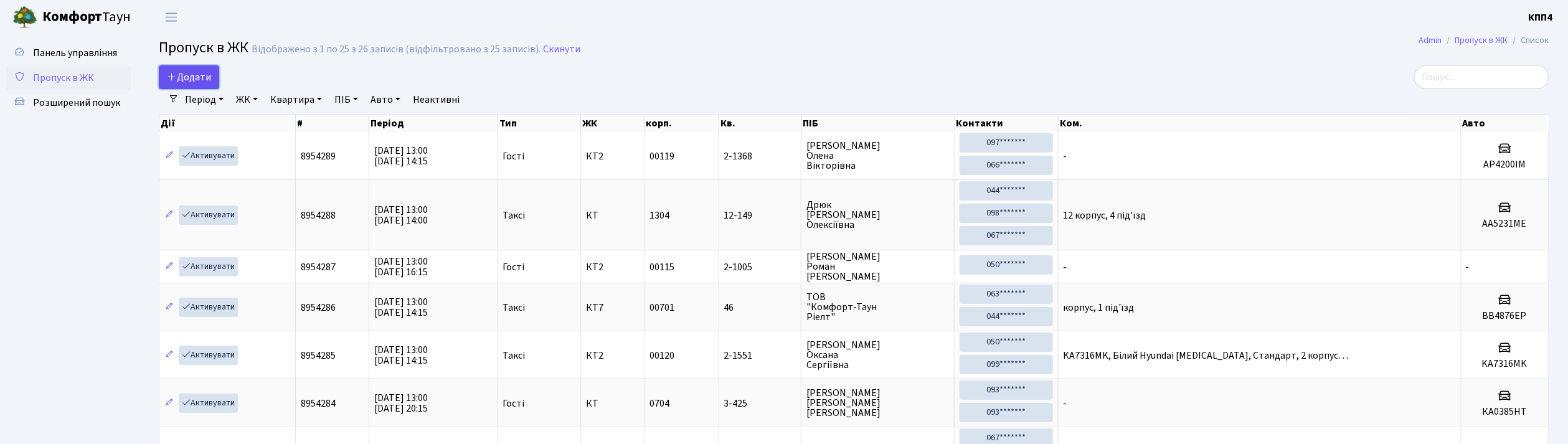
click at [197, 72] on span "Додати" at bounding box center [189, 77] width 44 height 14
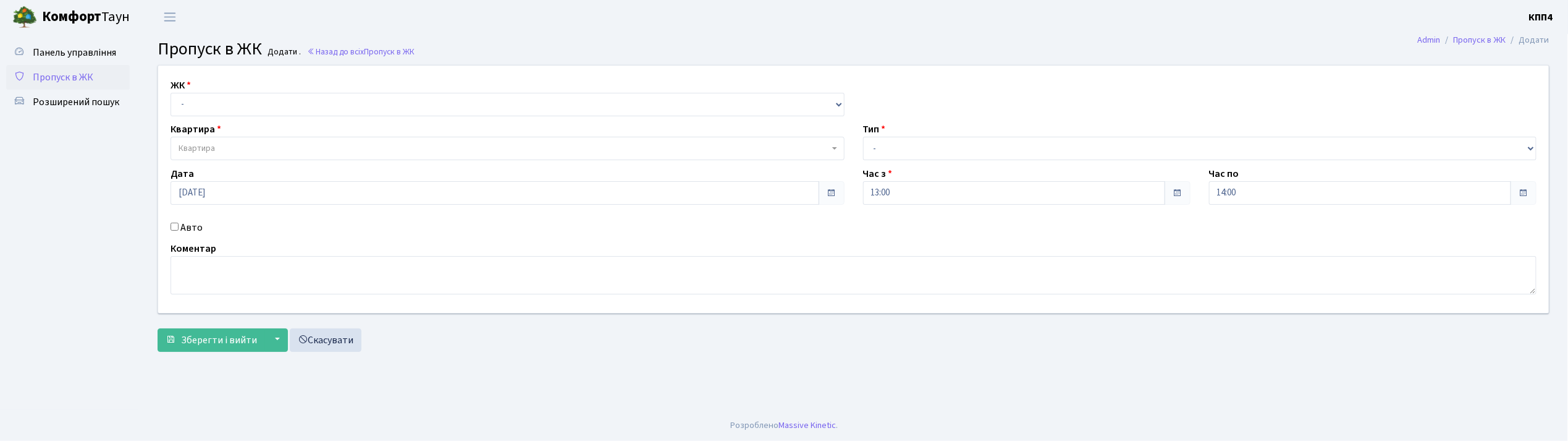
click at [176, 227] on input "Авто" at bounding box center [174, 227] width 8 height 8
checkbox input "true"
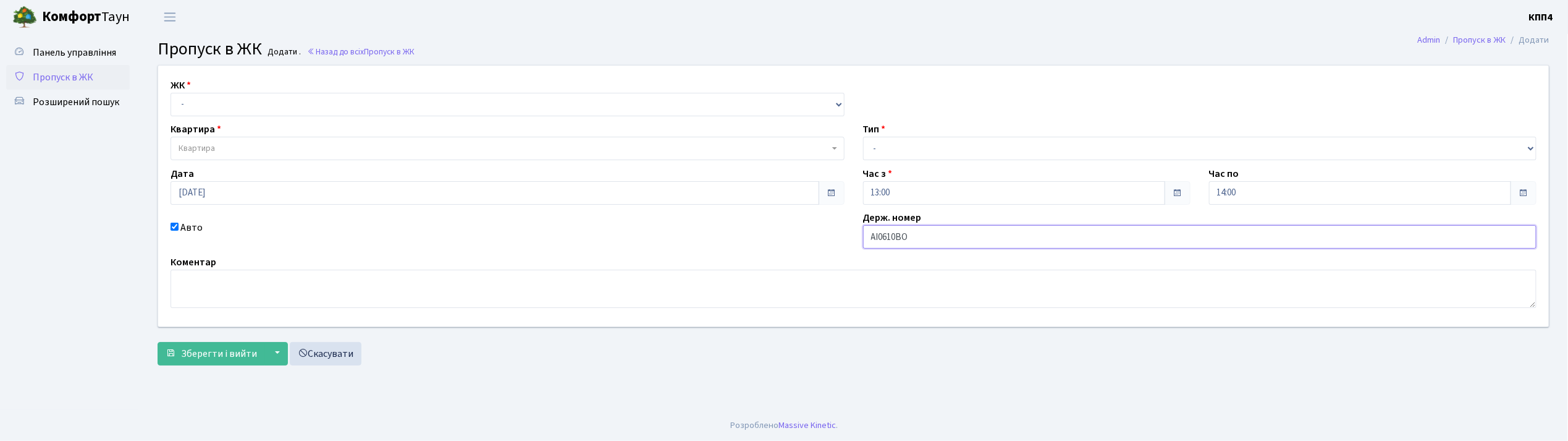
type input "АІ0610ВО"
click at [213, 109] on select "- КТ, вул. Регенераторна, 4 КТ2, просп. Соборності, 17 КТ3, вул. Березнева, 16 …" at bounding box center [507, 105] width 674 height 24
select select "271"
click at [170, 93] on select "- КТ, вул. Регенераторна, 4 КТ2, просп. Соборності, 17 КТ3, вул. Березнева, 16 …" at bounding box center [507, 105] width 674 height 24
select select
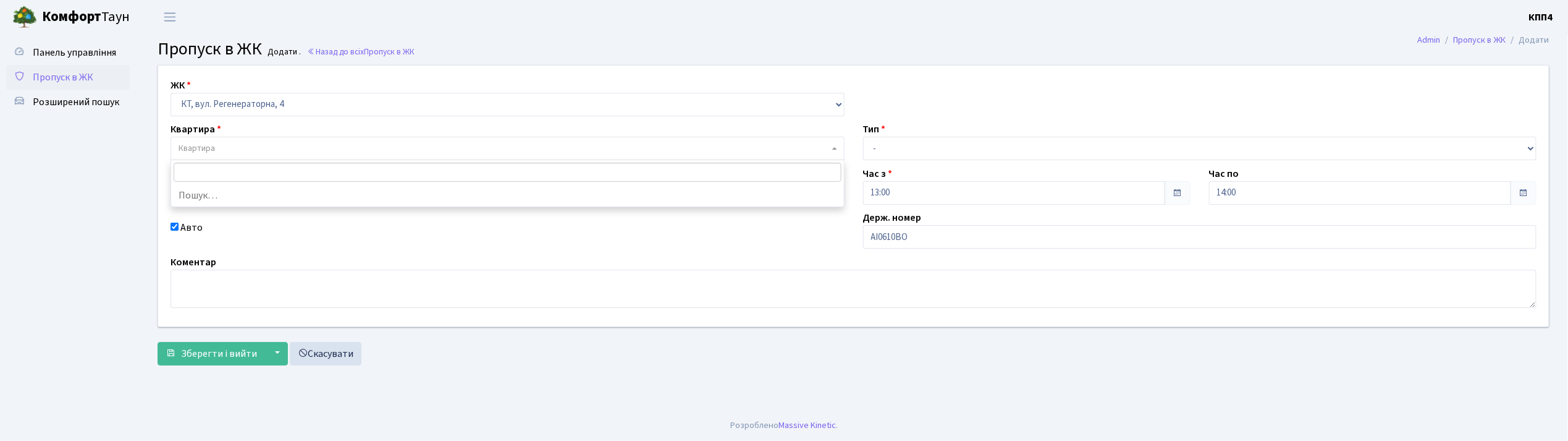
click at [206, 152] on span "Квартира" at bounding box center [196, 148] width 37 height 12
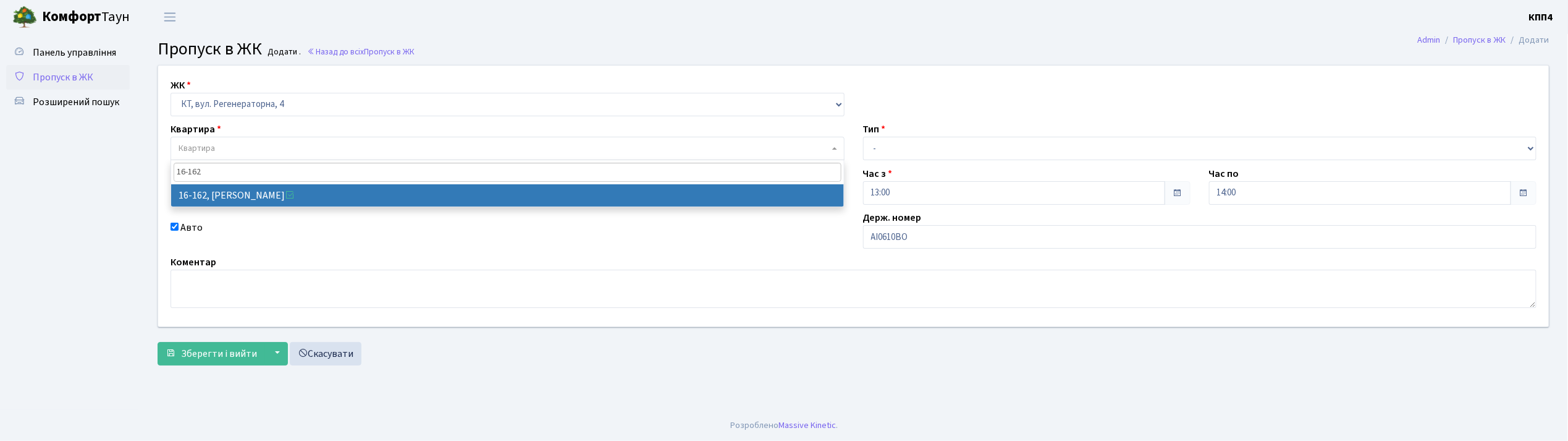
type input "16-162"
select select "8723"
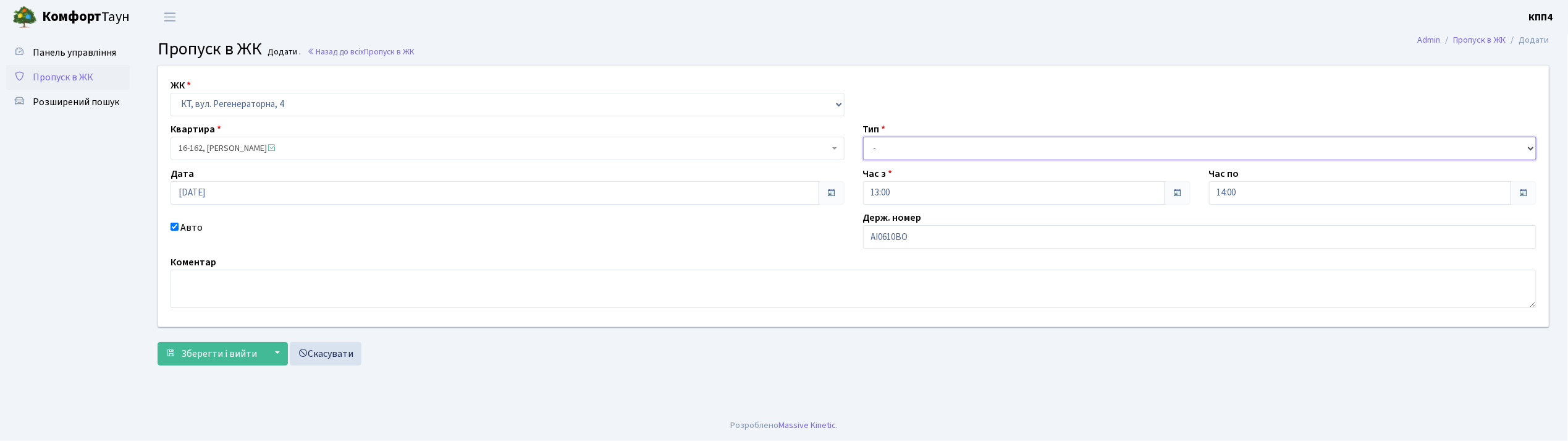
click at [927, 146] on select "- Доставка Таксі Гості Сервіс" at bounding box center [1200, 148] width 674 height 24
select select "3"
click at [863, 137] on select "- Доставка Таксі Гості Сервіс" at bounding box center [1200, 148] width 674 height 24
click at [226, 350] on span "Зберегти і вийти" at bounding box center [219, 353] width 76 height 14
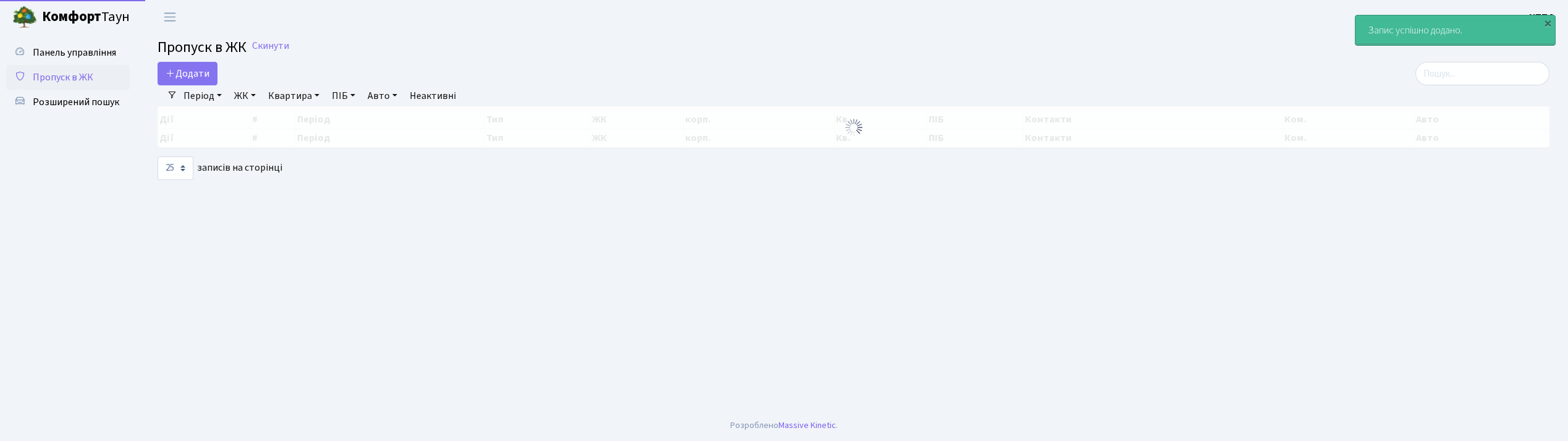
select select "25"
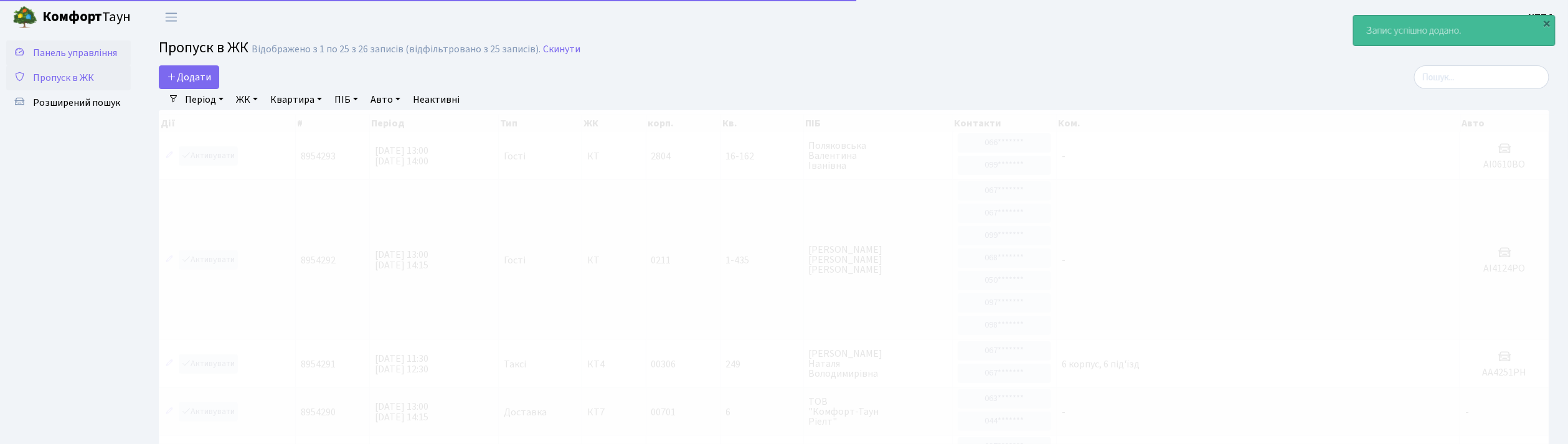
click at [80, 53] on span "Панель управління" at bounding box center [75, 53] width 84 height 14
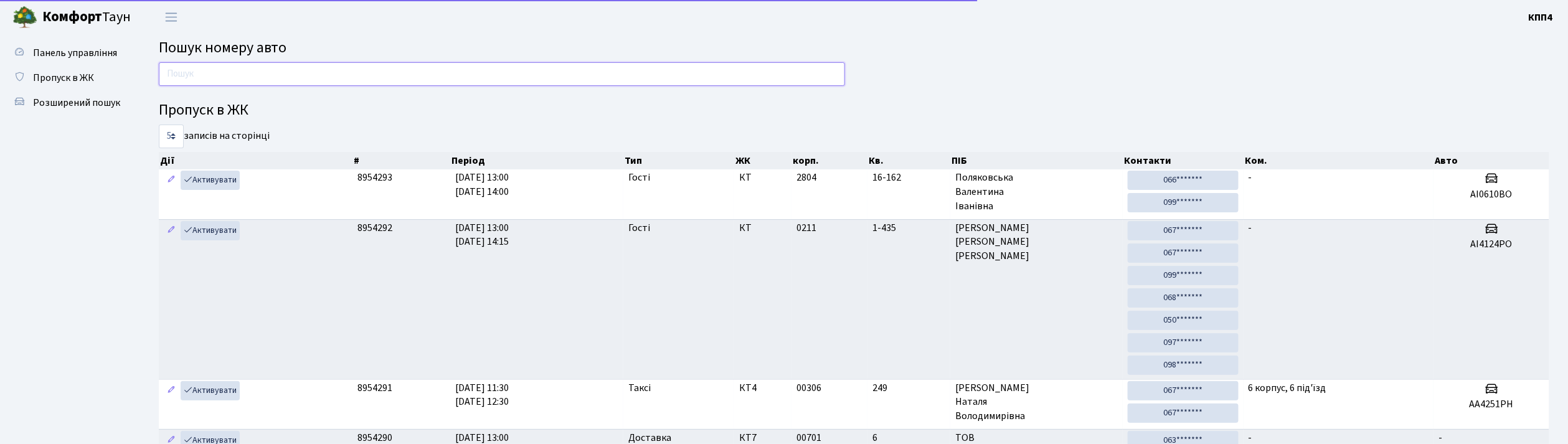
click at [224, 81] on input "text" at bounding box center [501, 74] width 686 height 24
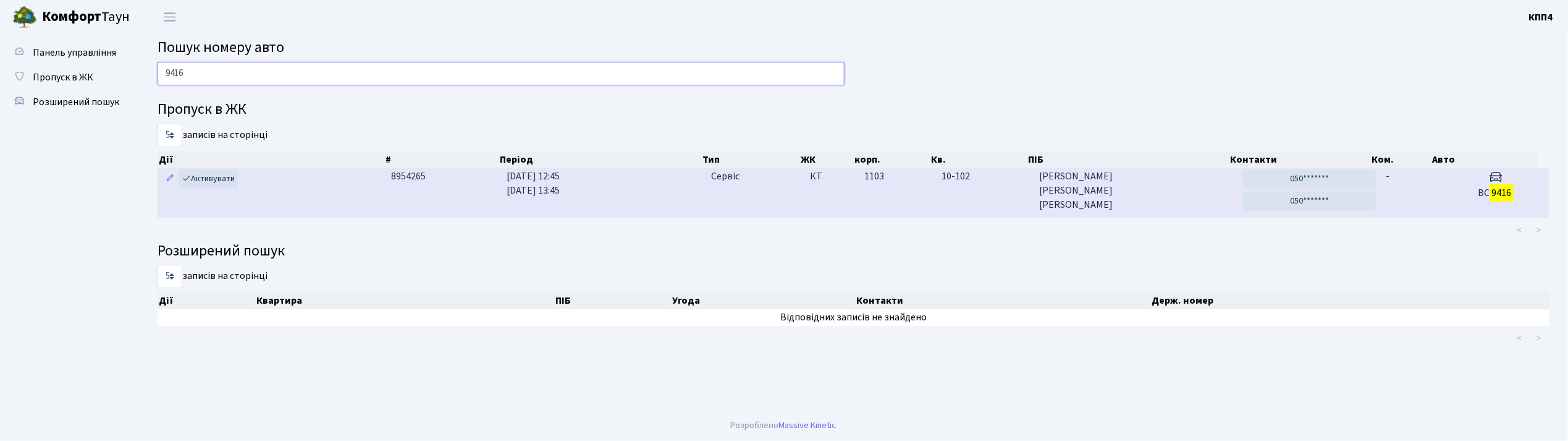
type input "9416"
click at [1414, 182] on td "-" at bounding box center [1411, 192] width 61 height 49
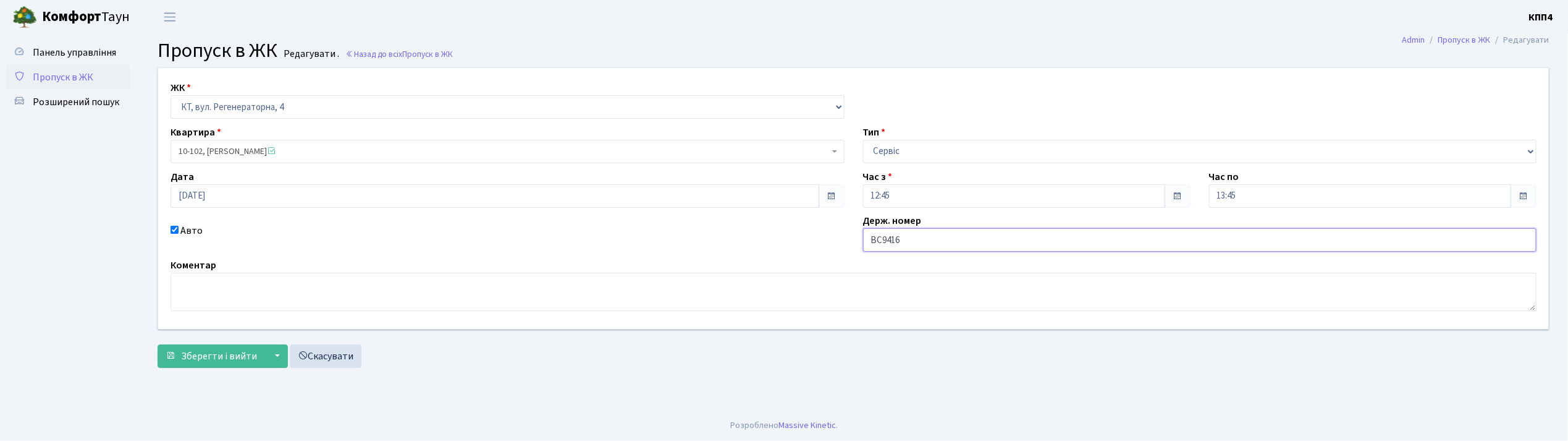
click at [932, 243] on input "BC9416" at bounding box center [1200, 240] width 674 height 24
type input "BC9416ОВ"
click at [213, 352] on span "Зберегти і вийти" at bounding box center [219, 356] width 76 height 14
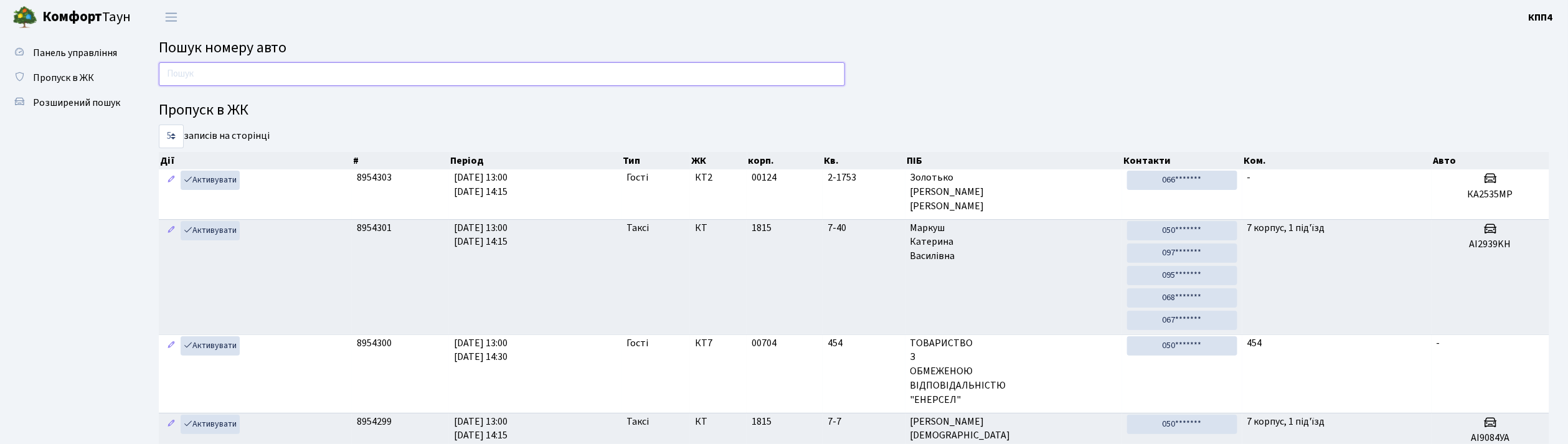
click at [303, 67] on input "text" at bounding box center [501, 74] width 686 height 24
click at [48, 76] on span "Пропуск в ЖК" at bounding box center [63, 78] width 61 height 14
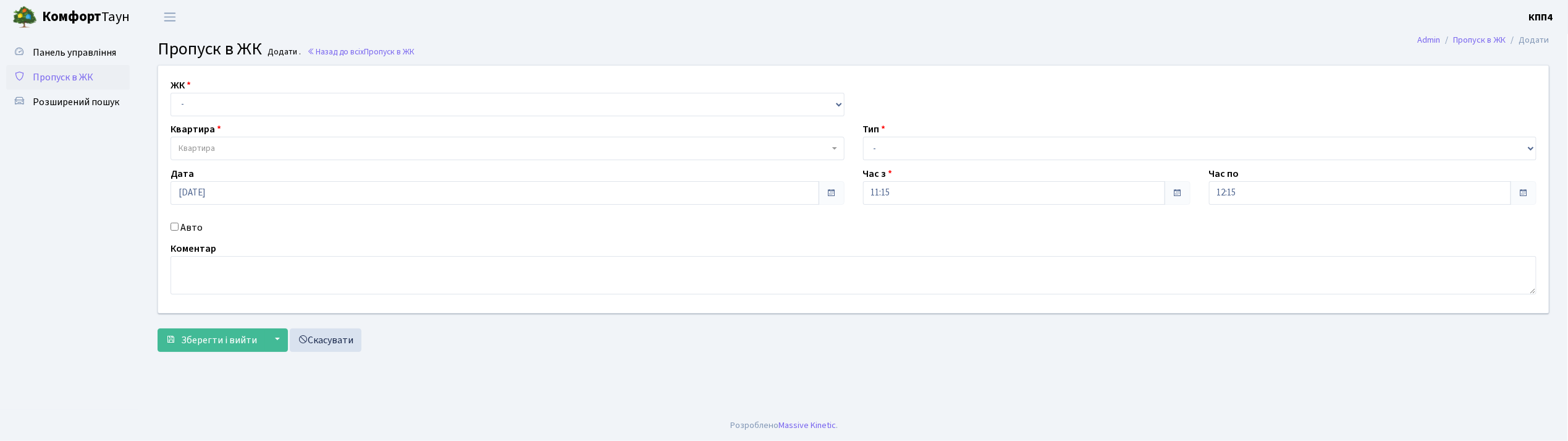
click at [76, 74] on span "Пропуск в ЖК" at bounding box center [63, 77] width 61 height 14
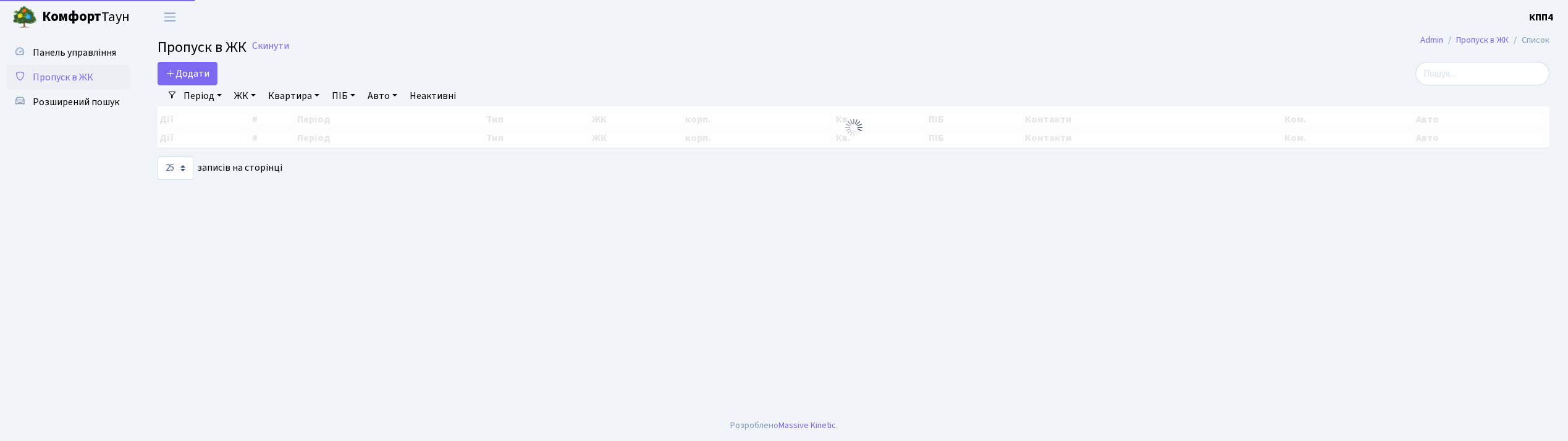
select select "25"
click at [1496, 72] on input "search" at bounding box center [1482, 74] width 134 height 24
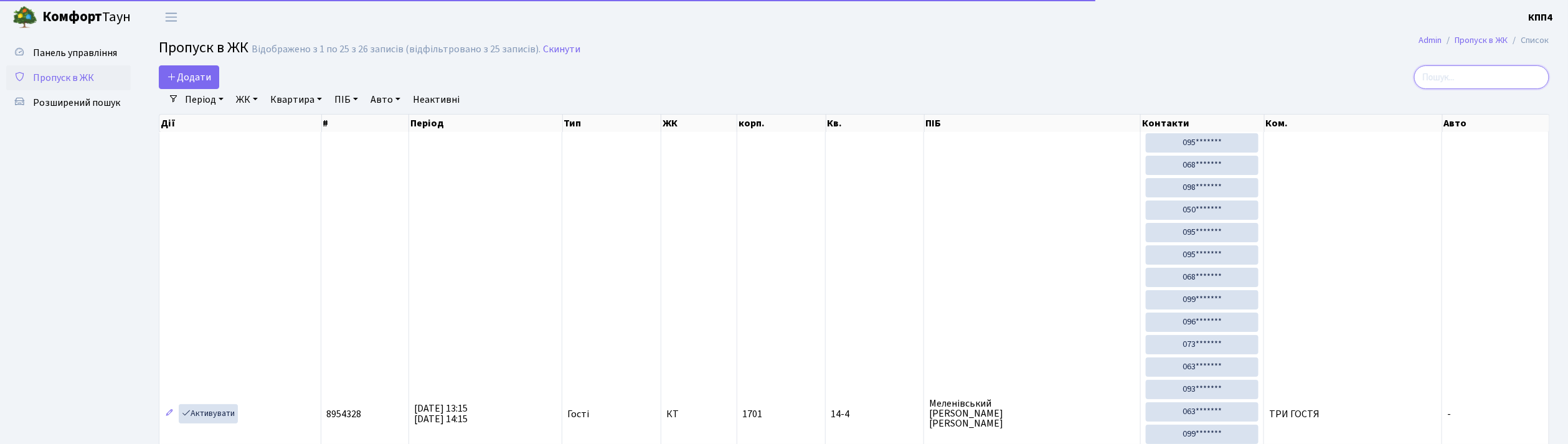
click at [1498, 75] on input "search" at bounding box center [1481, 77] width 135 height 24
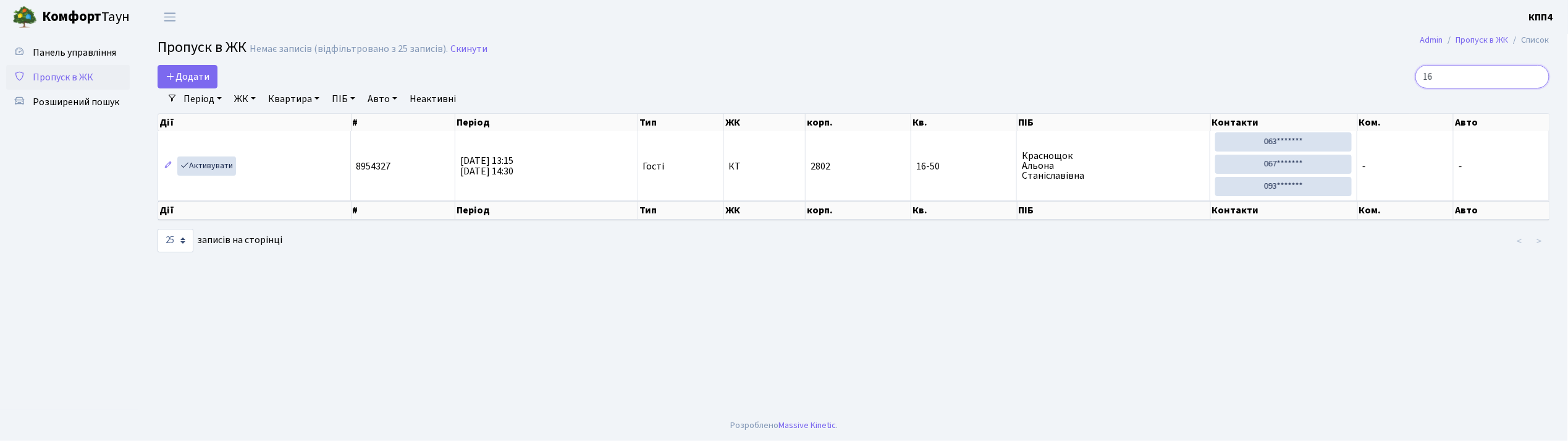
type input "1"
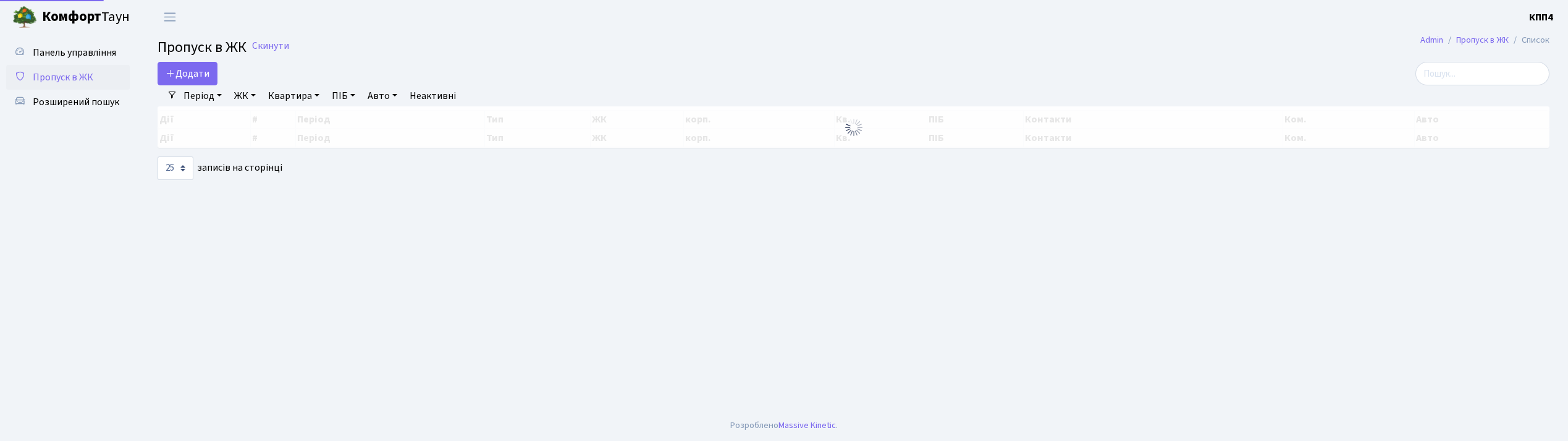
select select "25"
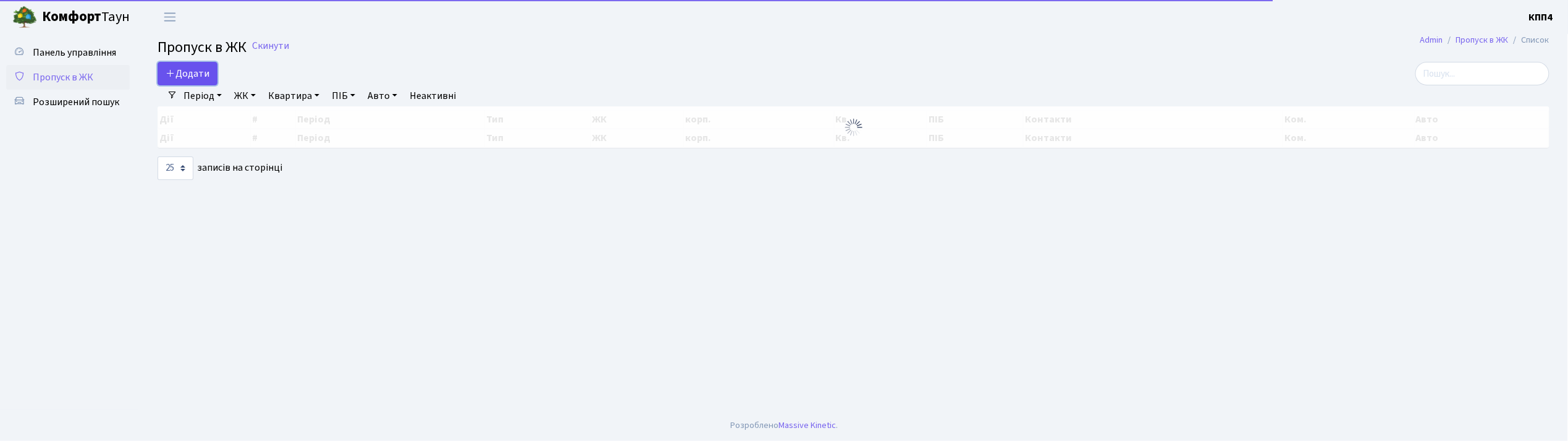
click at [205, 75] on span "Додати" at bounding box center [187, 73] width 44 height 14
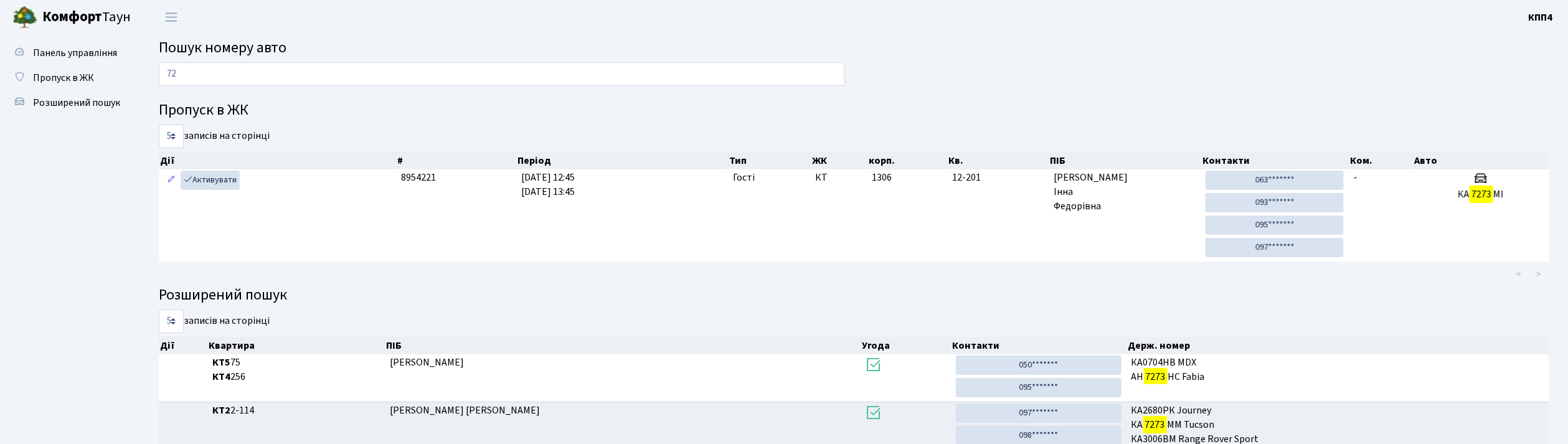
type input "7"
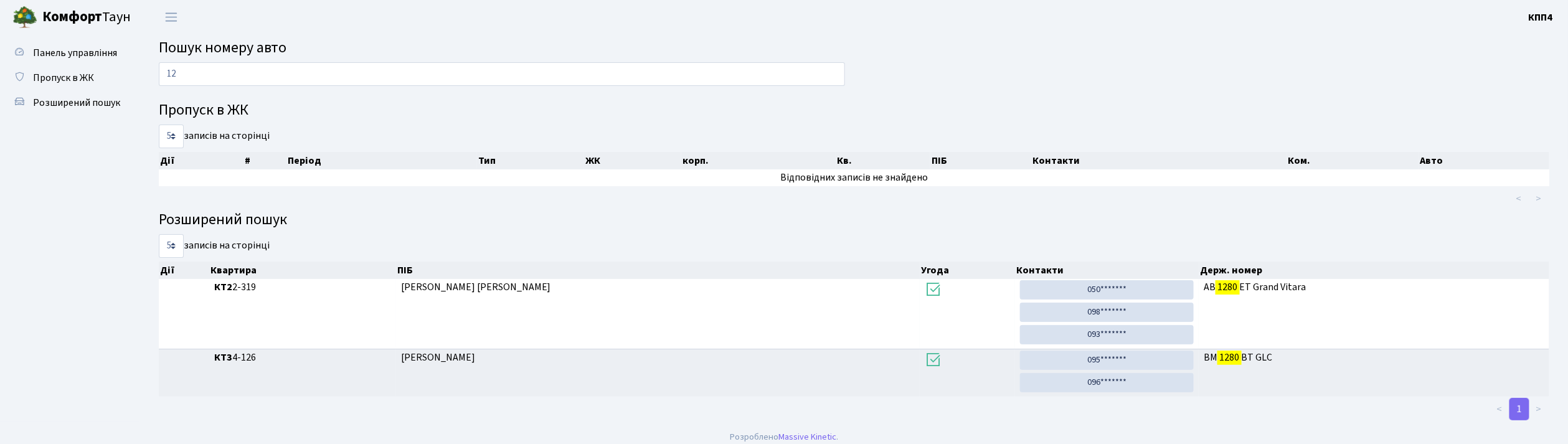
type input "1"
